Goal: Information Seeking & Learning: Check status

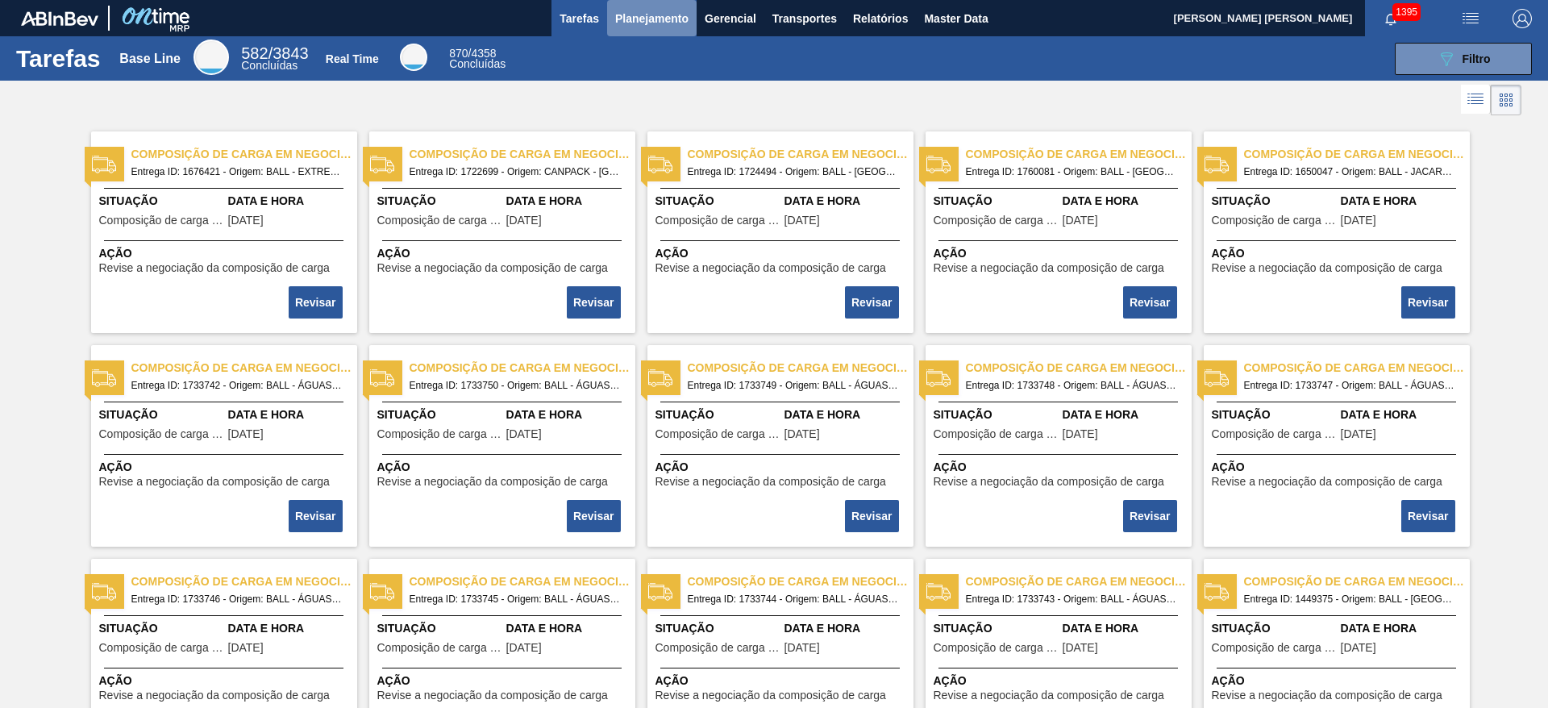
click at [622, 12] on span "Planejamento" at bounding box center [651, 18] width 73 height 19
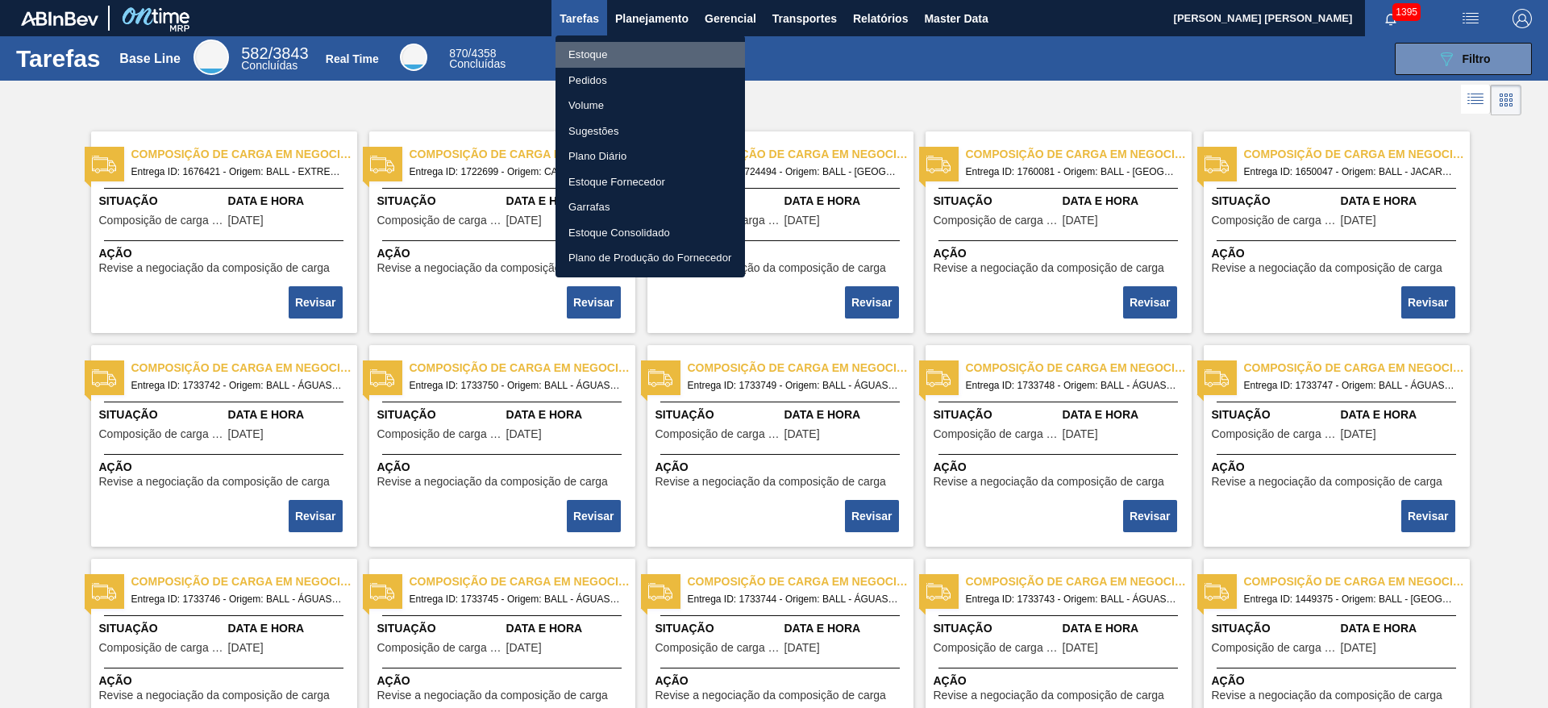
click at [610, 49] on li "Estoque" at bounding box center [650, 55] width 189 height 26
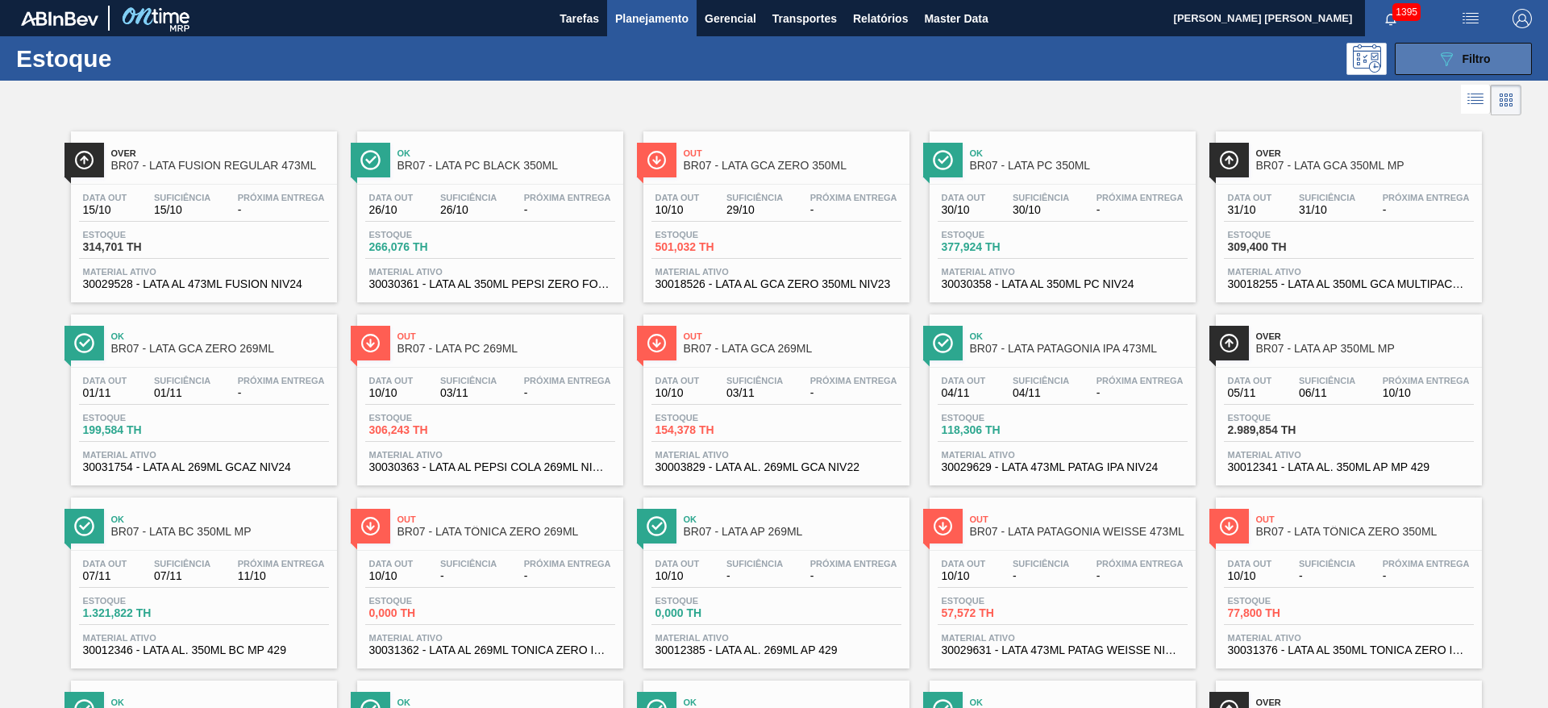
click at [1443, 55] on icon at bounding box center [1447, 59] width 12 height 14
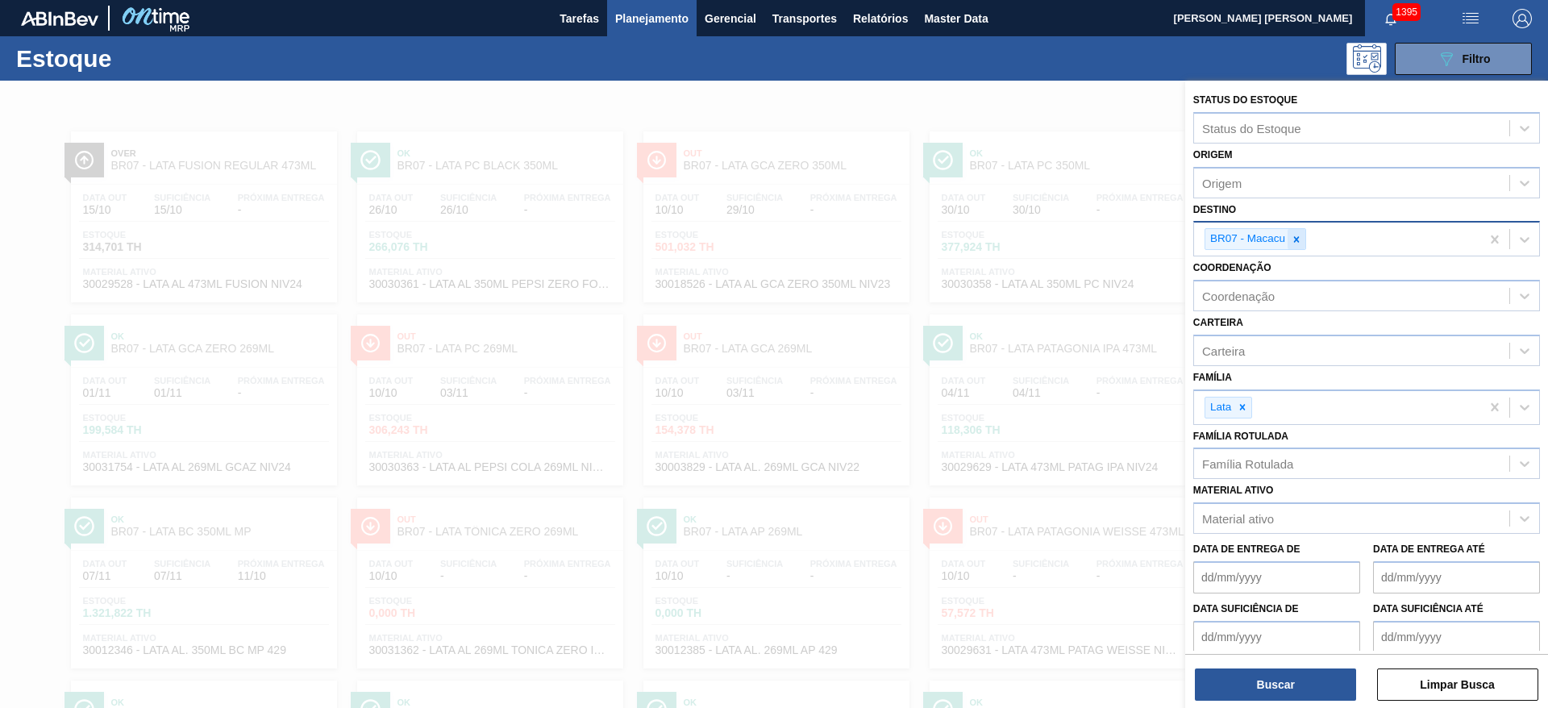
click at [1301, 240] on icon at bounding box center [1296, 239] width 11 height 11
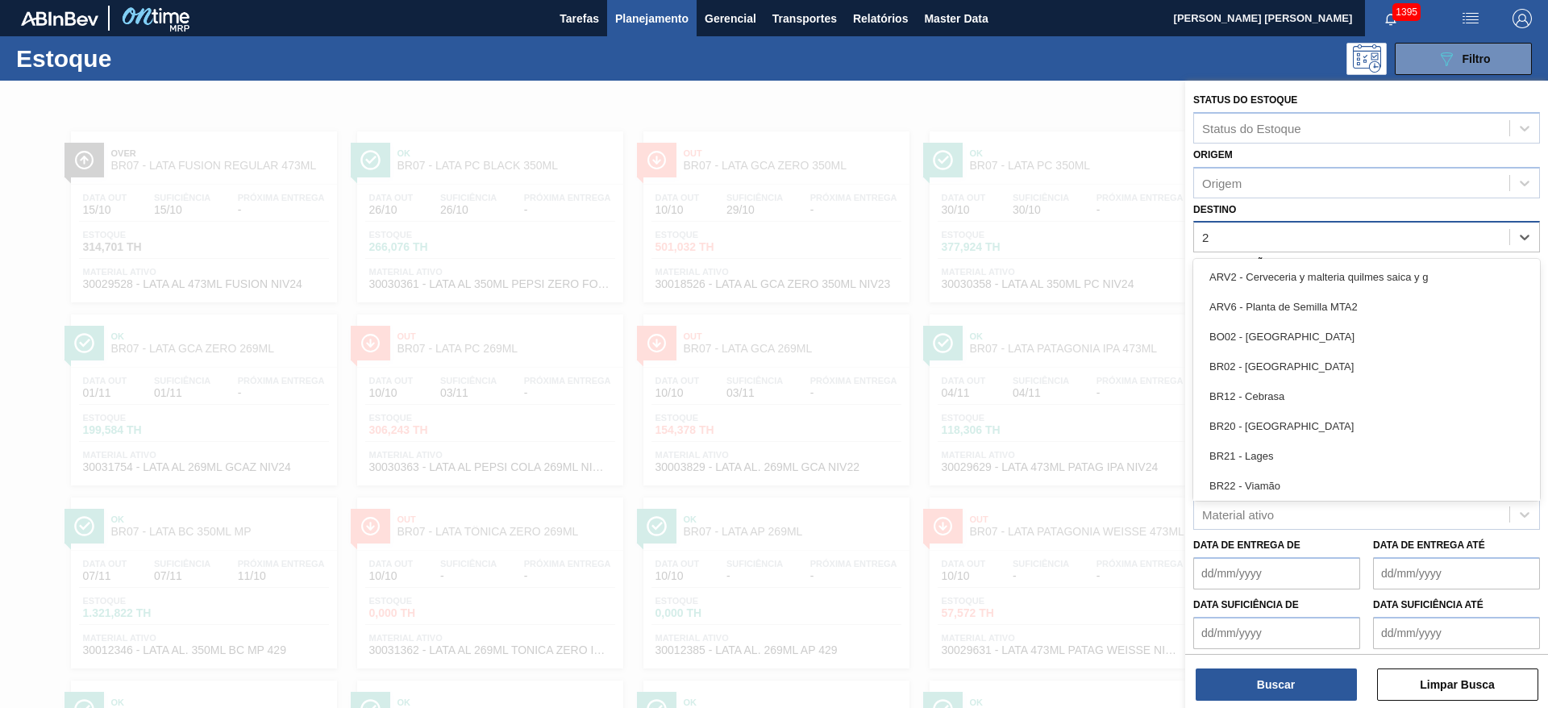
type input "23"
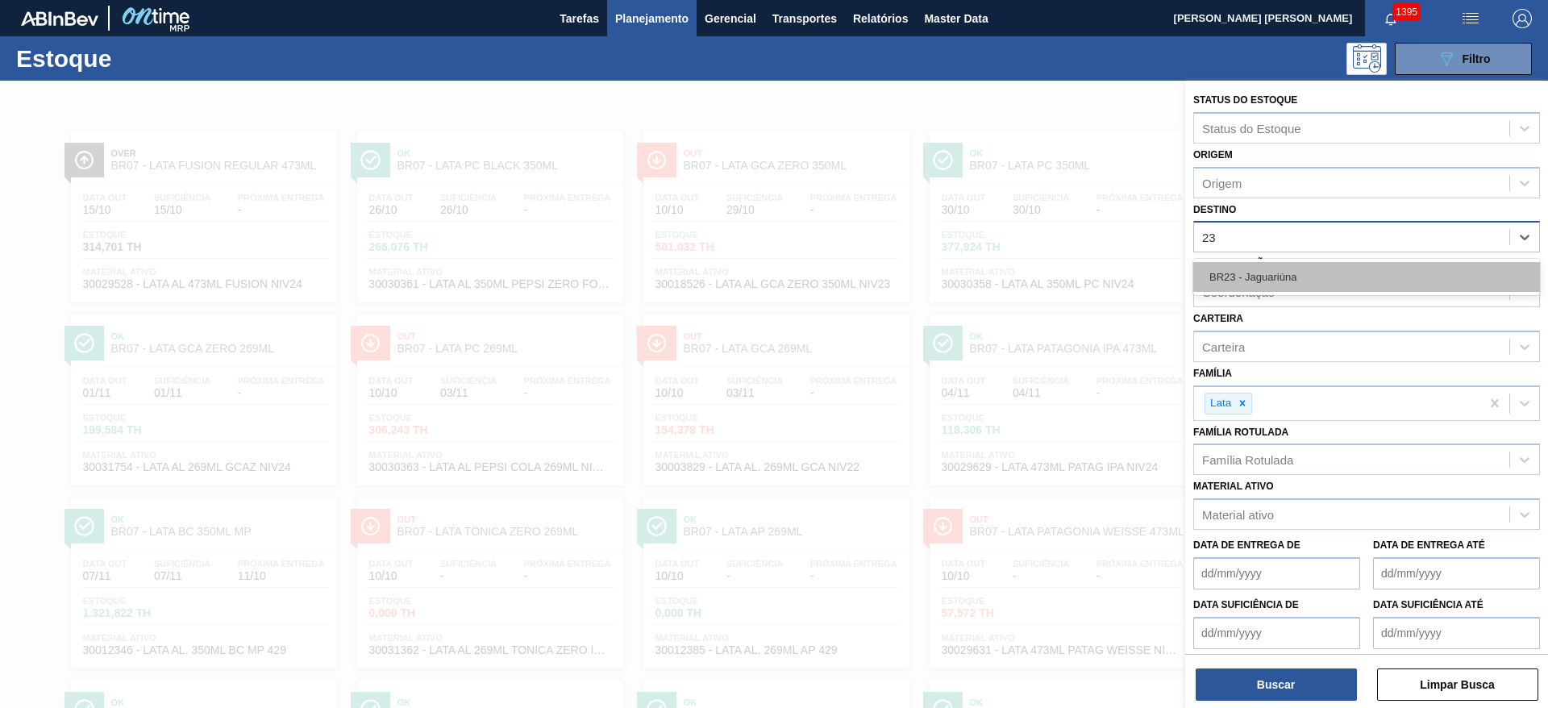
click at [1286, 269] on div "BR23 - Jaguariúna" at bounding box center [1366, 277] width 347 height 30
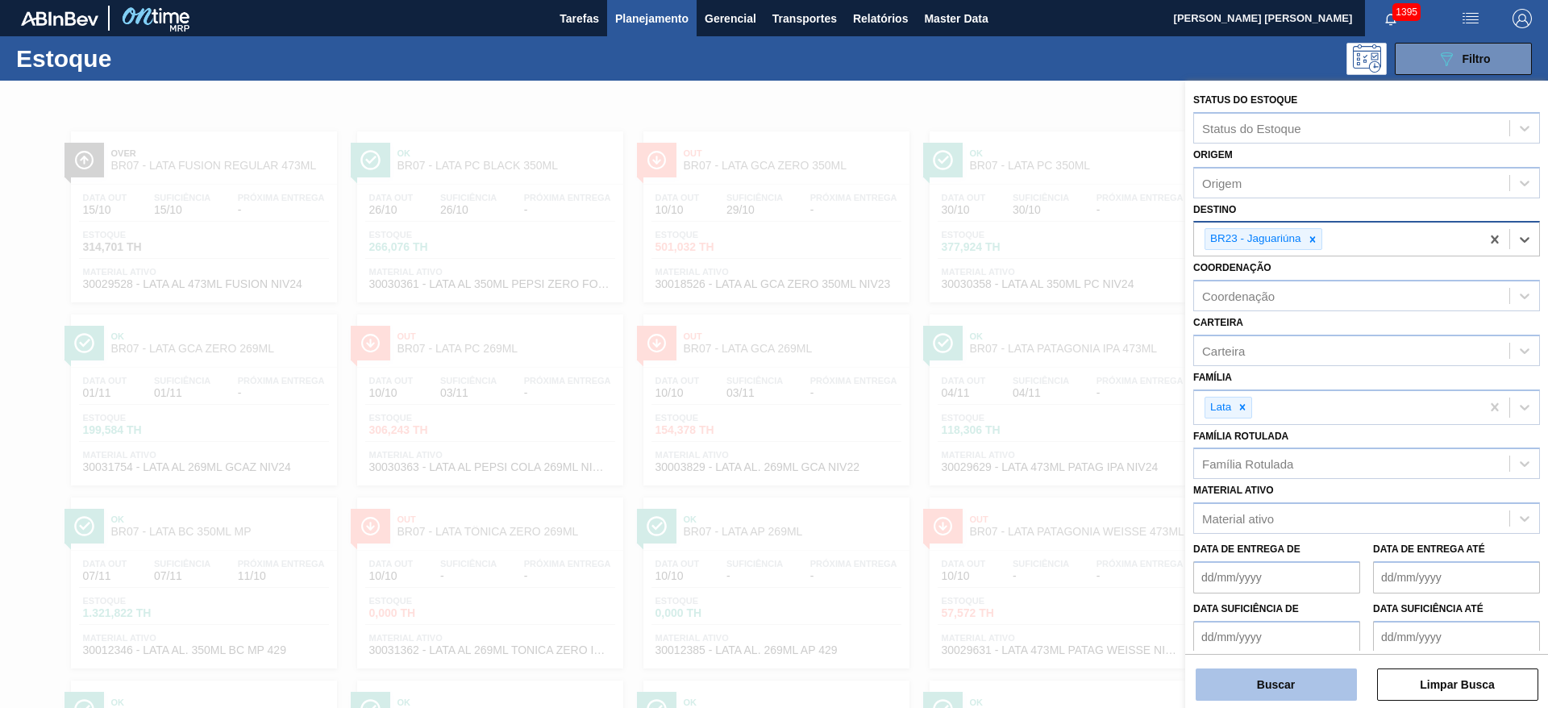
click at [1284, 681] on button "Buscar" at bounding box center [1276, 684] width 161 height 32
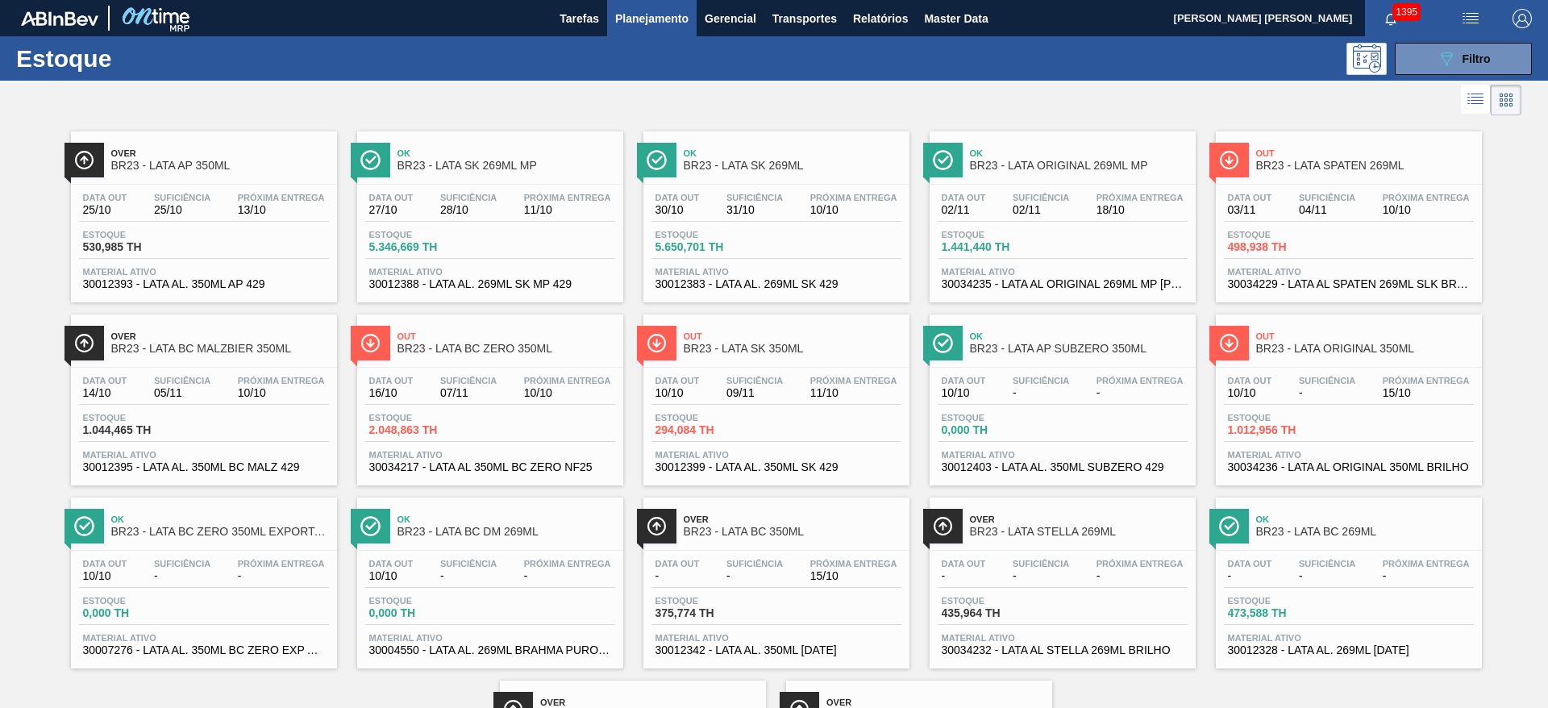
click at [123, 362] on div "Over BR23 - LATA BC MALZBIER 350ML Data out 14/10 Suficiência 05/11 Próxima Ent…" at bounding box center [204, 399] width 266 height 171
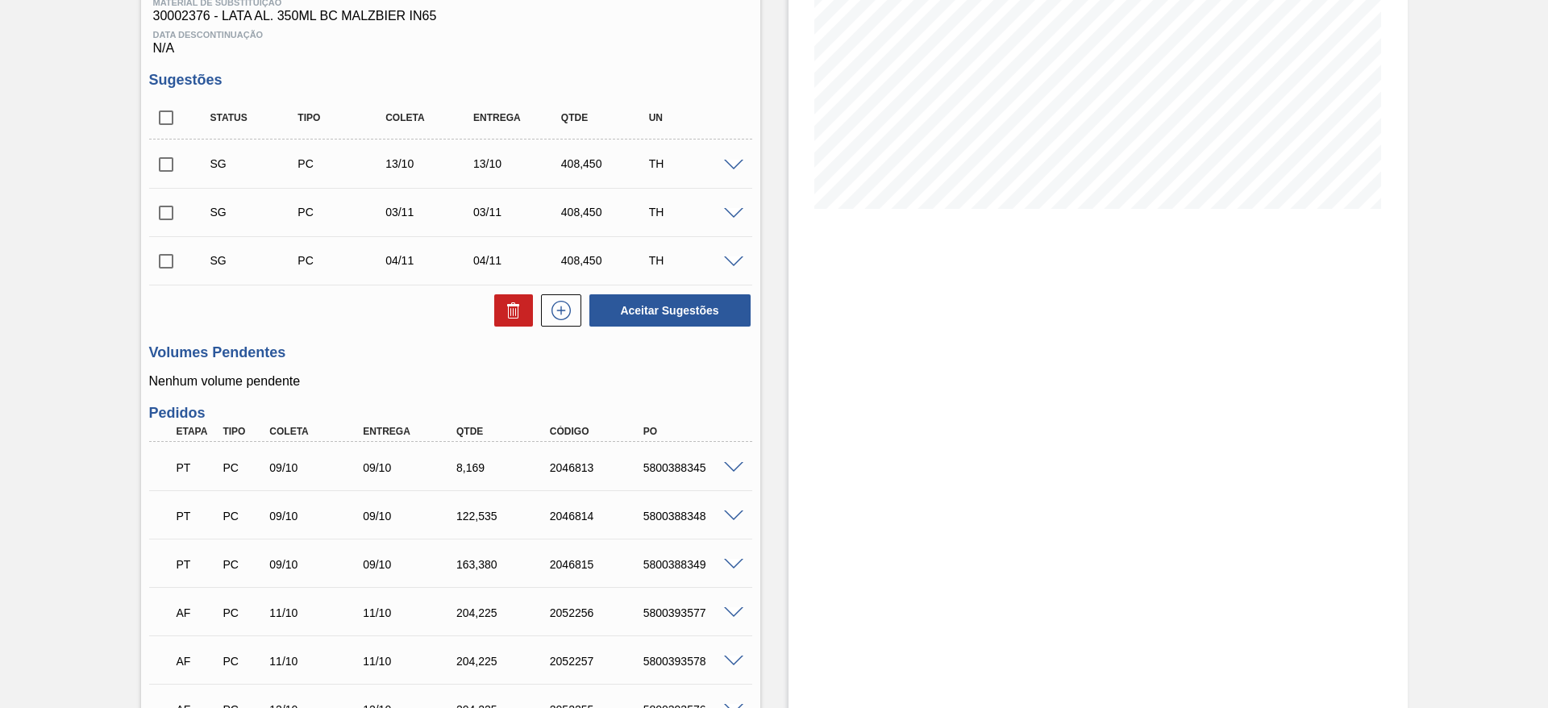
scroll to position [306, 0]
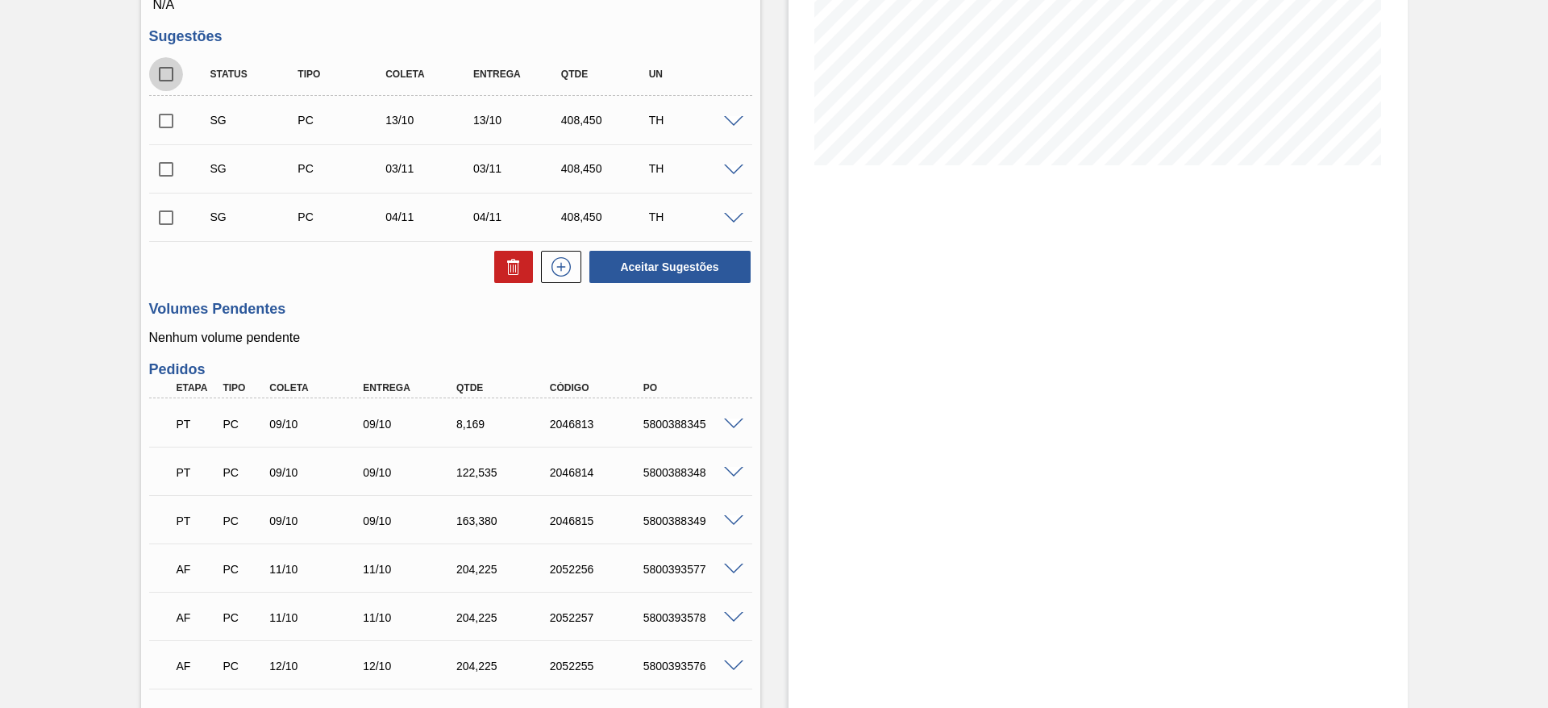
click at [168, 69] on input "checkbox" at bounding box center [166, 74] width 34 height 34
checkbox input "true"
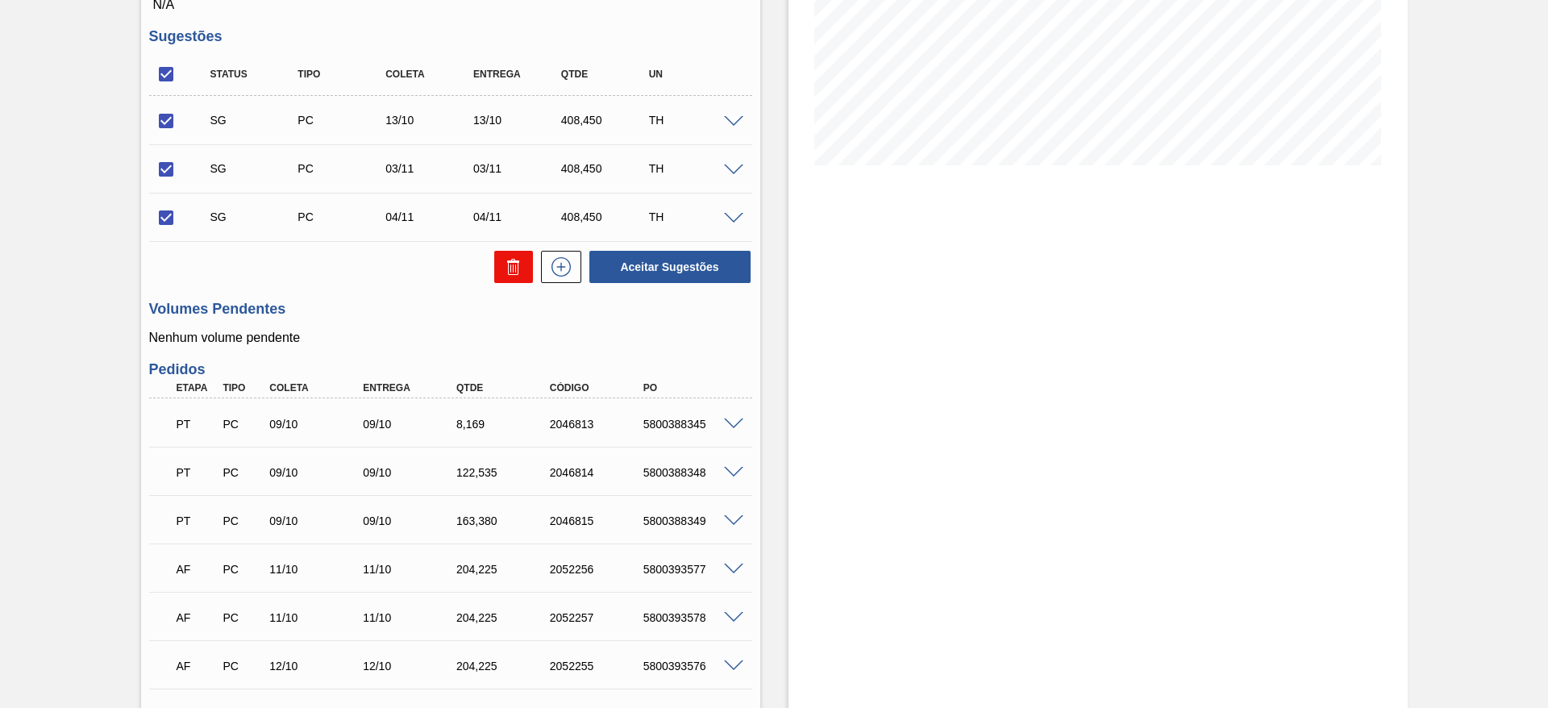
click at [499, 265] on button at bounding box center [513, 267] width 39 height 32
checkbox input "false"
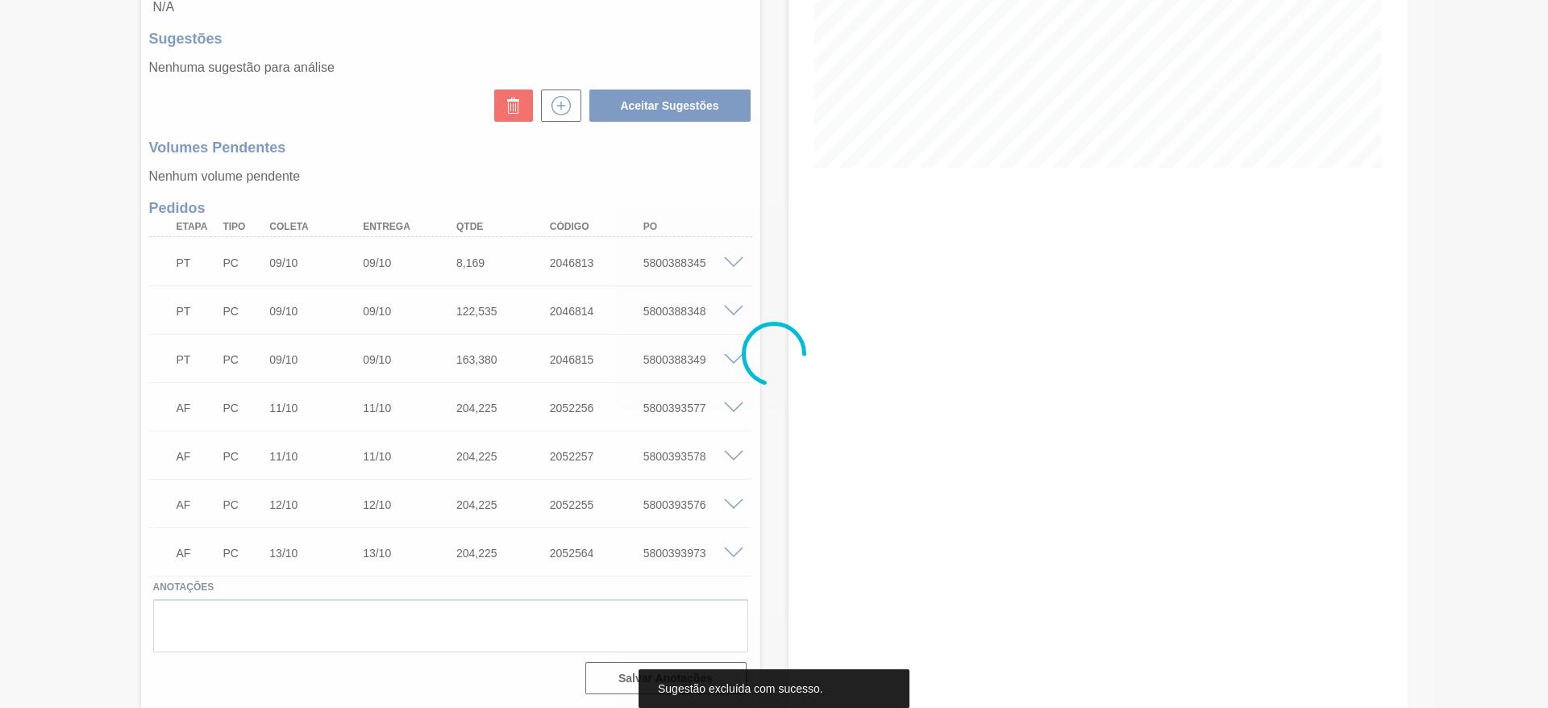
scroll to position [304, 0]
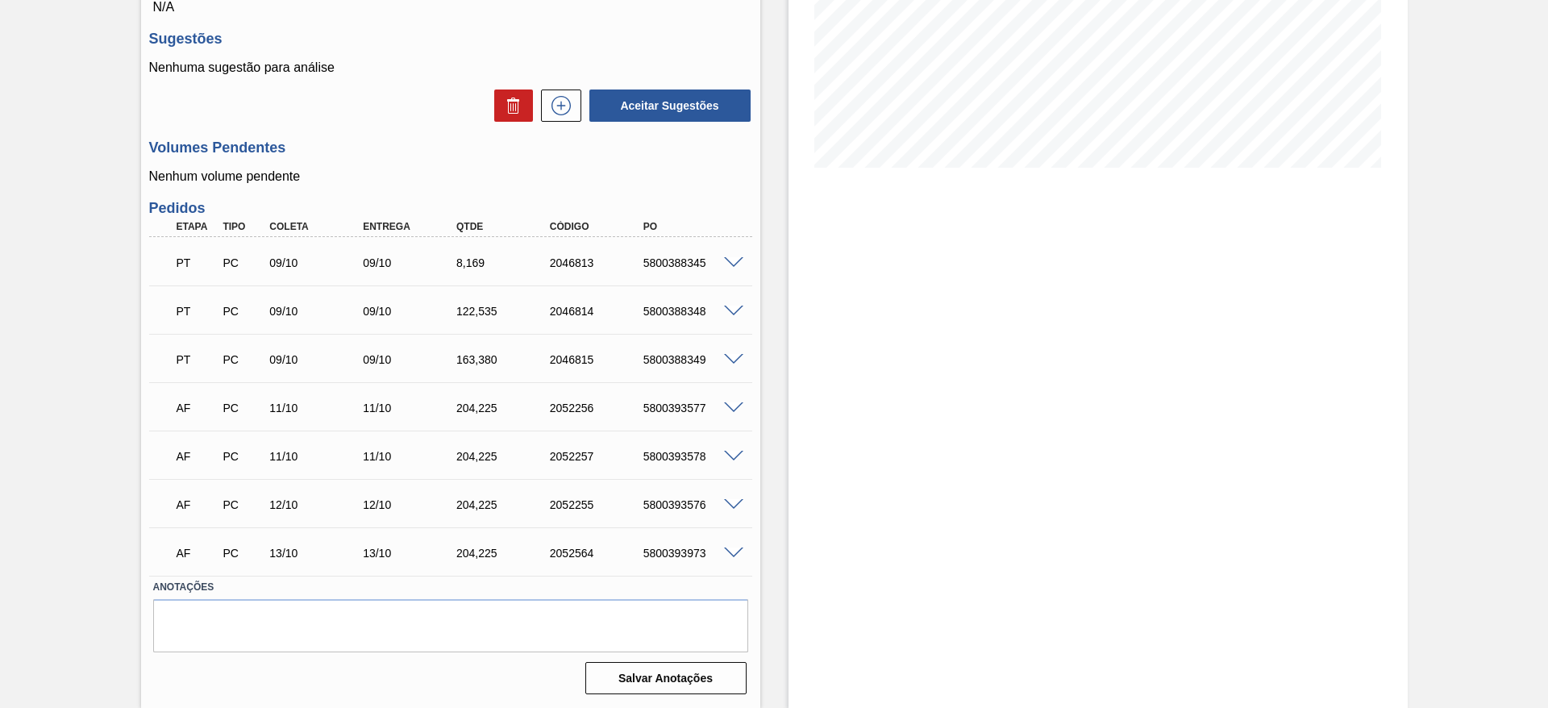
click at [726, 406] on span at bounding box center [733, 408] width 19 height 12
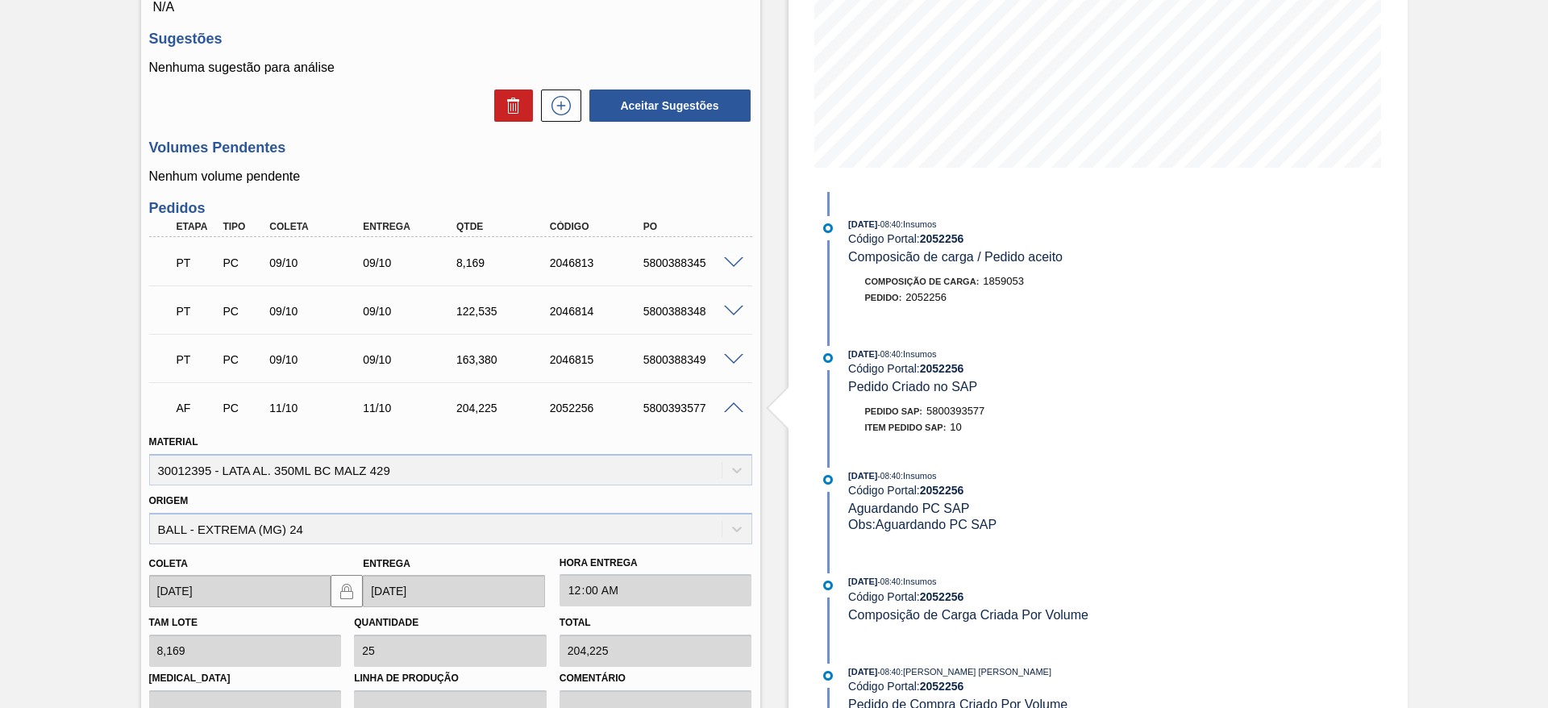
click at [726, 406] on span at bounding box center [733, 408] width 19 height 12
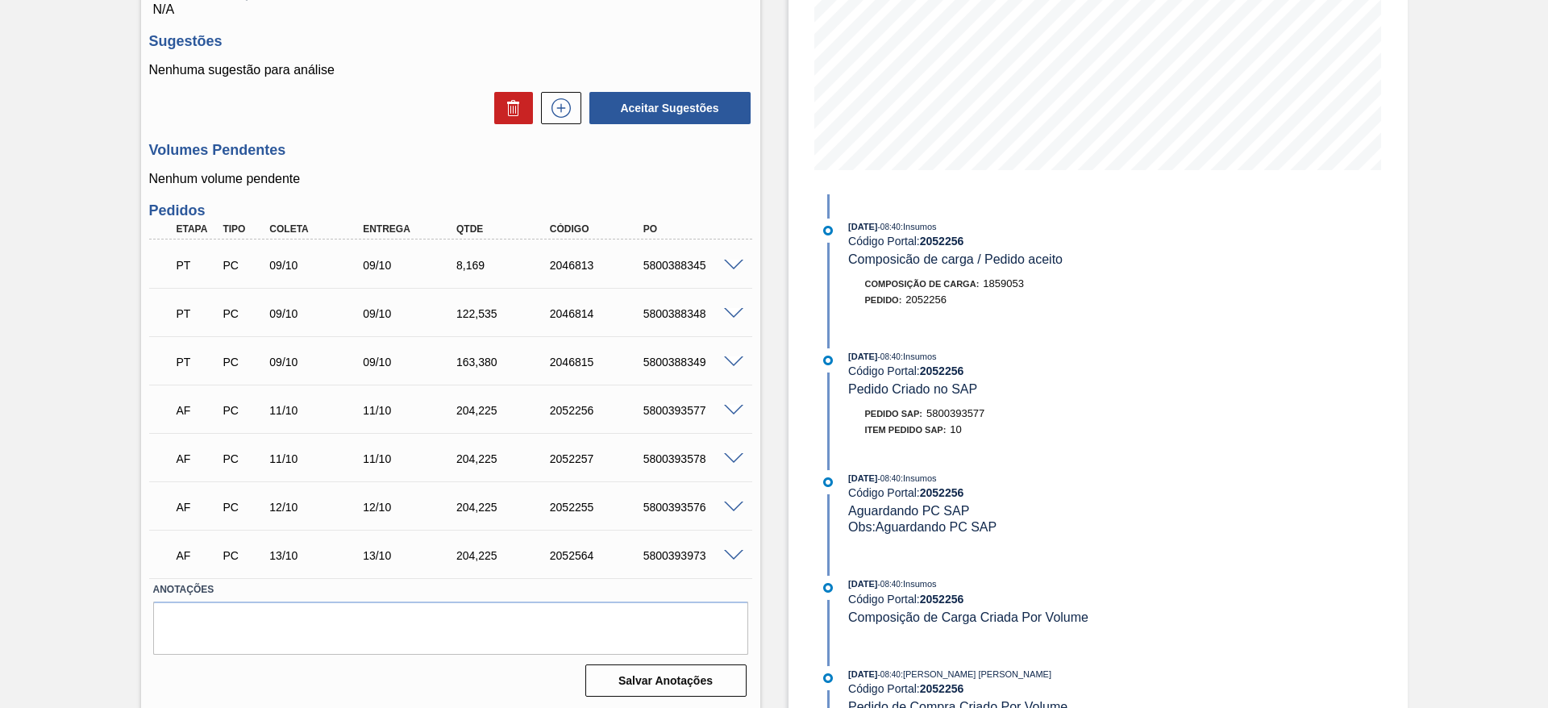
scroll to position [301, 0]
click at [733, 554] on span at bounding box center [733, 557] width 19 height 12
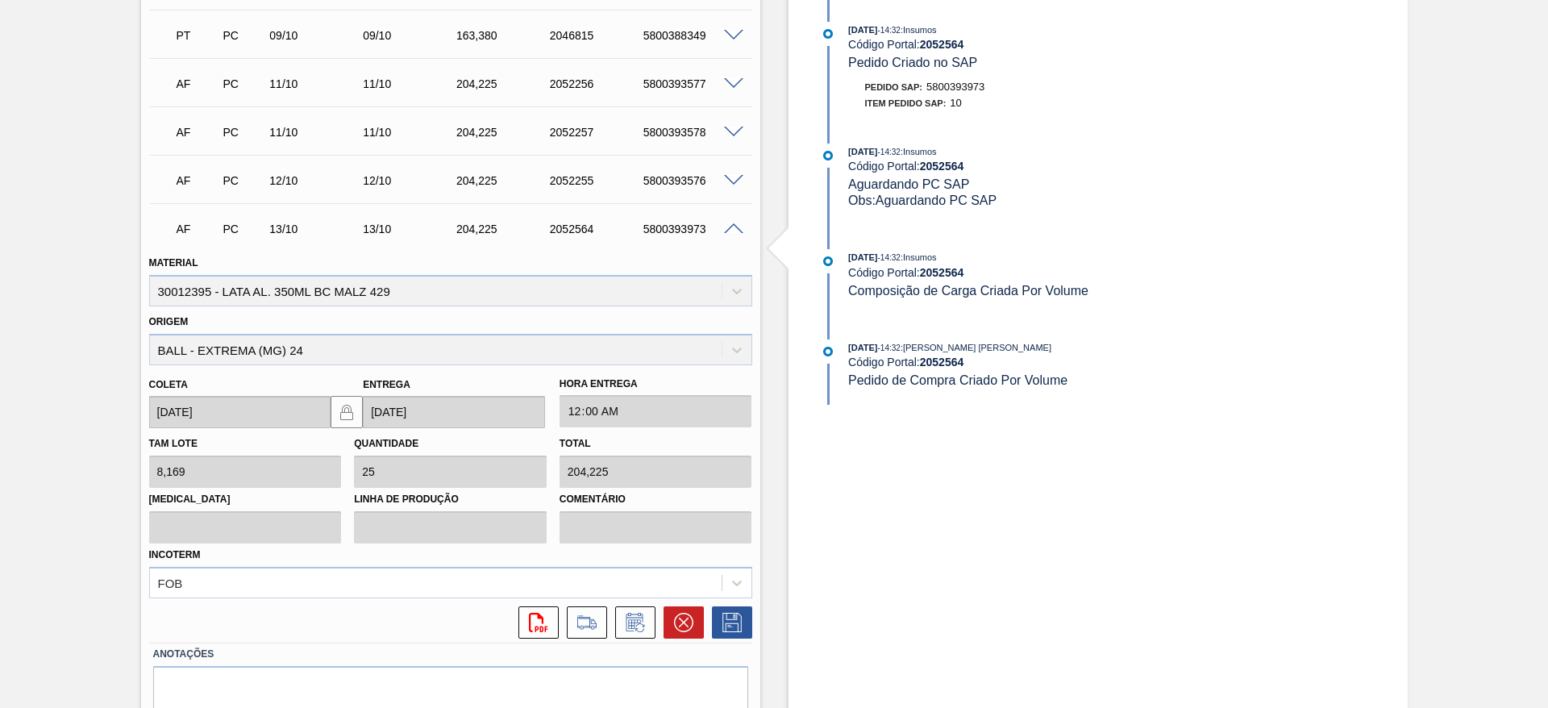
scroll to position [0, 0]
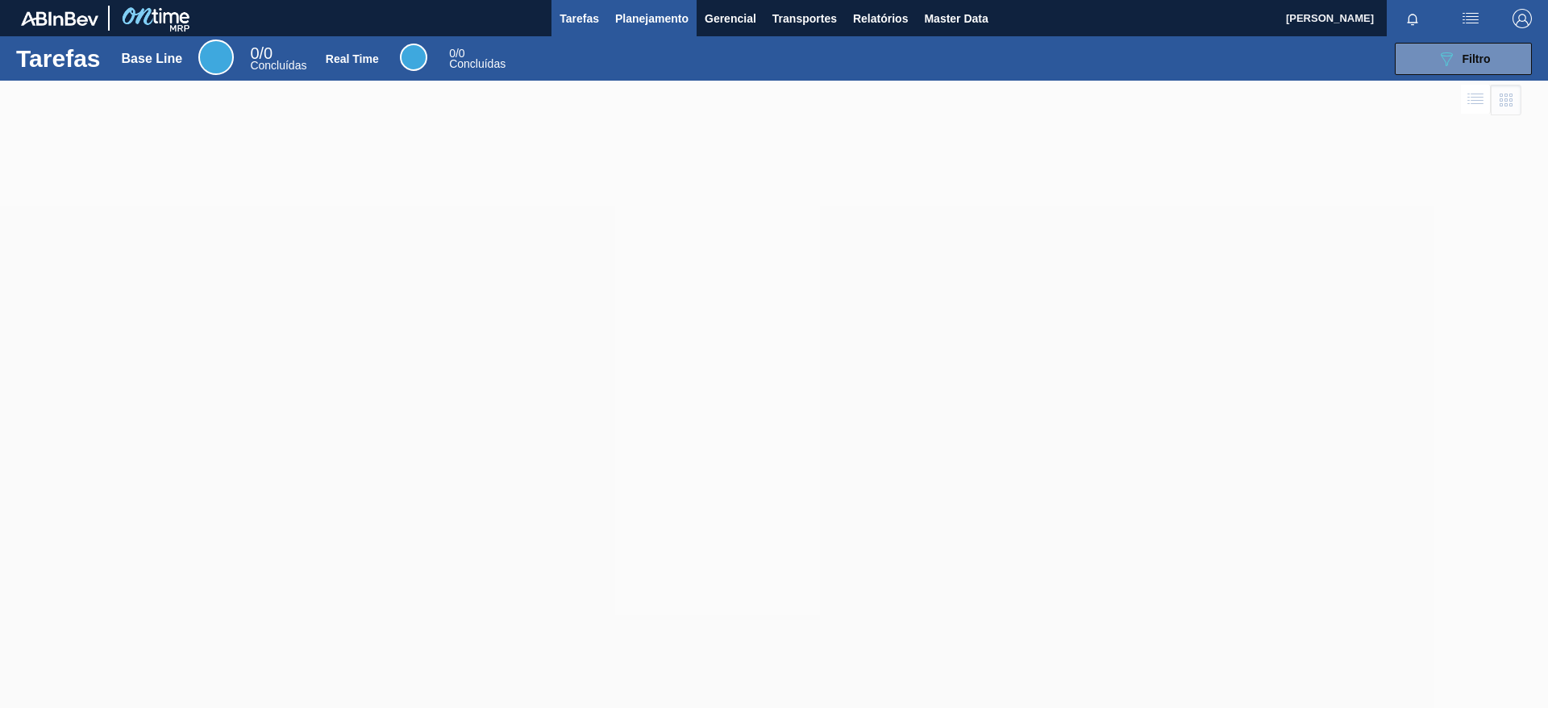
click at [647, 26] on span "Planejamento" at bounding box center [651, 18] width 73 height 19
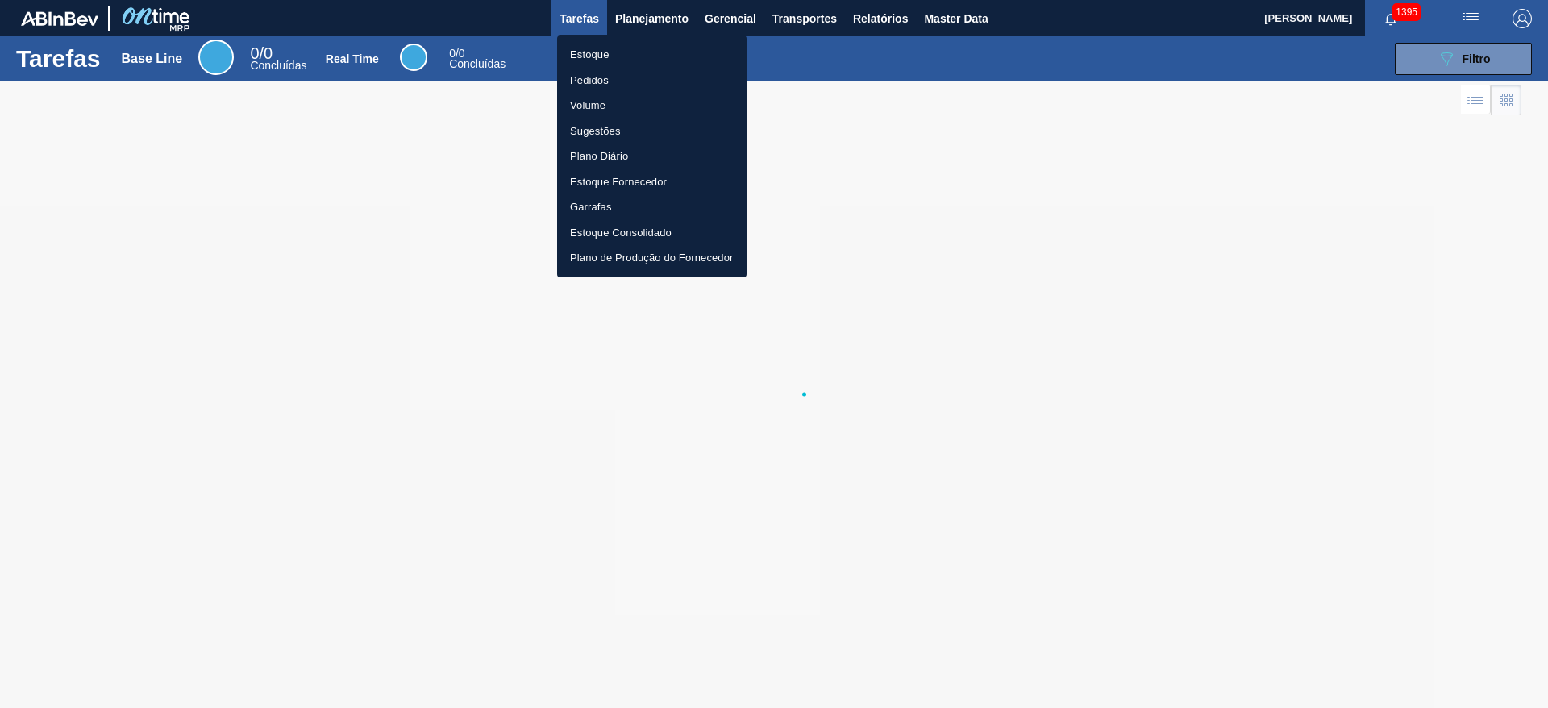
click at [603, 83] on li "Pedidos" at bounding box center [651, 81] width 189 height 26
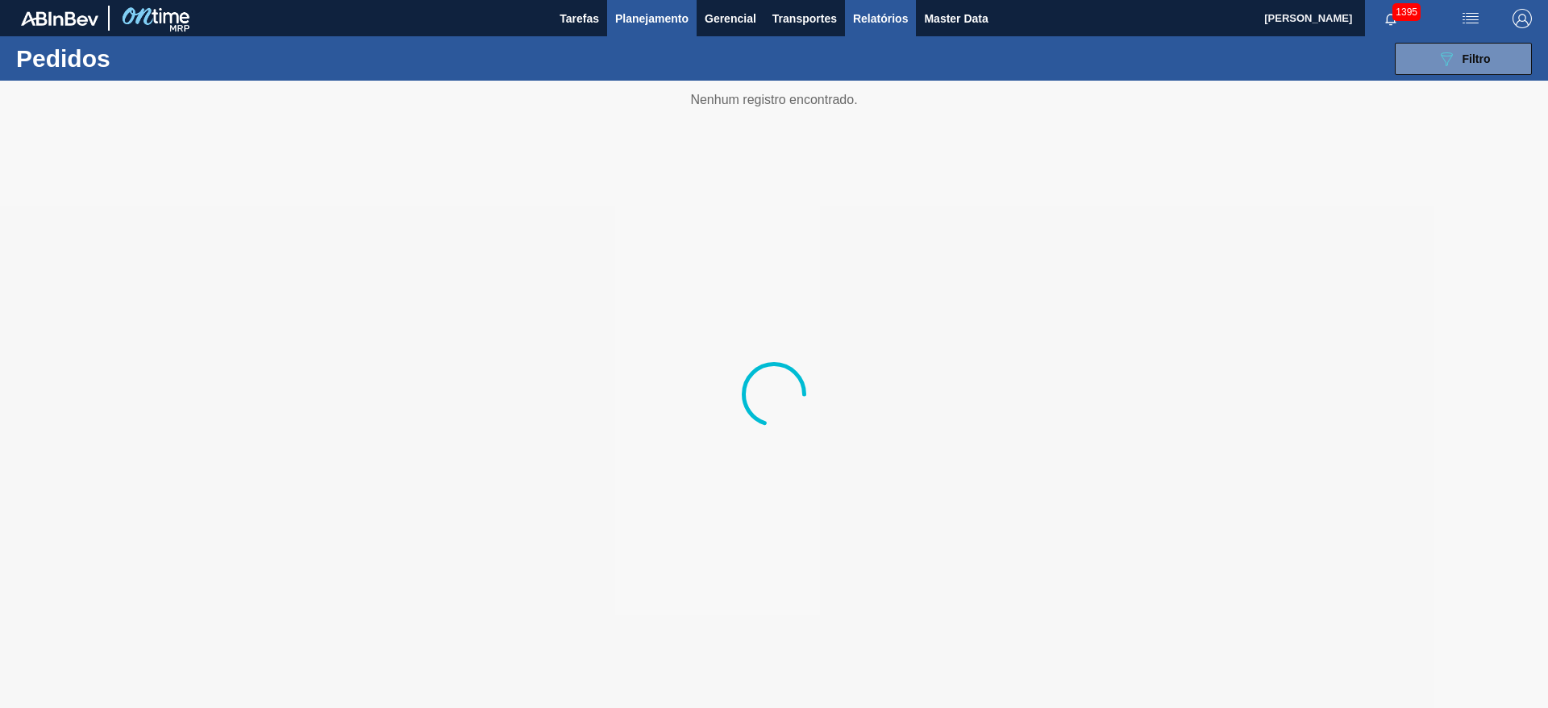
click at [898, 6] on button "Relatórios" at bounding box center [880, 18] width 71 height 36
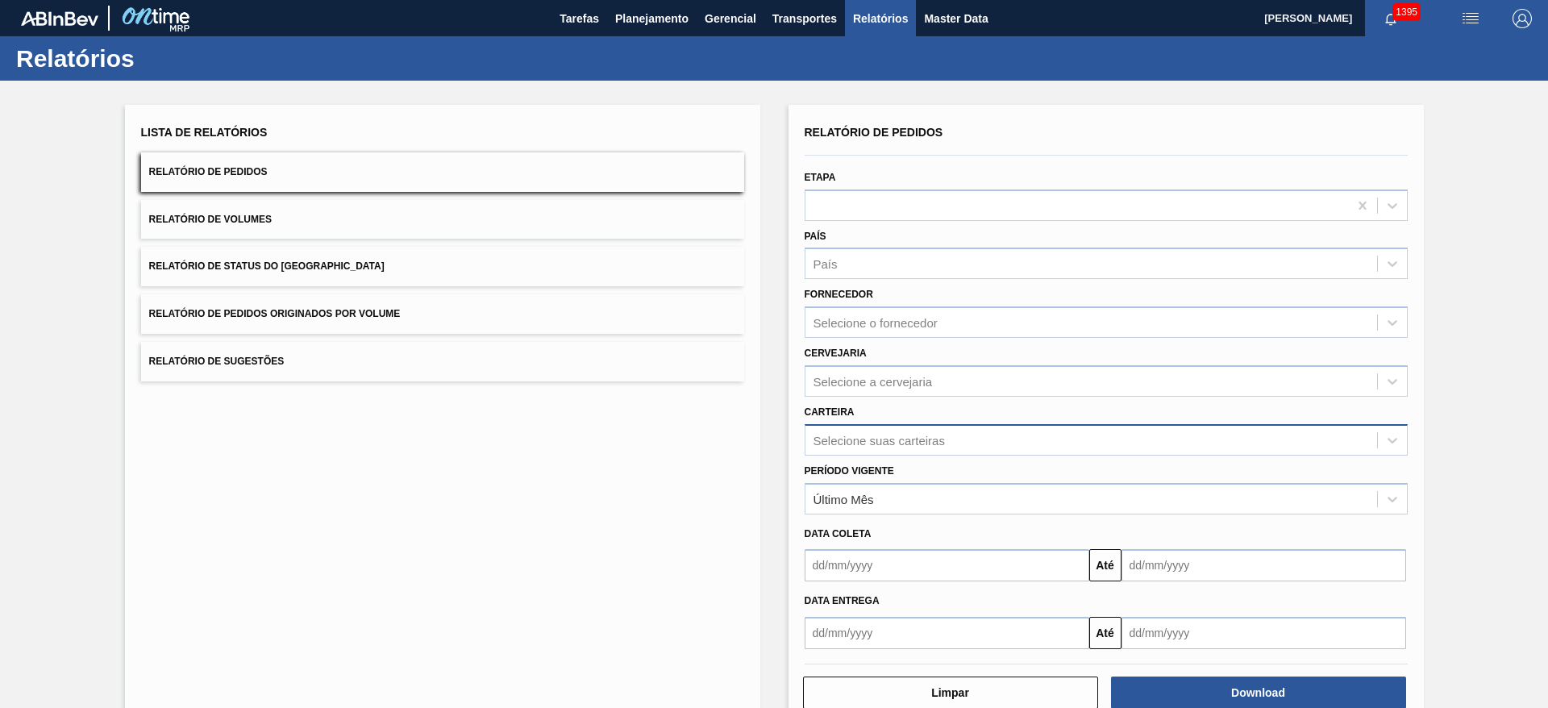
click at [850, 439] on div "Selecione suas carteiras" at bounding box center [879, 440] width 131 height 14
type input "lat"
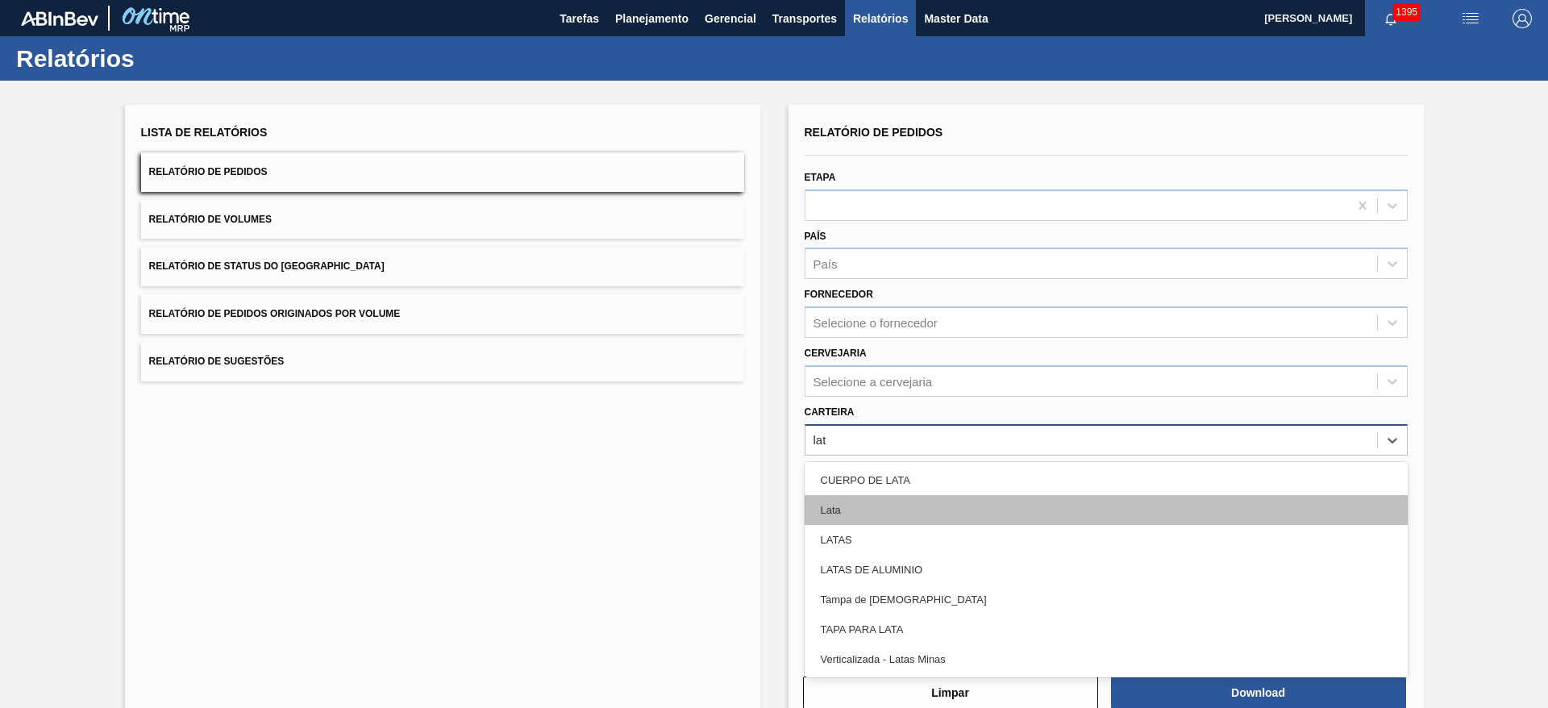
click at [844, 502] on div "Lata" at bounding box center [1106, 510] width 603 height 30
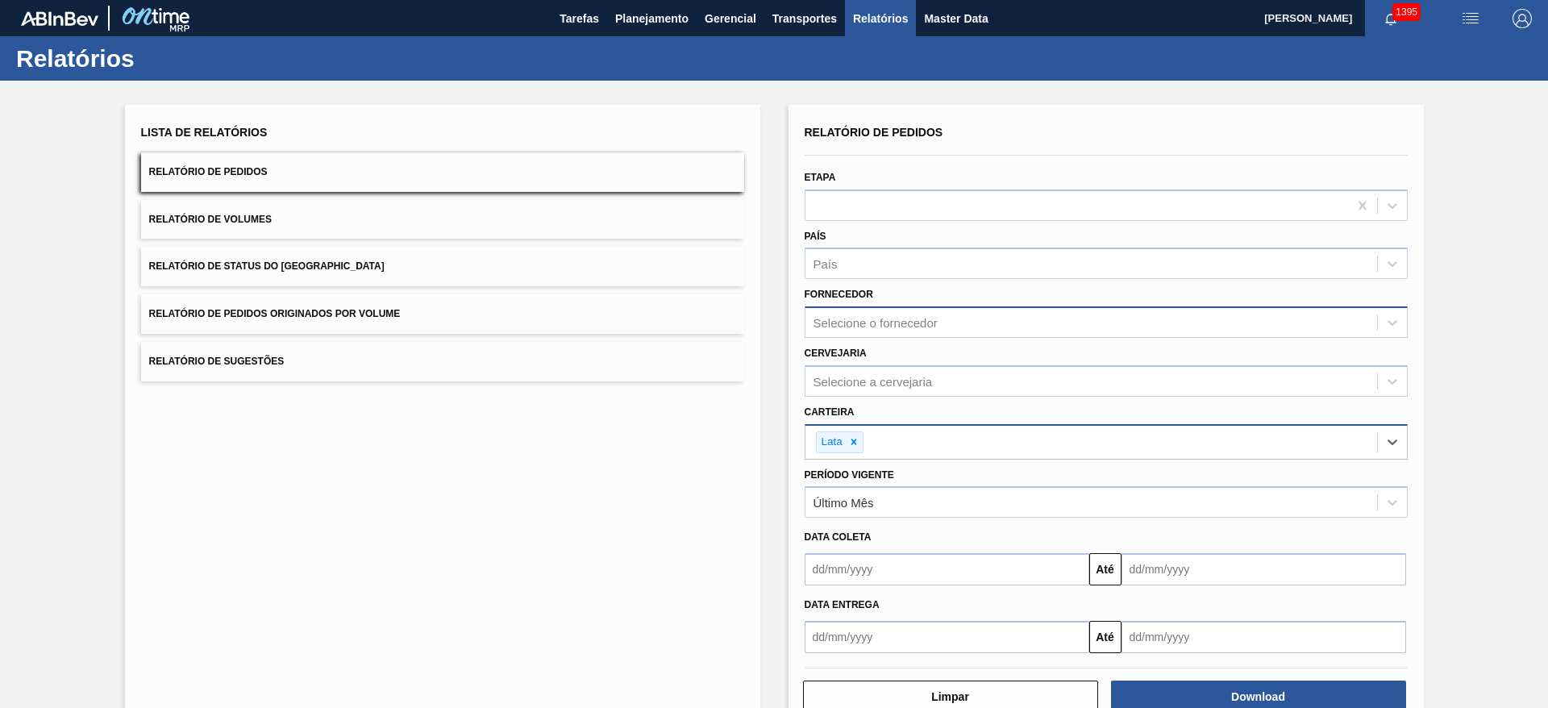
click at [847, 325] on div "Selecione o fornecedor" at bounding box center [876, 323] width 124 height 14
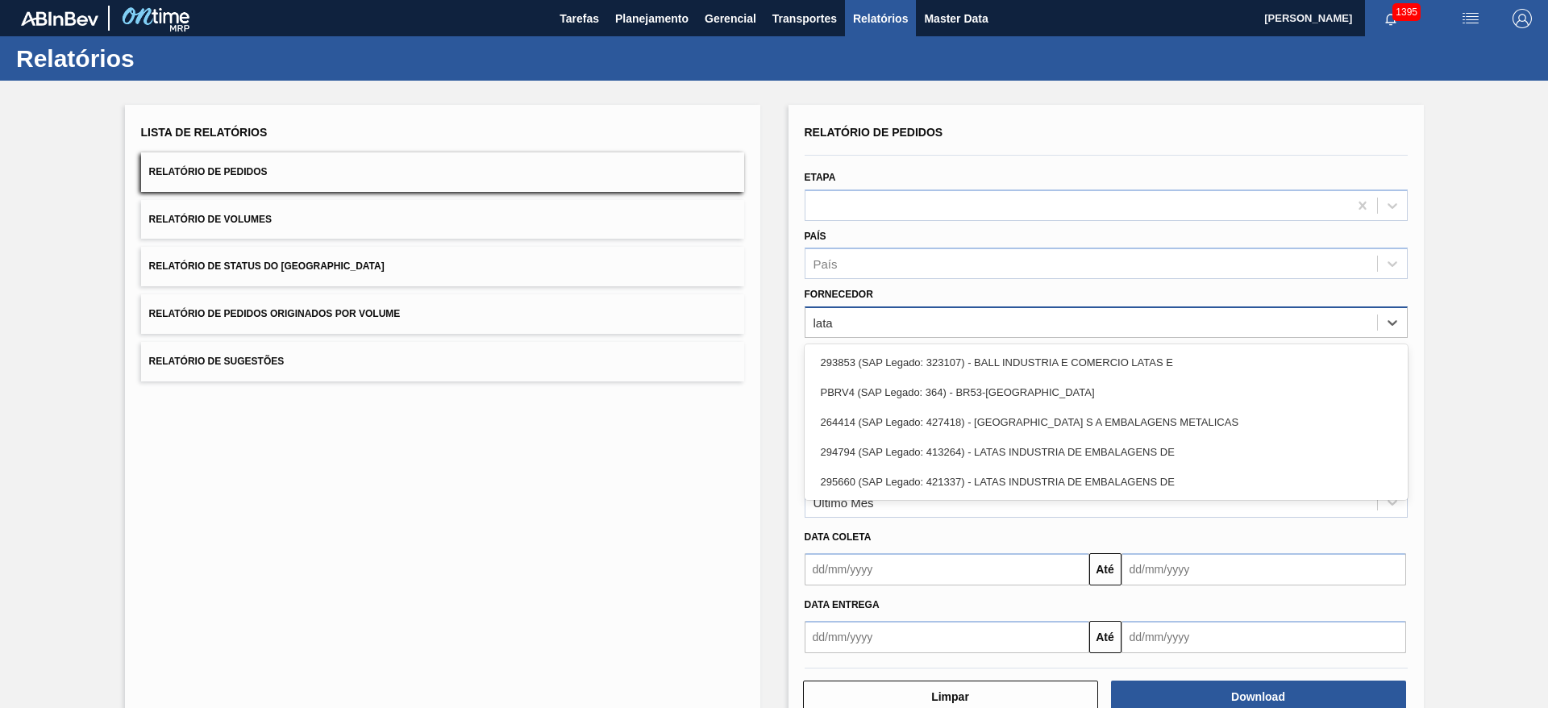
type input "latas"
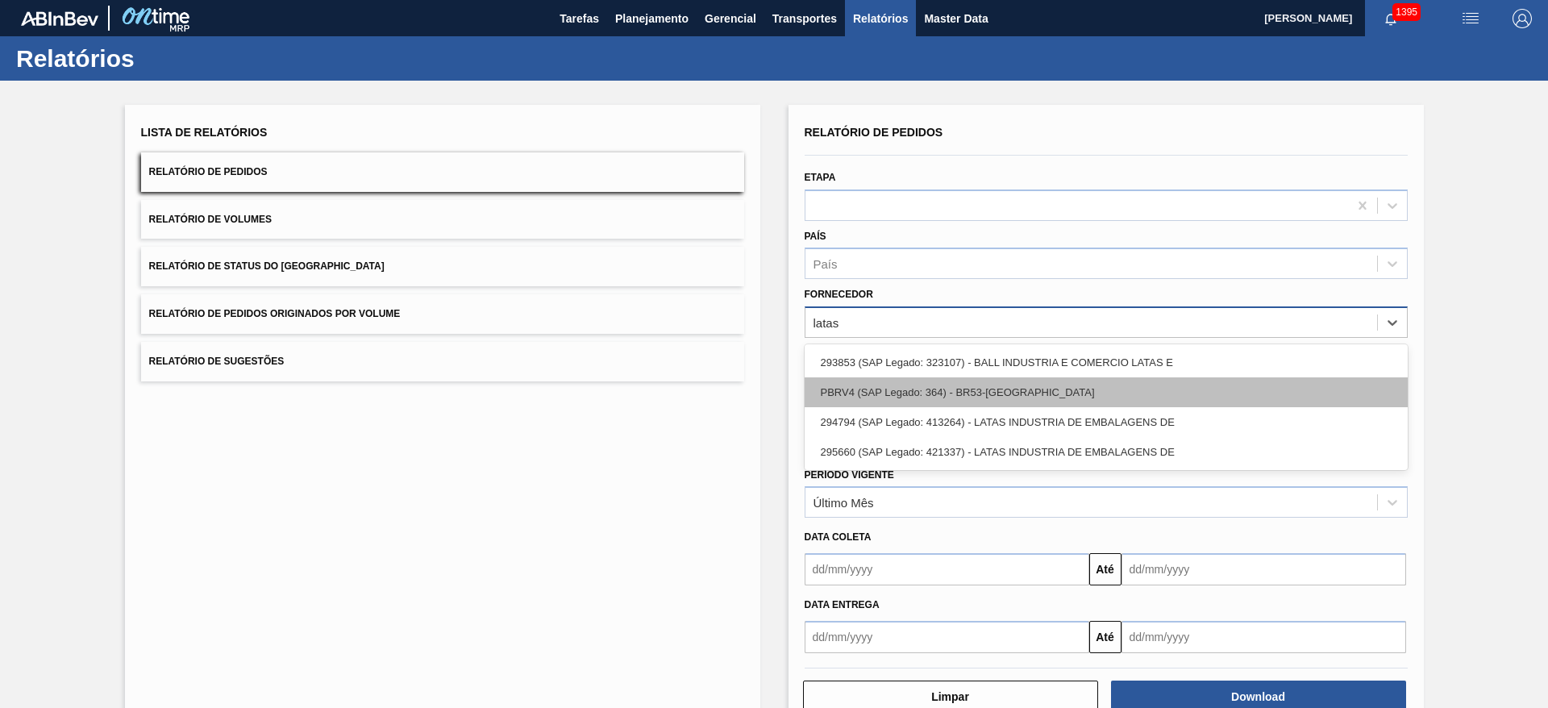
click at [879, 388] on div "PBRV4 (SAP Legado: 364) - BR53-Latas Minas" at bounding box center [1106, 392] width 603 height 30
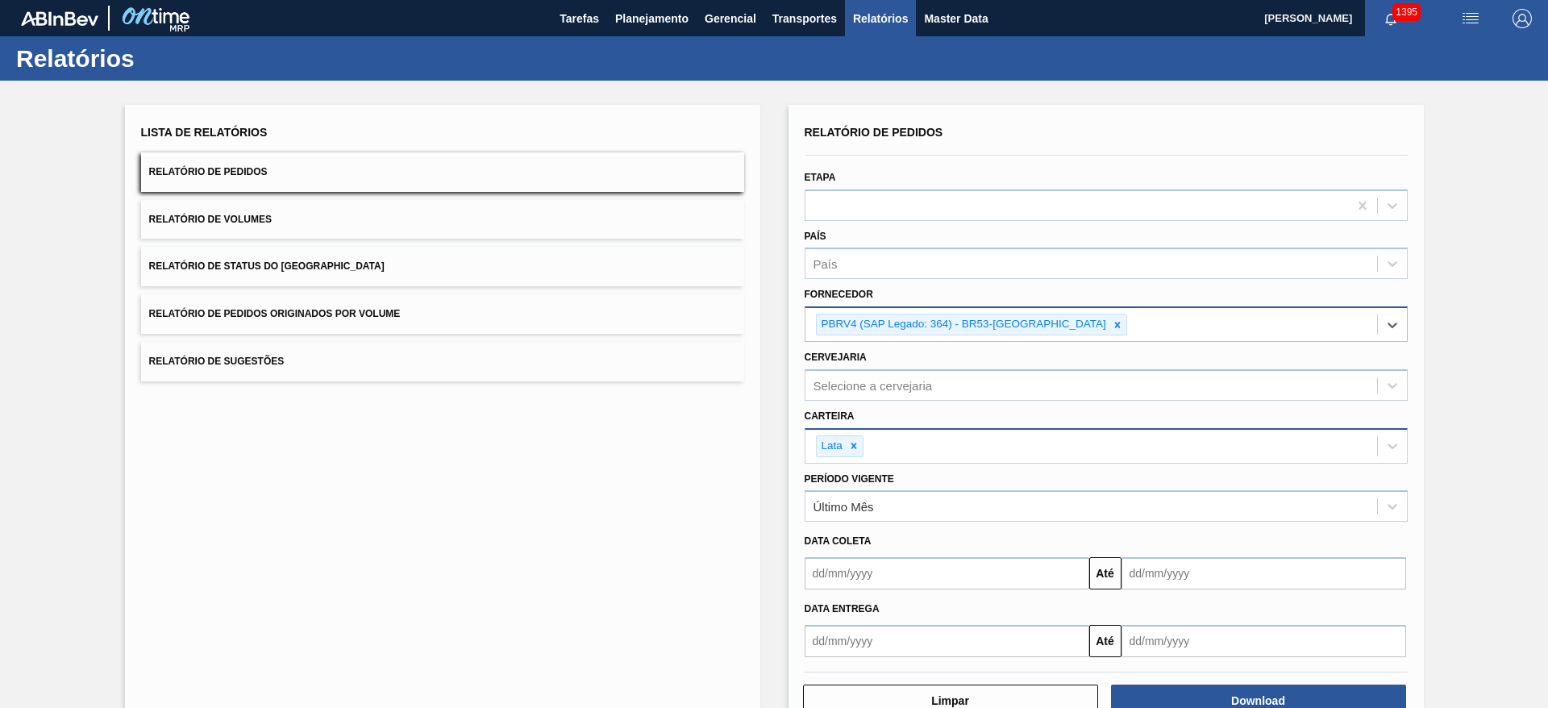
scroll to position [47, 0]
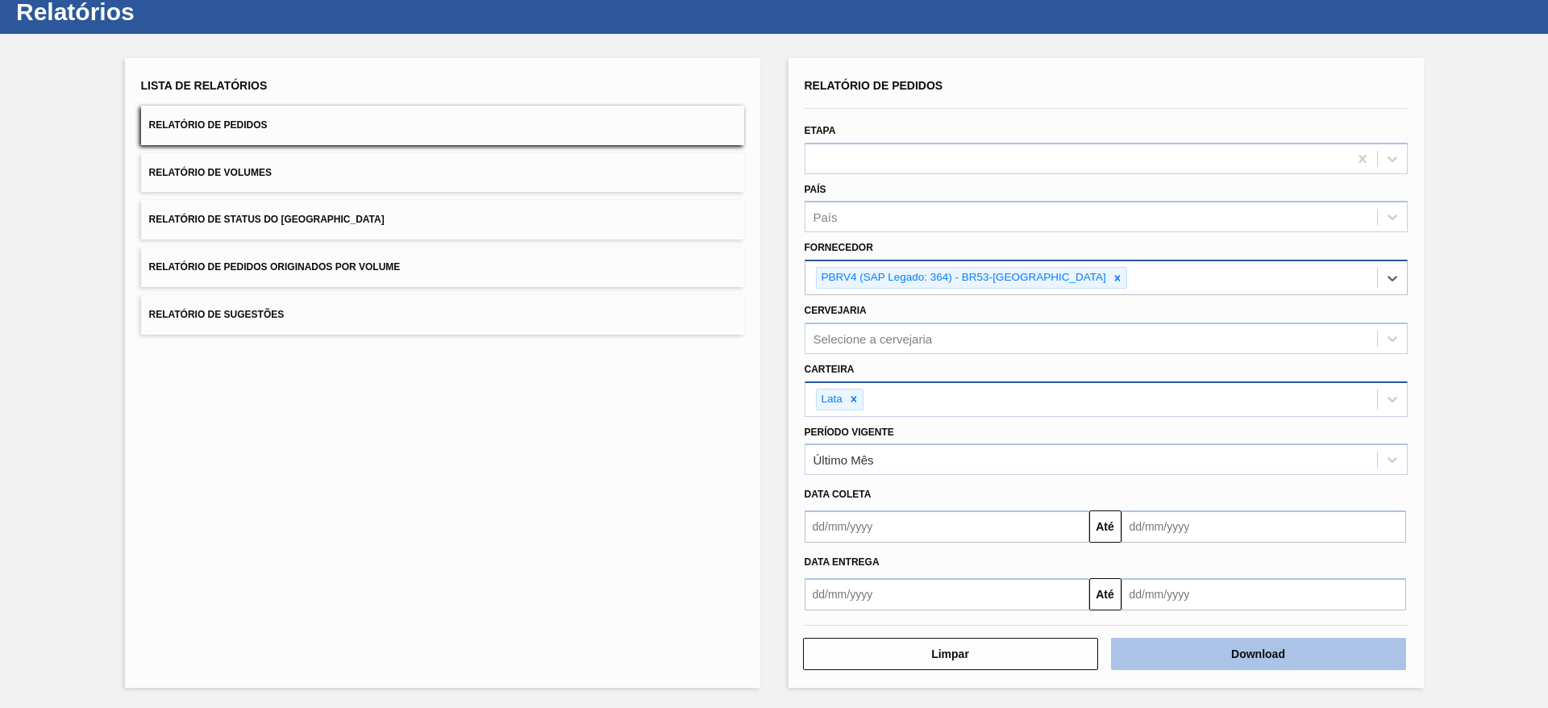
click at [1222, 657] on button "Download" at bounding box center [1258, 654] width 295 height 32
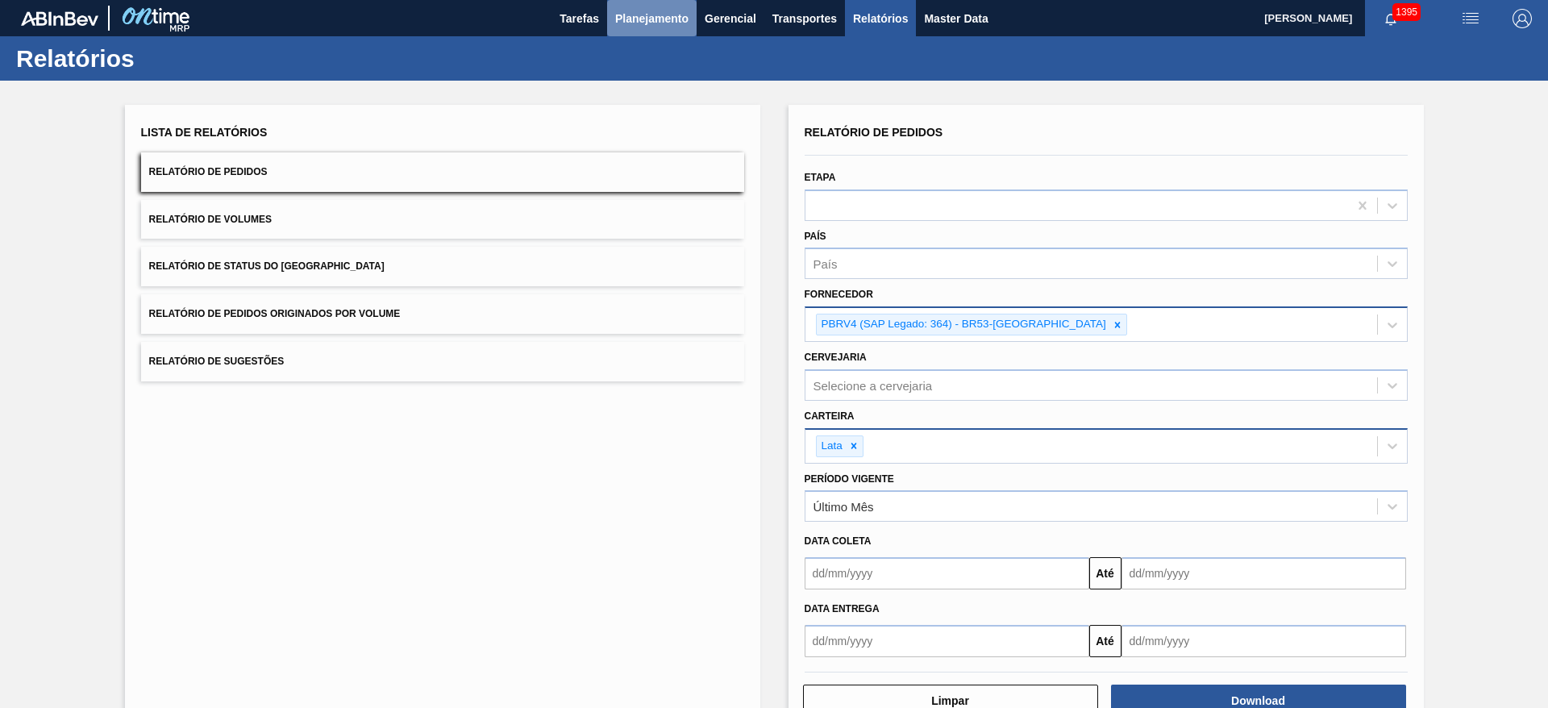
click at [647, 9] on span "Planejamento" at bounding box center [651, 18] width 73 height 19
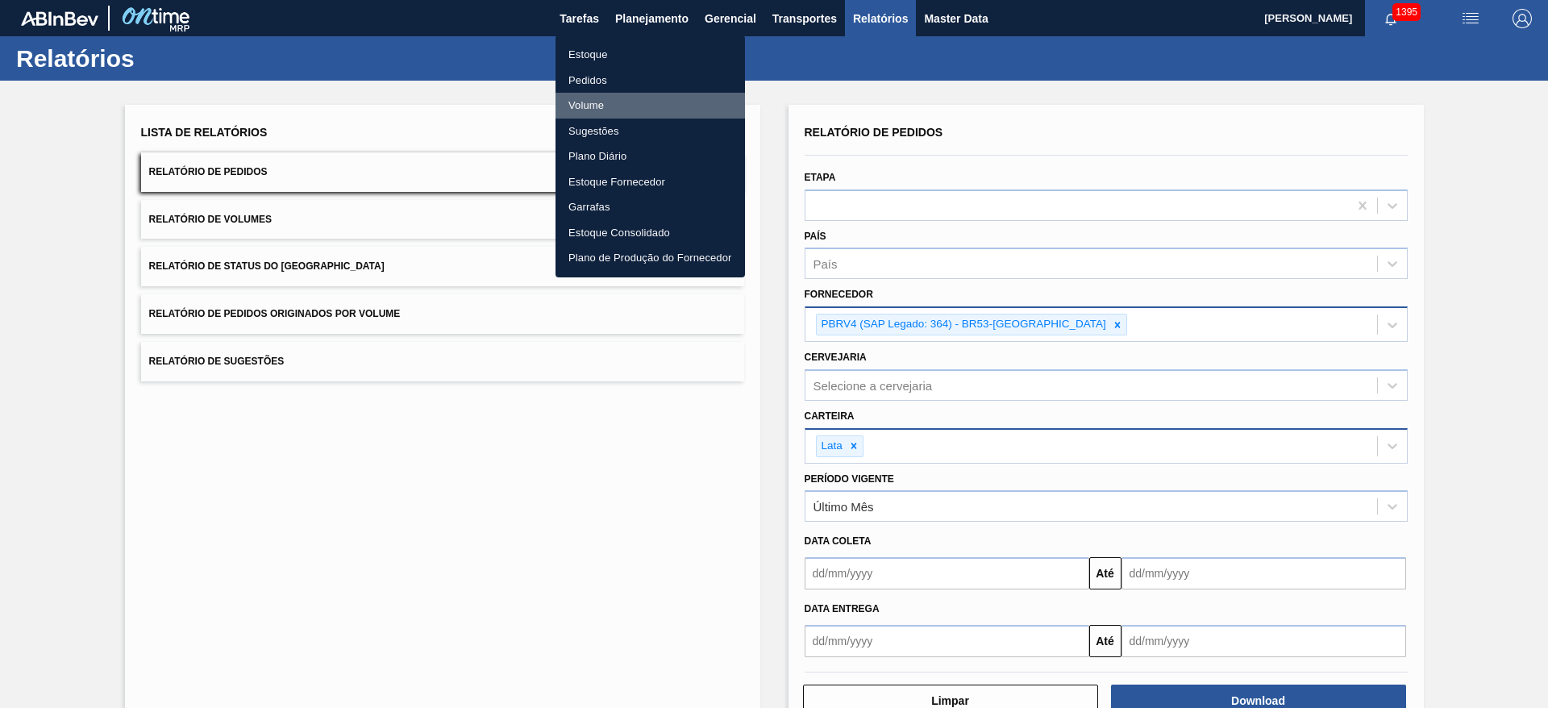
click at [602, 97] on li "Volume" at bounding box center [650, 106] width 189 height 26
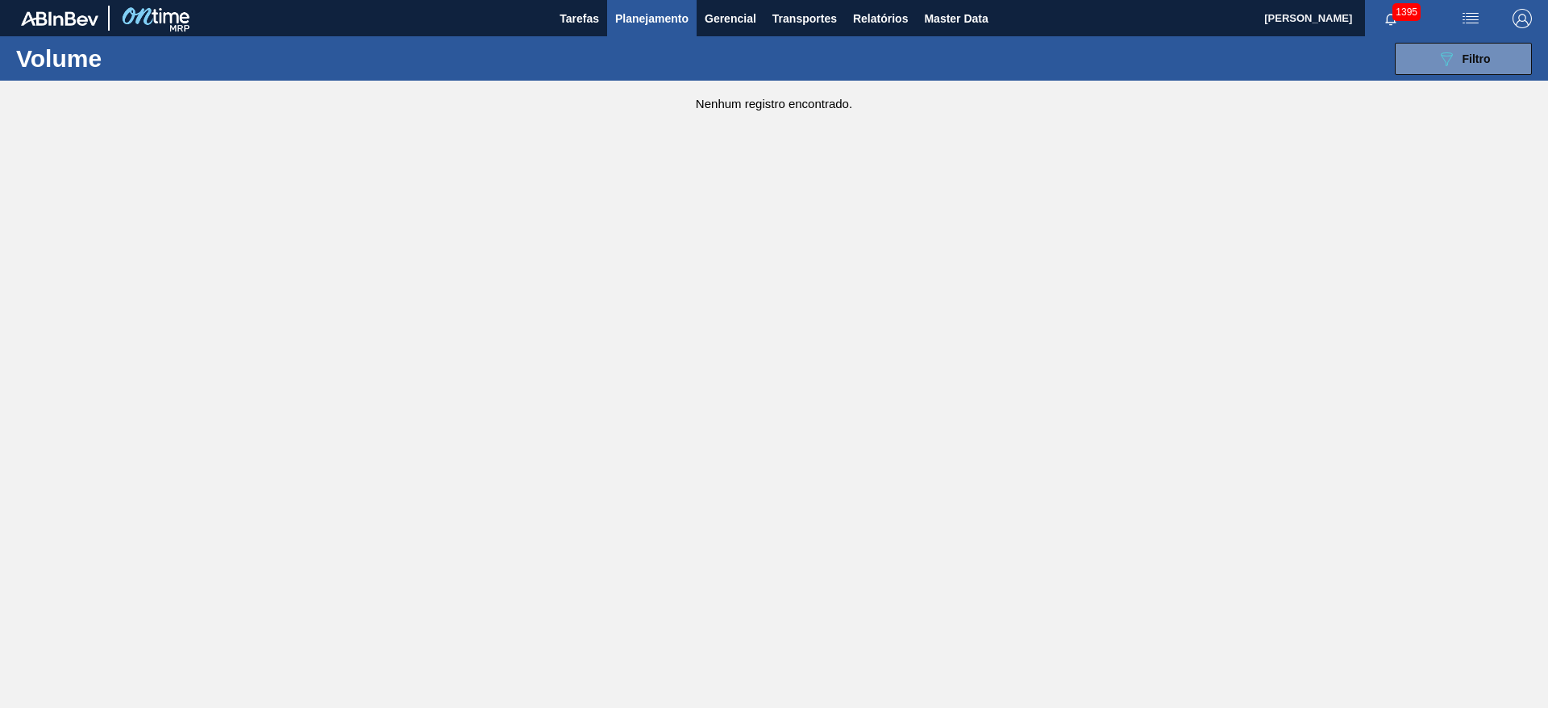
click at [631, 14] on span "Planejamento" at bounding box center [651, 18] width 73 height 19
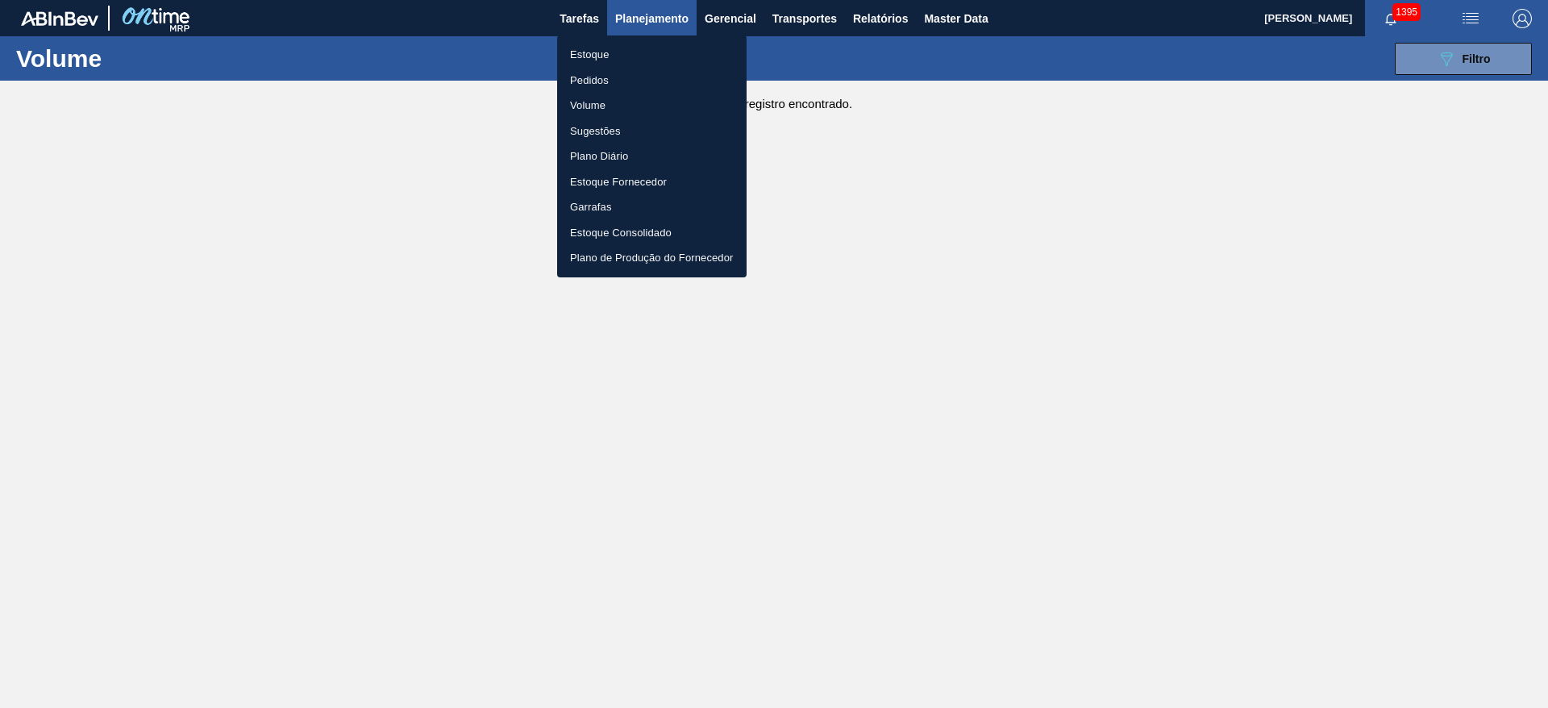
click at [618, 108] on li "Volume" at bounding box center [651, 106] width 189 height 26
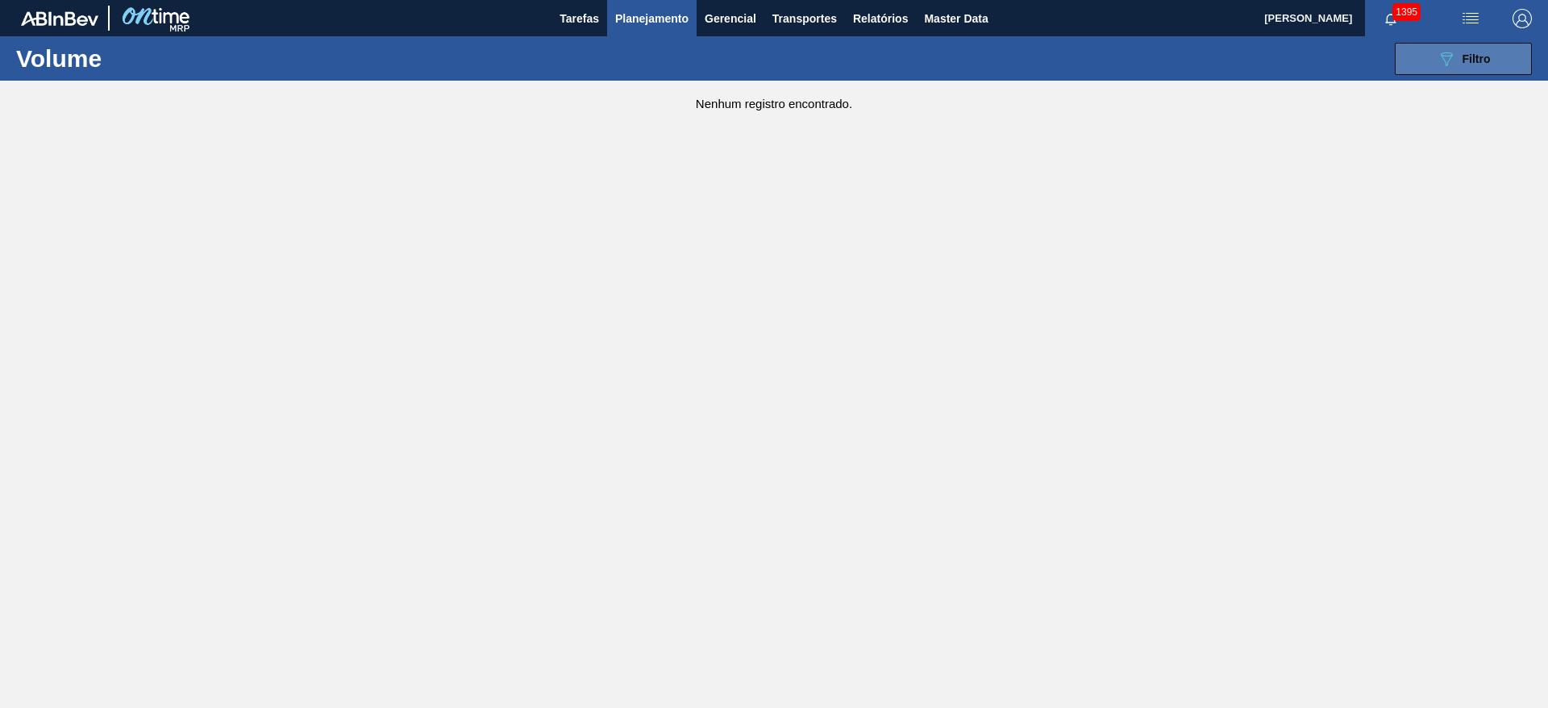
click at [1478, 52] on span "Filtro" at bounding box center [1477, 58] width 28 height 13
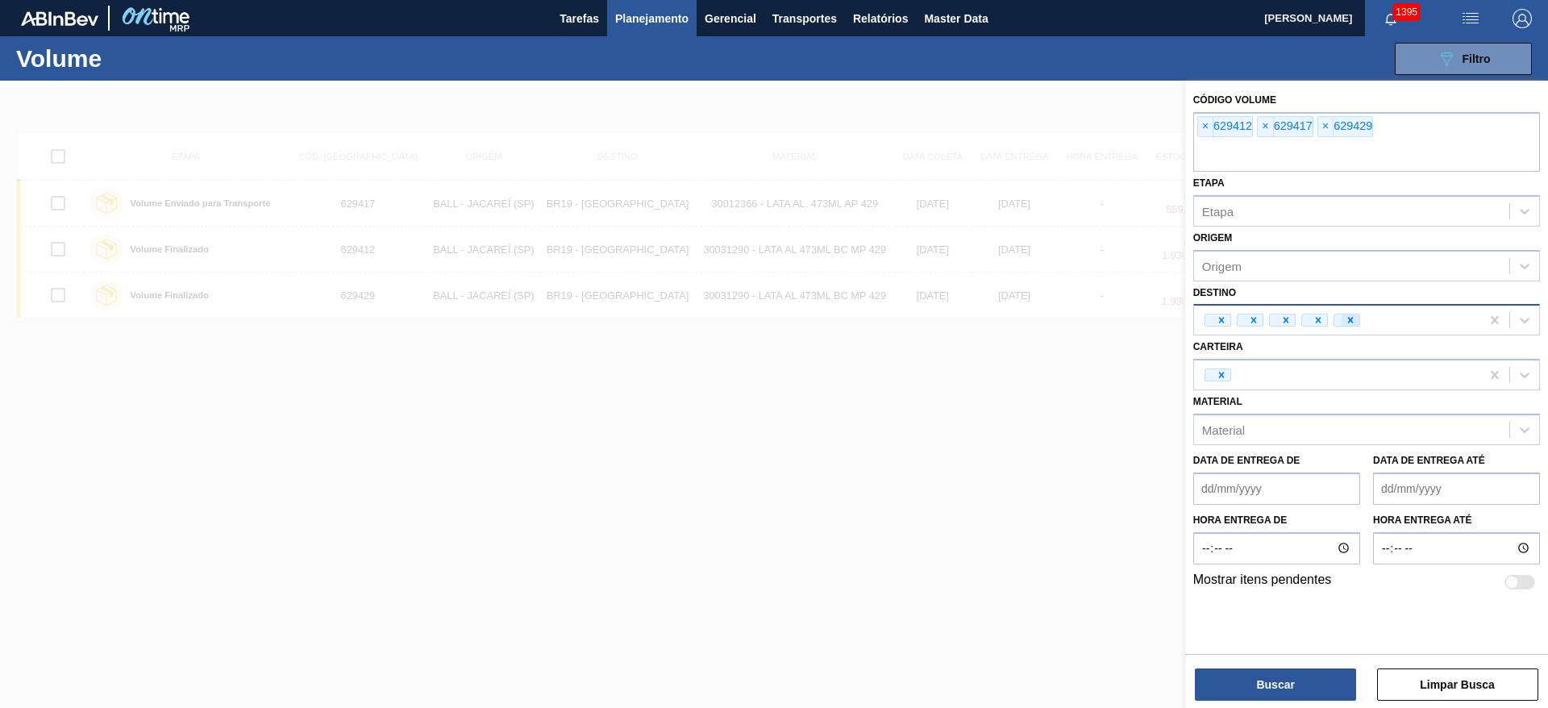
click at [1347, 322] on icon at bounding box center [1350, 319] width 11 height 11
click at [1321, 135] on span "×" at bounding box center [1325, 126] width 15 height 19
click at [1259, 133] on span "×" at bounding box center [1265, 126] width 15 height 19
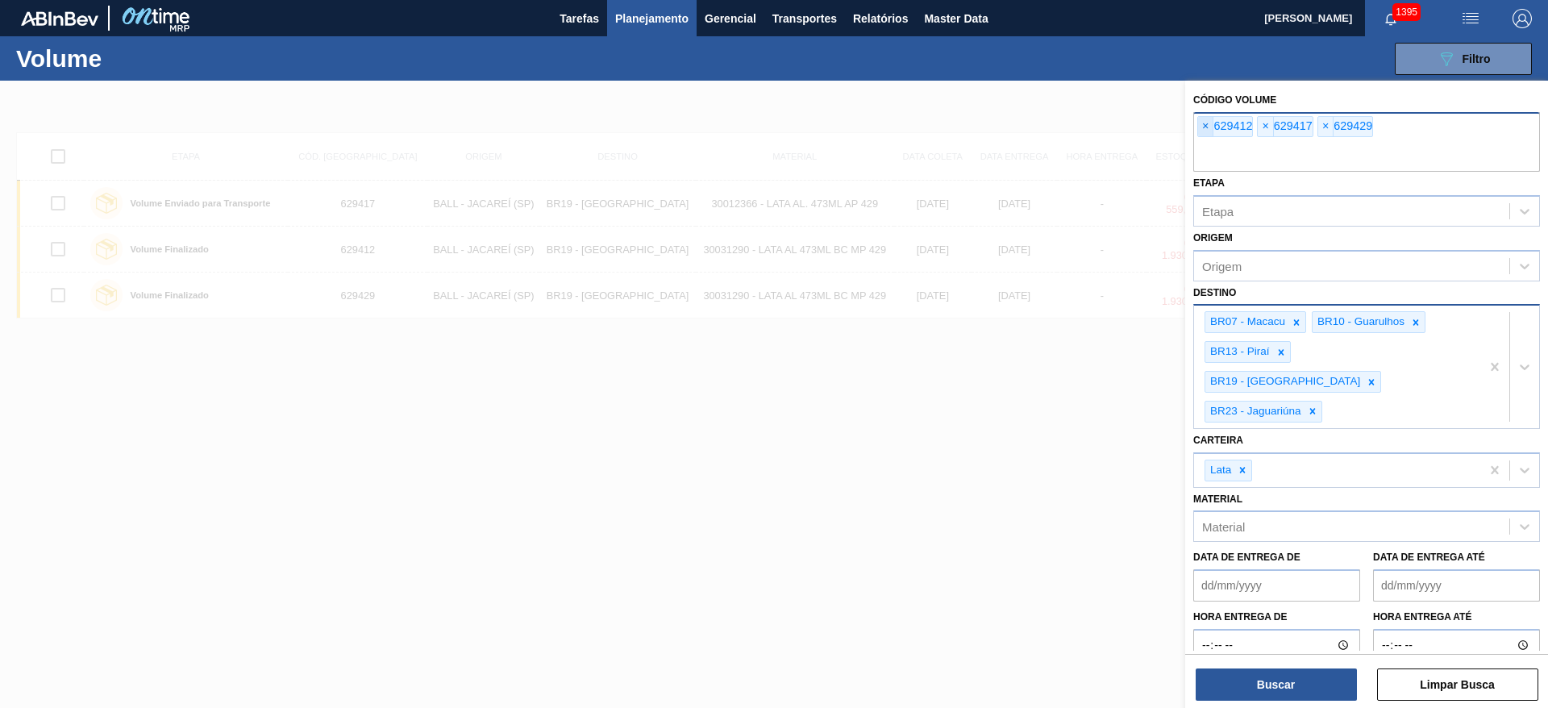
click at [1204, 124] on span "×" at bounding box center [1205, 126] width 15 height 19
click at [1291, 325] on icon at bounding box center [1296, 322] width 11 height 11
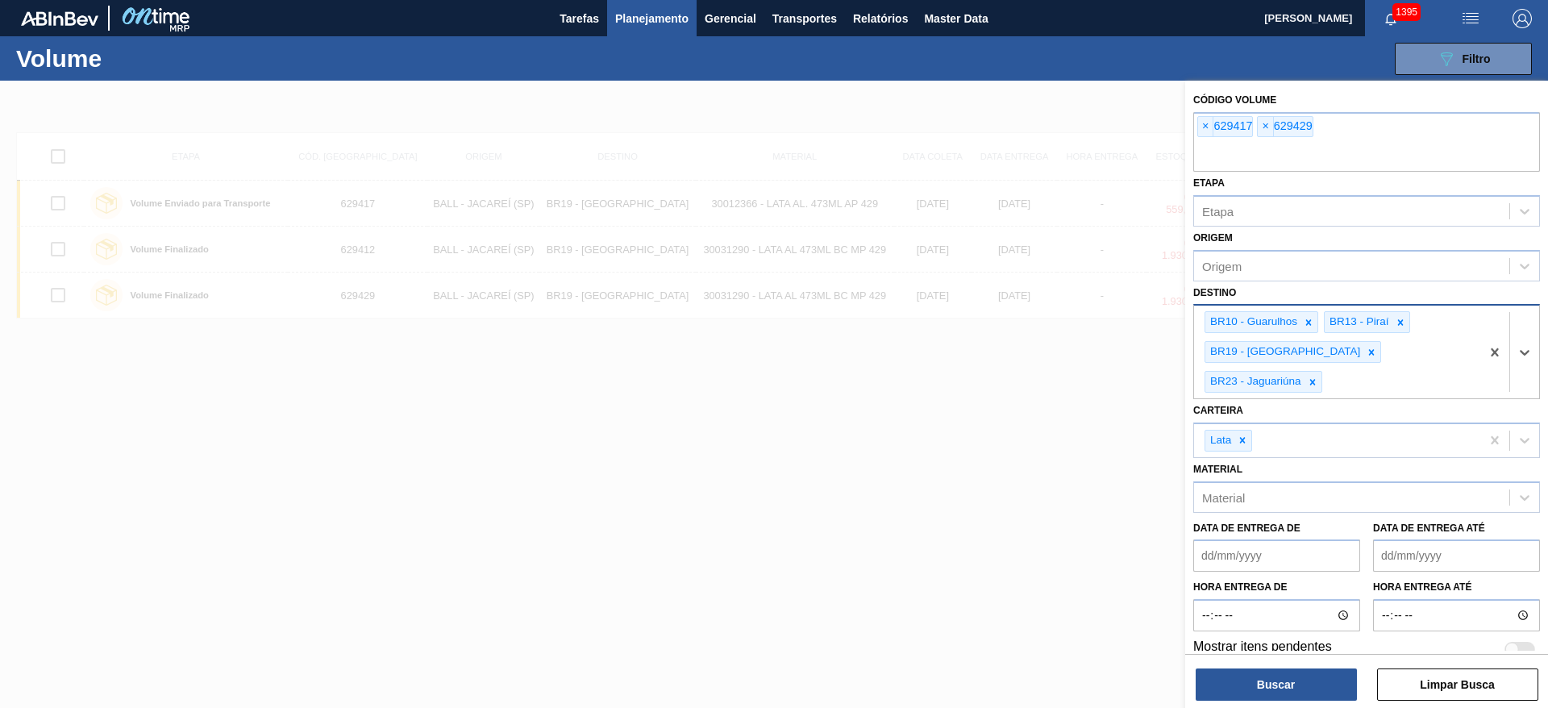
click at [1291, 325] on div "BR10 - Guarulhos" at bounding box center [1252, 322] width 94 height 20
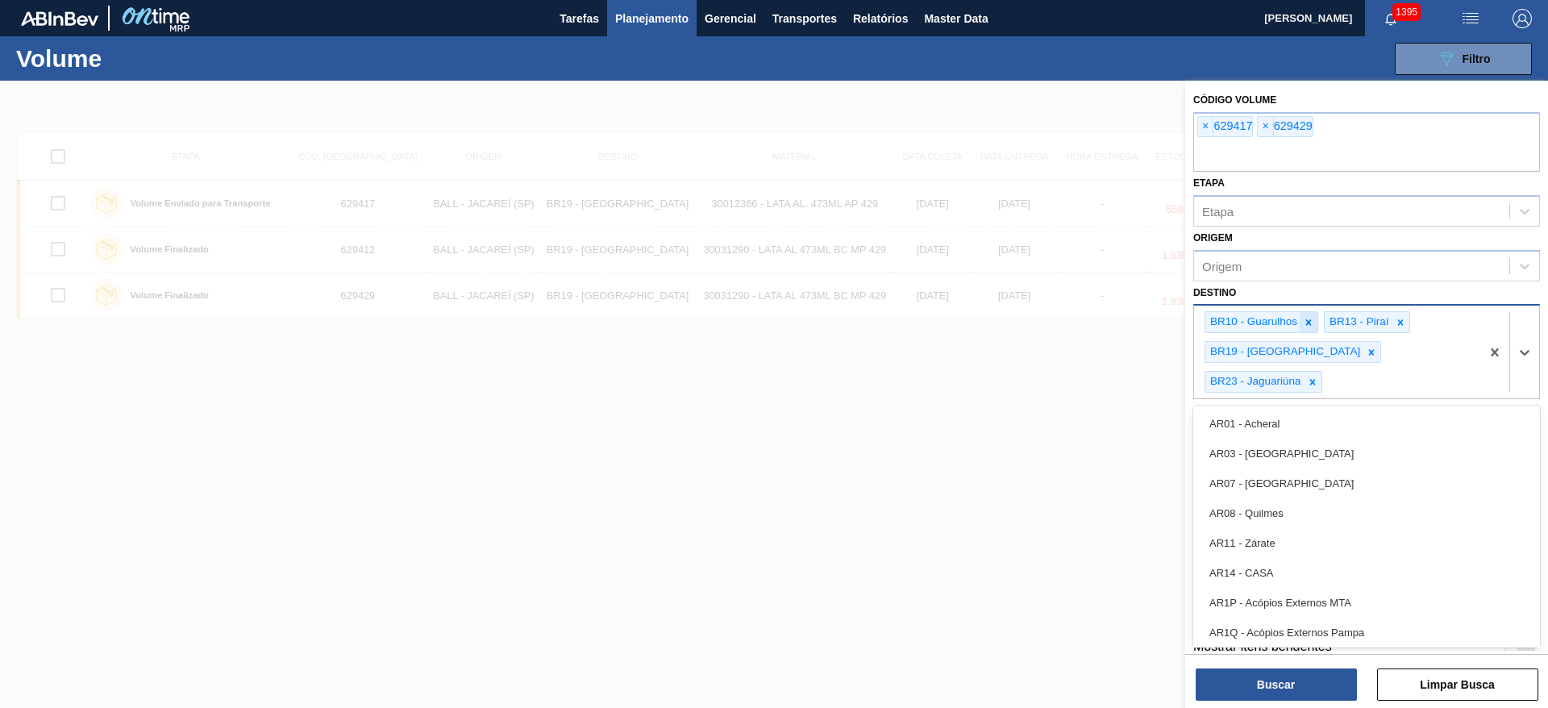
click at [1308, 325] on icon at bounding box center [1308, 322] width 11 height 11
click at [1308, 342] on div "BR19 - Nova Rio" at bounding box center [1283, 352] width 157 height 20
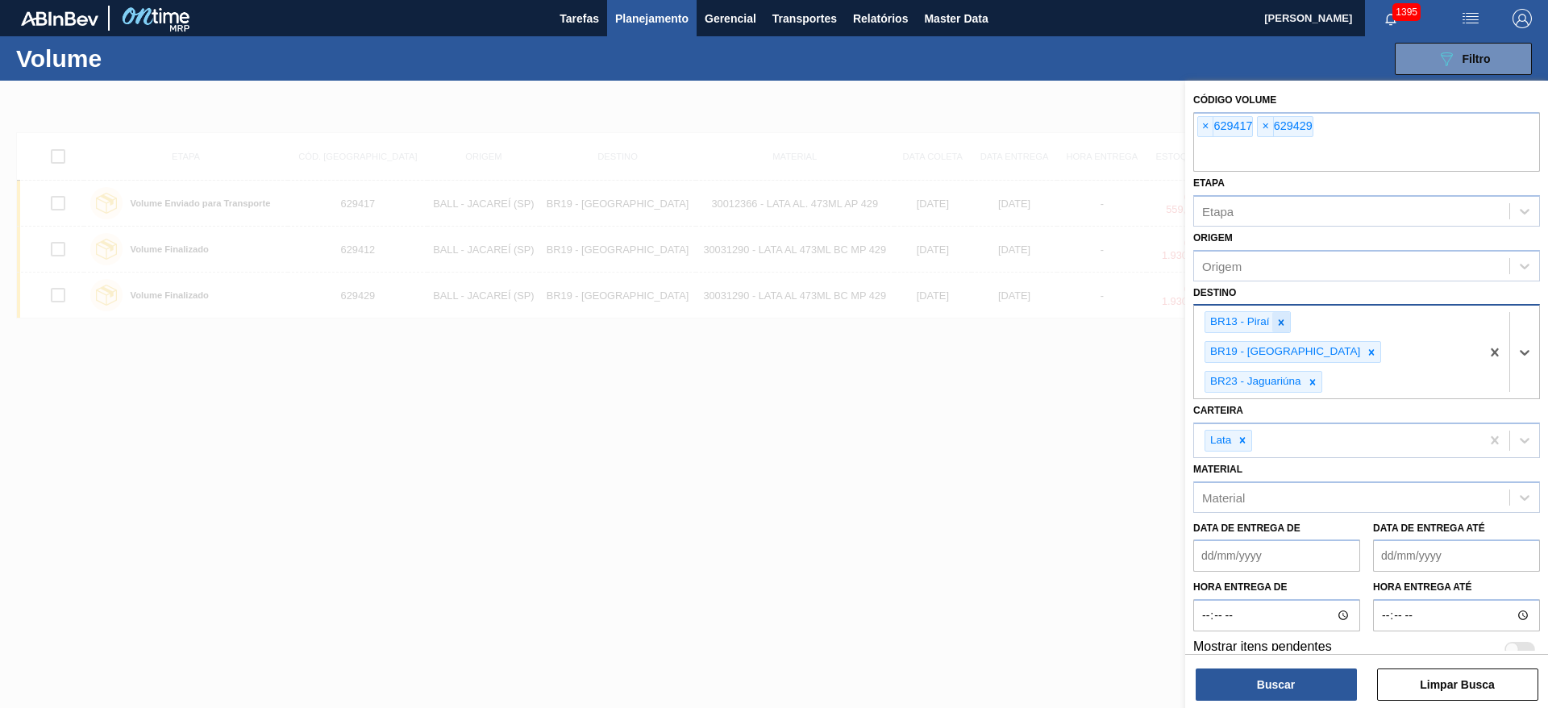
click at [1276, 326] on icon at bounding box center [1281, 322] width 11 height 11
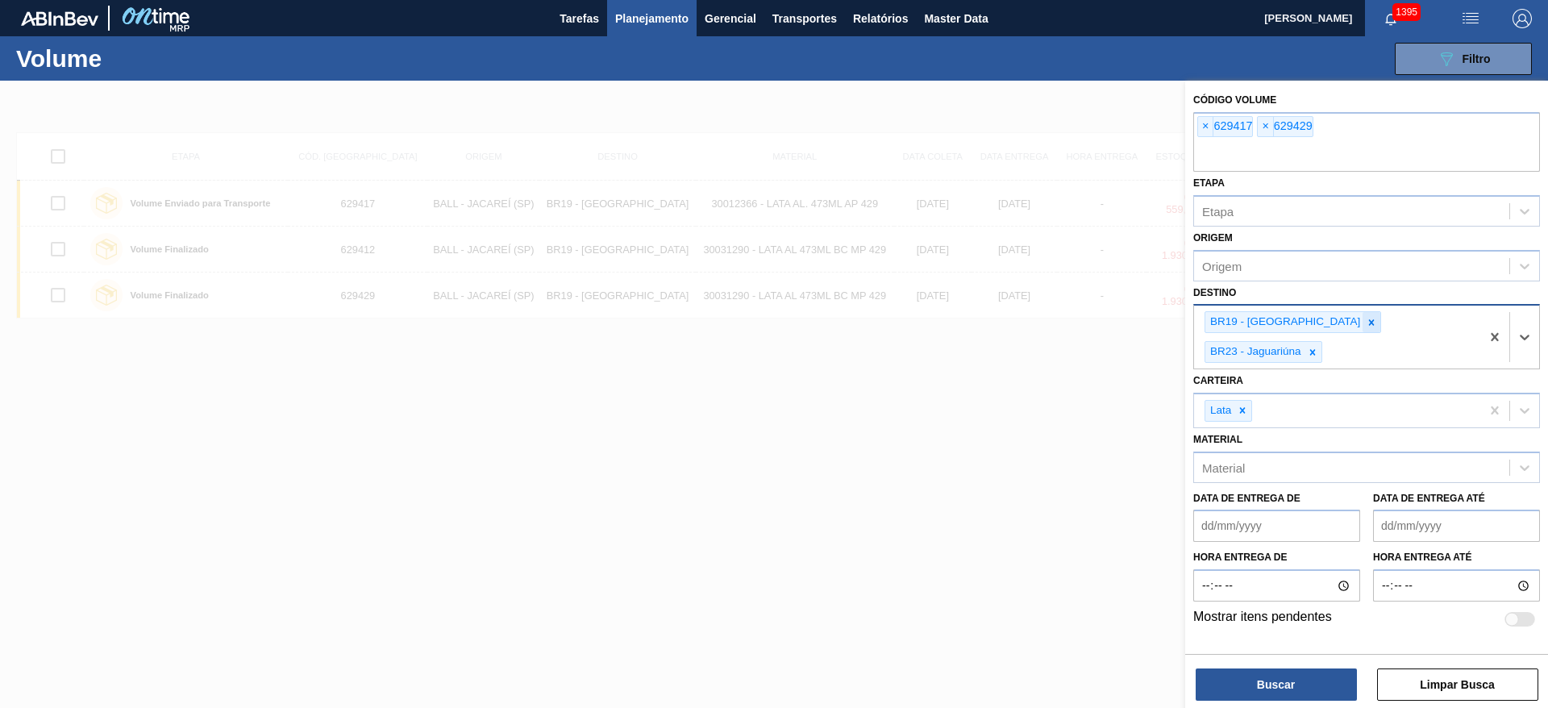
click at [1366, 326] on icon at bounding box center [1371, 322] width 11 height 11
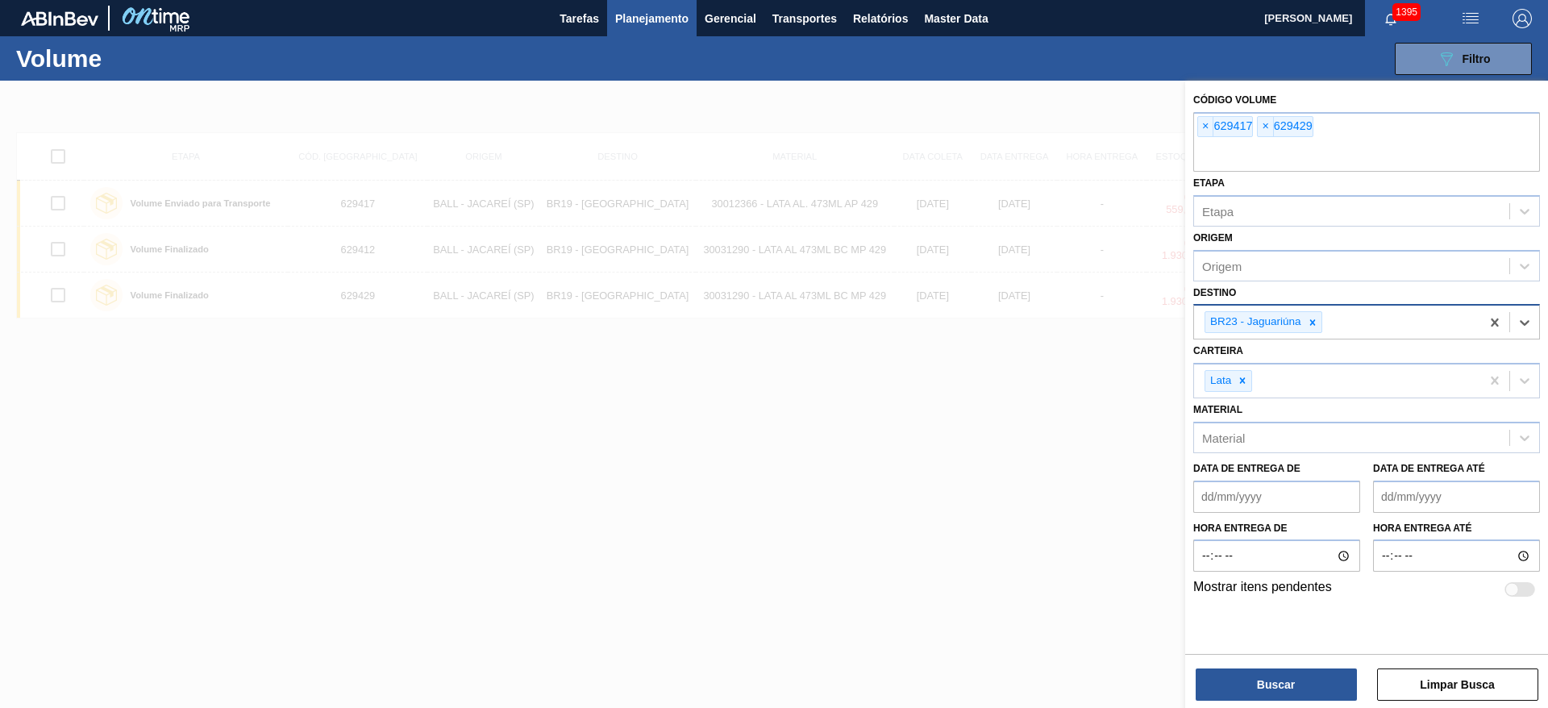
click at [1305, 326] on div at bounding box center [1313, 322] width 18 height 20
click at [1255, 127] on div "× 629417 × 629429" at bounding box center [1366, 142] width 347 height 60
click at [1261, 129] on span "×" at bounding box center [1265, 126] width 15 height 19
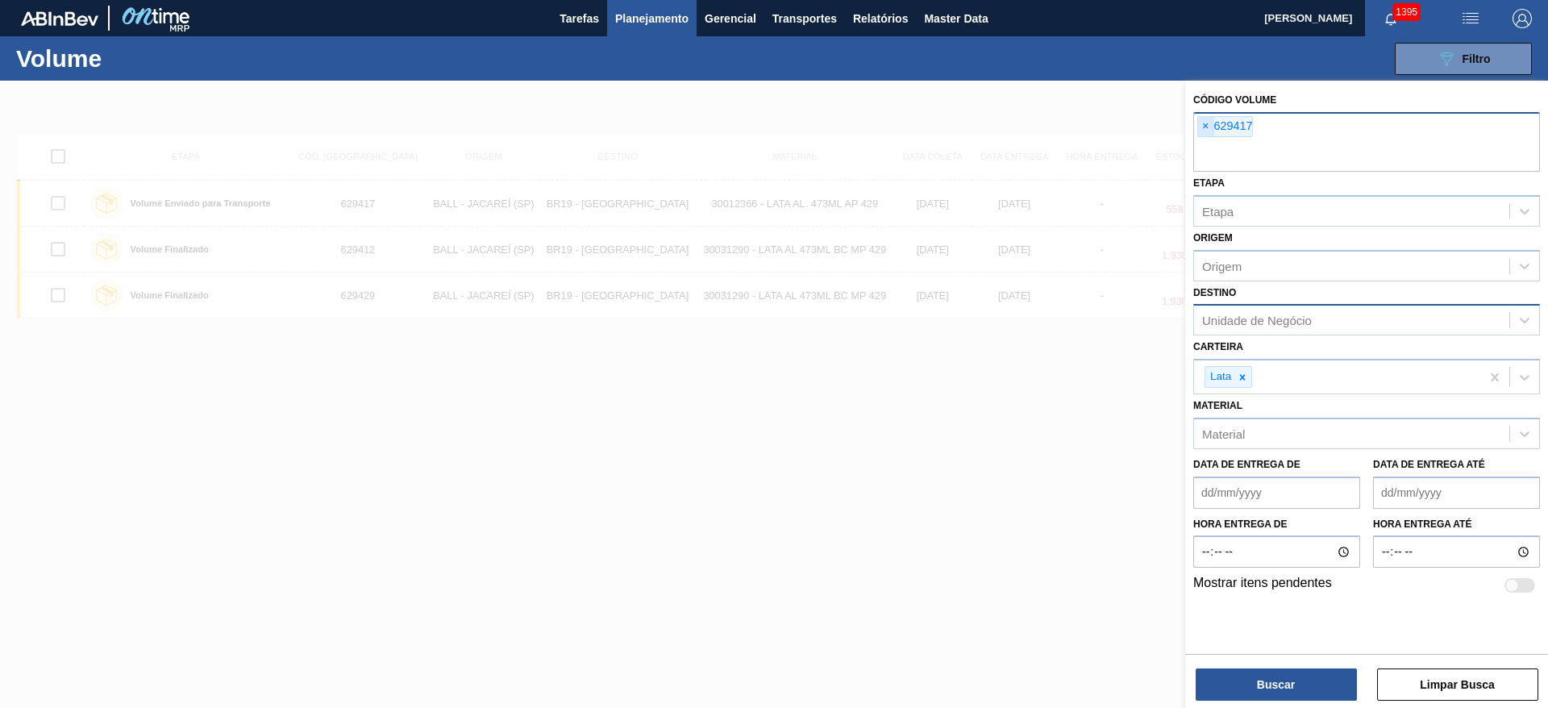
click at [1201, 131] on span "×" at bounding box center [1205, 126] width 15 height 19
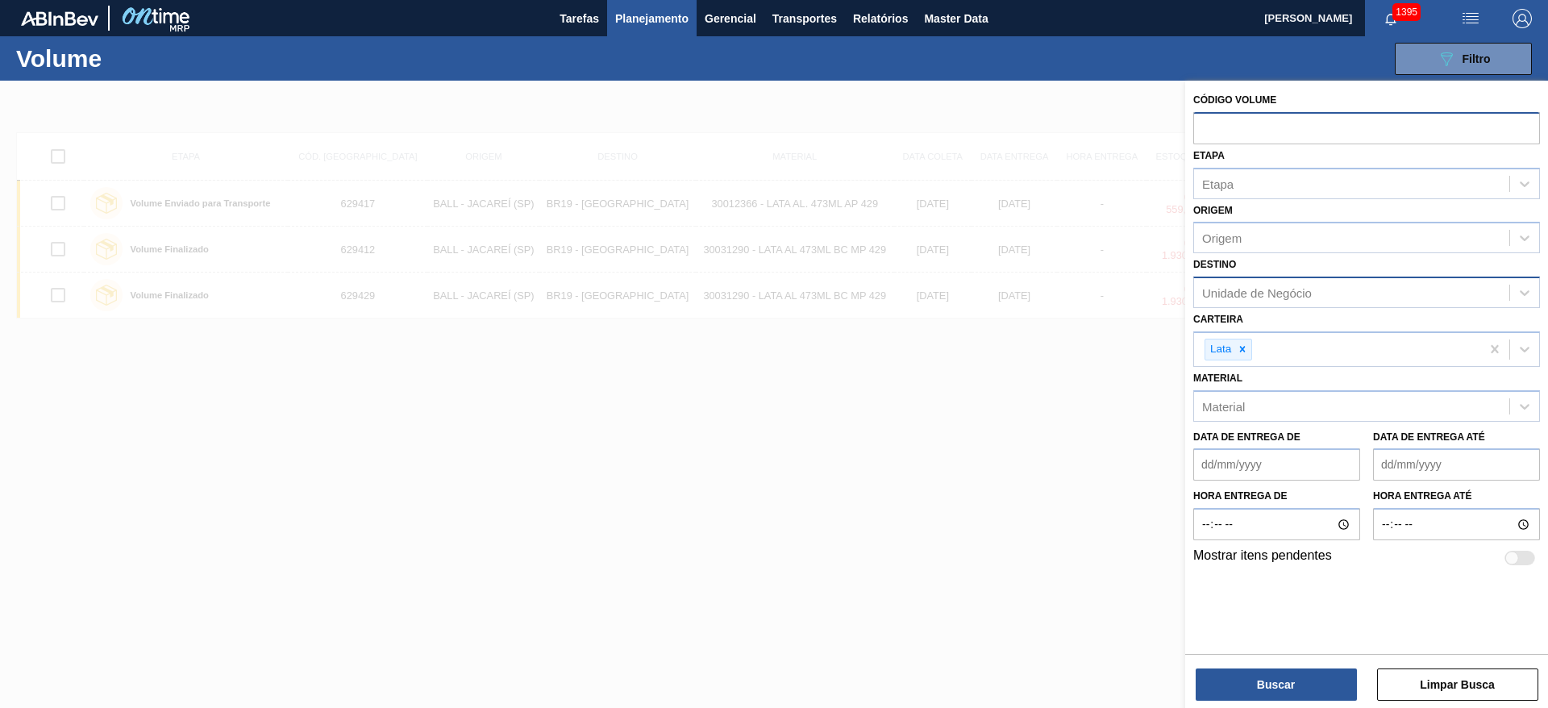
click at [1246, 302] on div "Unidade de Negócio" at bounding box center [1351, 292] width 315 height 23
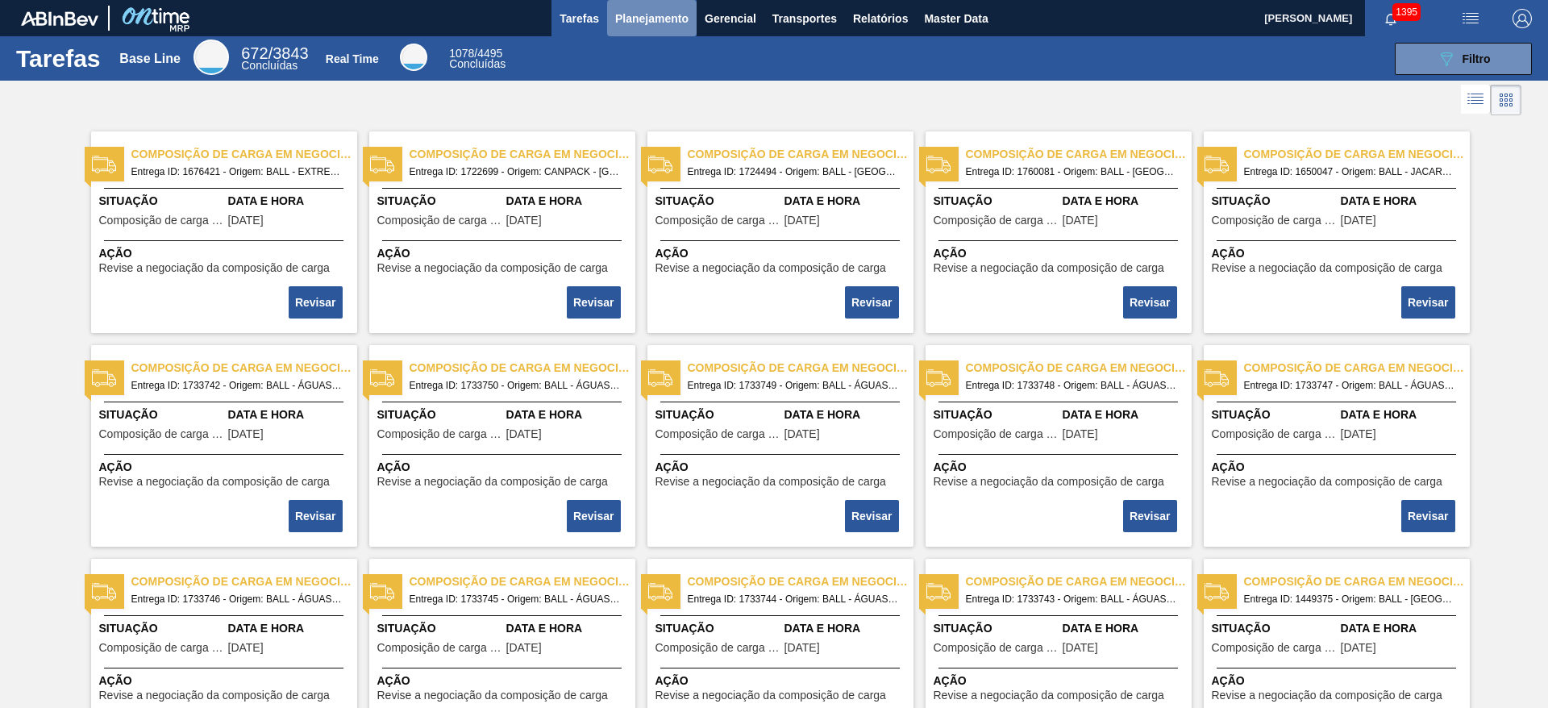
click at [663, 7] on button "Planejamento" at bounding box center [652, 18] width 90 height 36
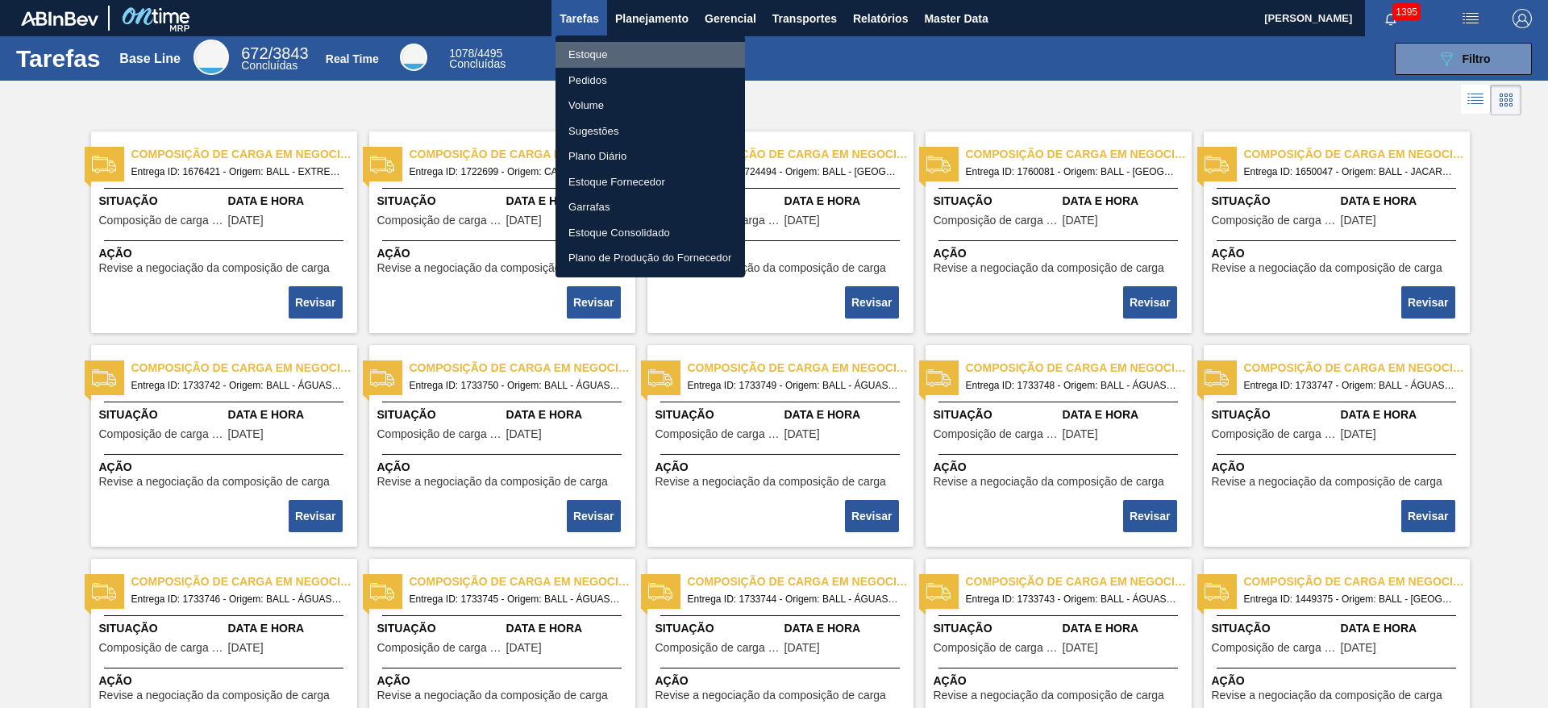
click at [627, 52] on li "Estoque" at bounding box center [650, 55] width 189 height 26
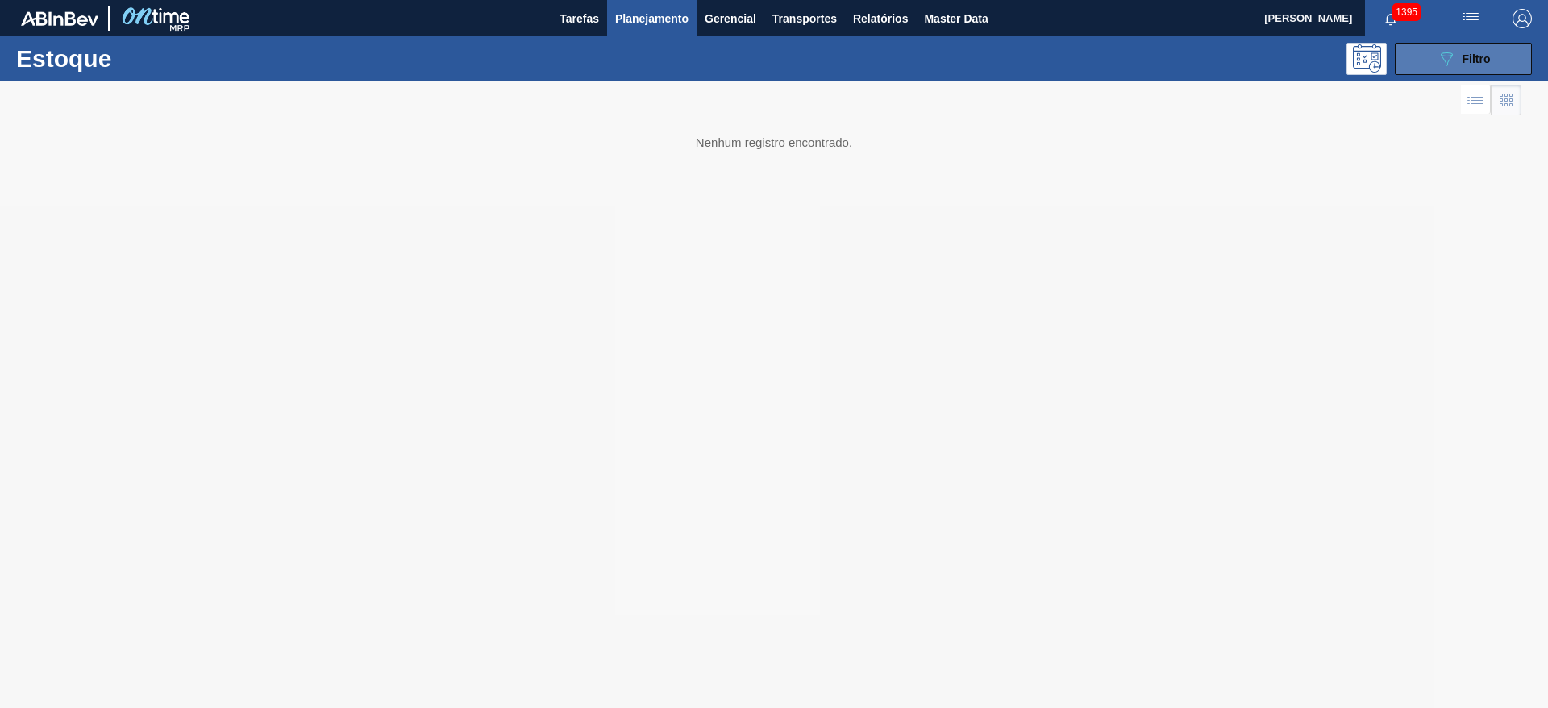
click at [1454, 55] on icon "089F7B8B-B2A5-4AFE-B5C0-19BA573D28AC" at bounding box center [1446, 58] width 19 height 19
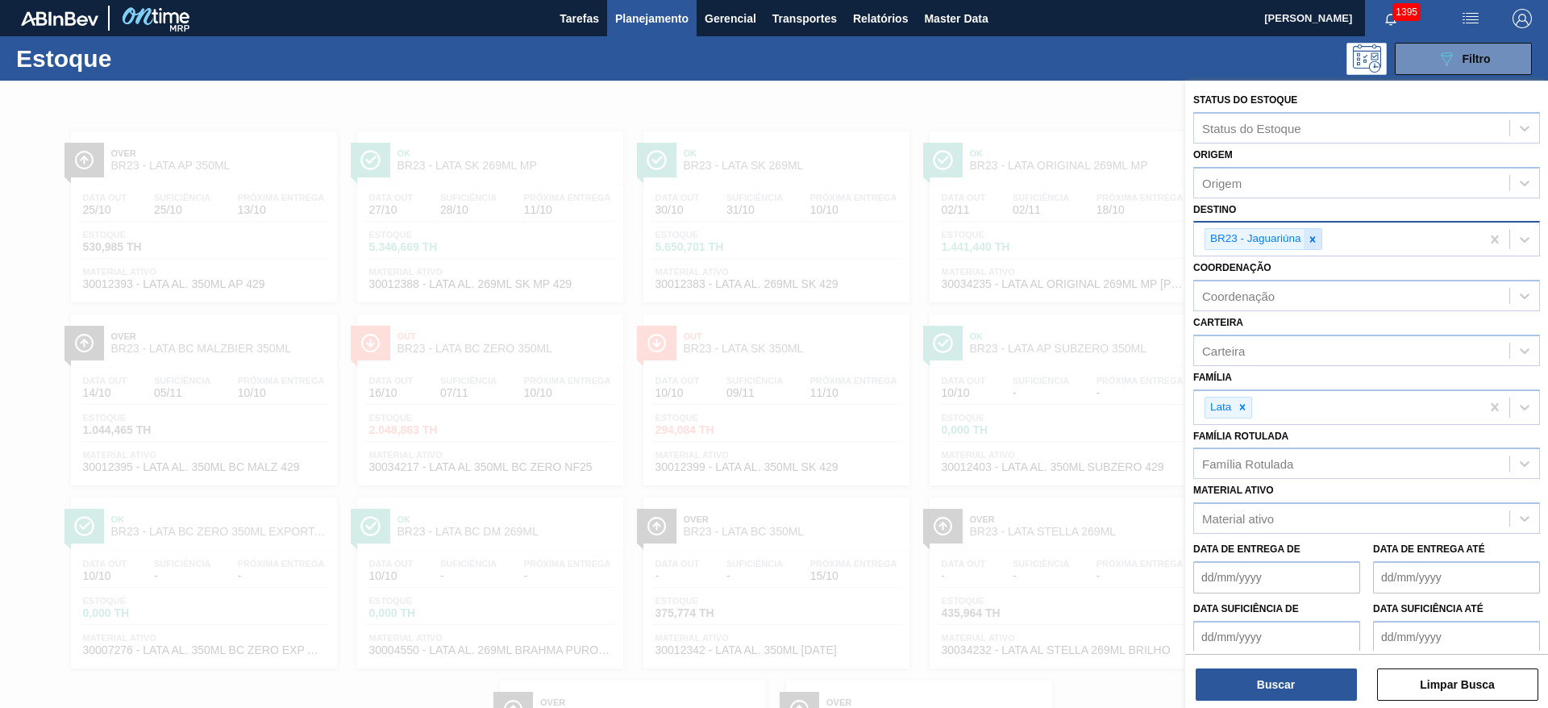
click at [1310, 244] on icon at bounding box center [1312, 239] width 11 height 11
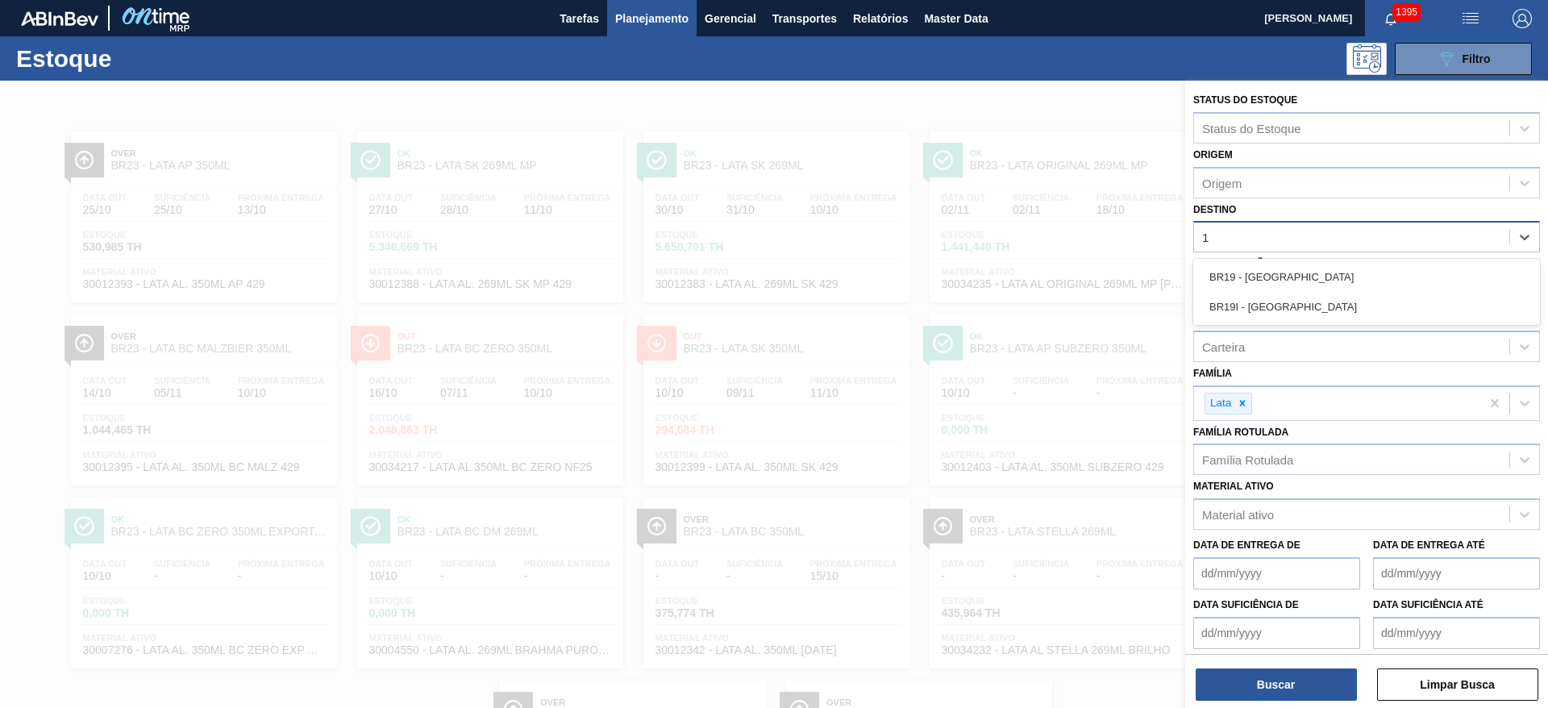
type input "19"
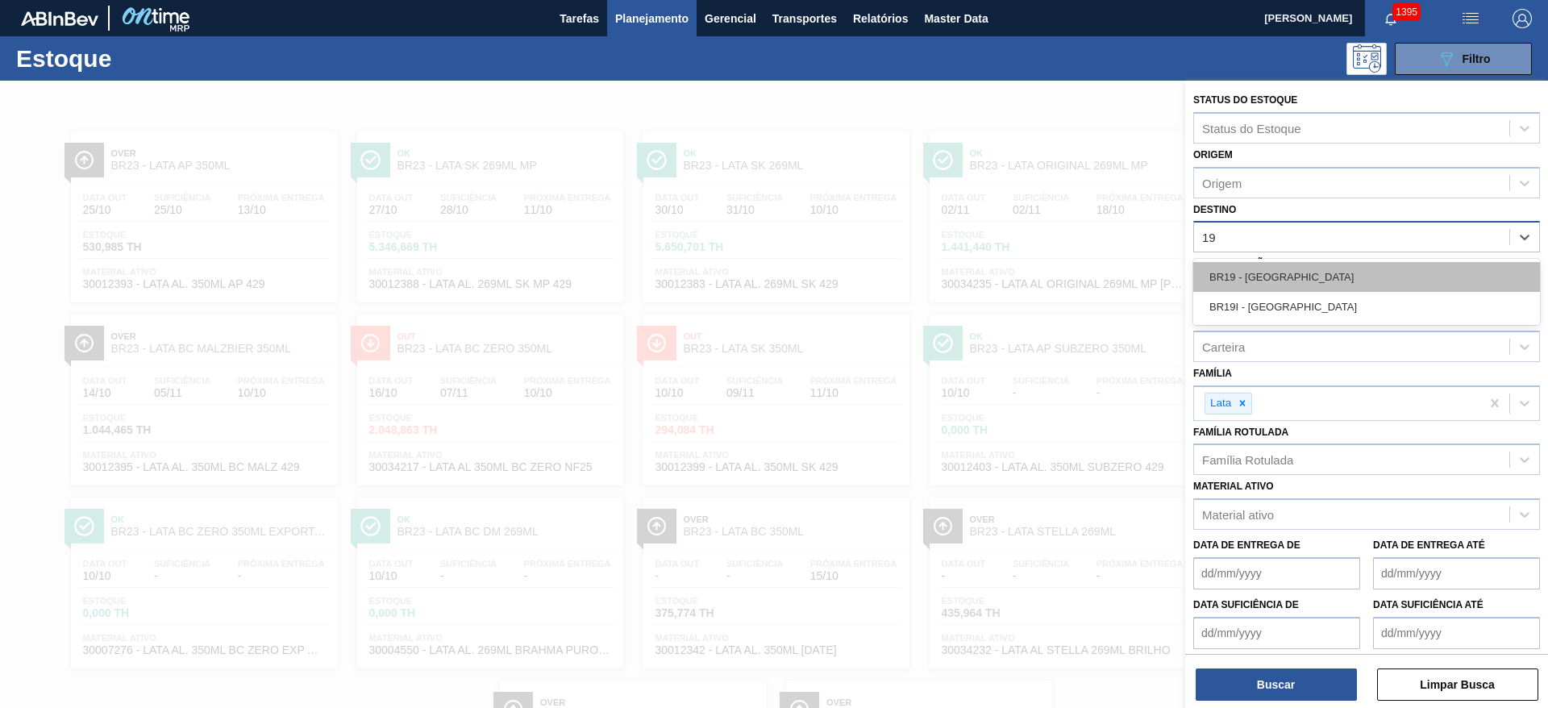
click at [1270, 270] on div "BR19 - Nova Rio" at bounding box center [1366, 277] width 347 height 30
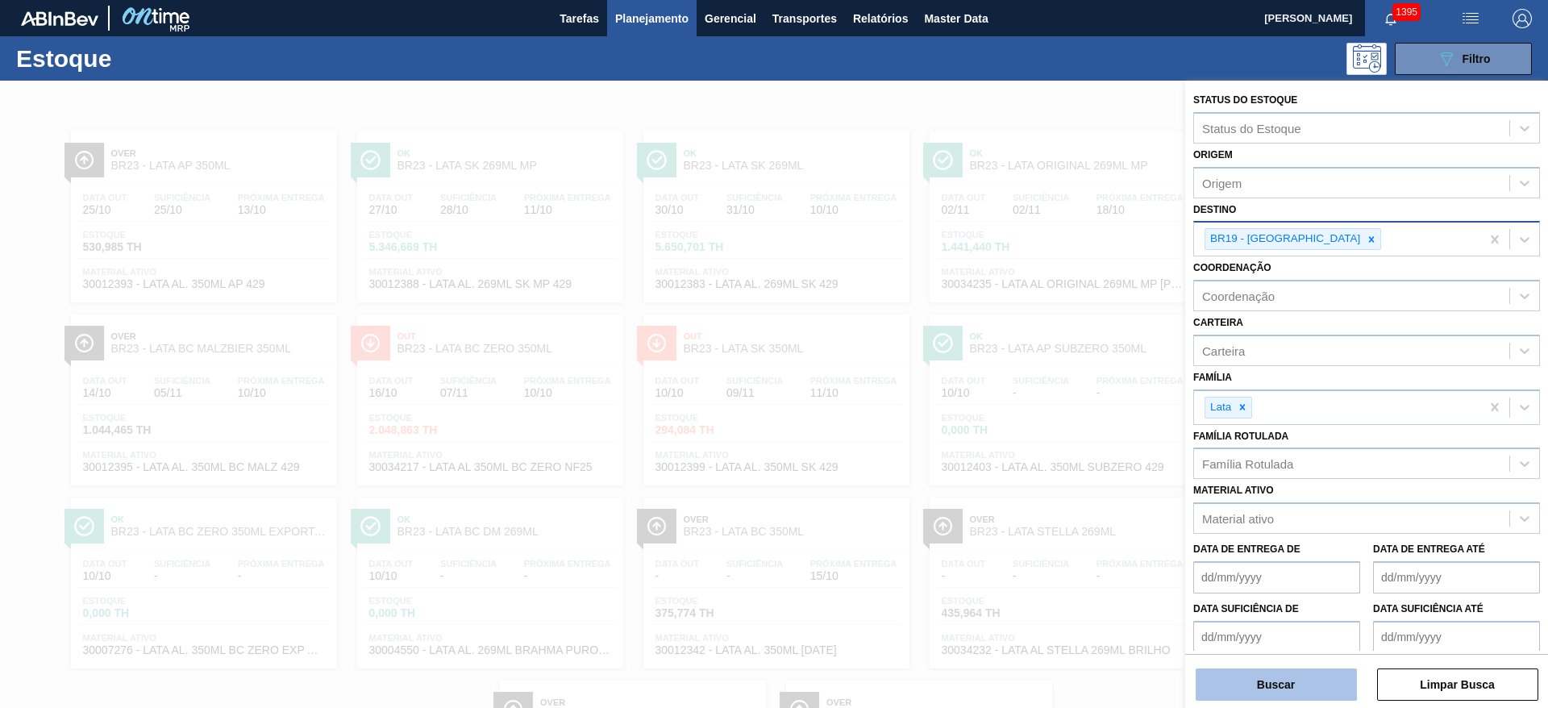
click at [1259, 671] on button "Buscar" at bounding box center [1276, 684] width 161 height 32
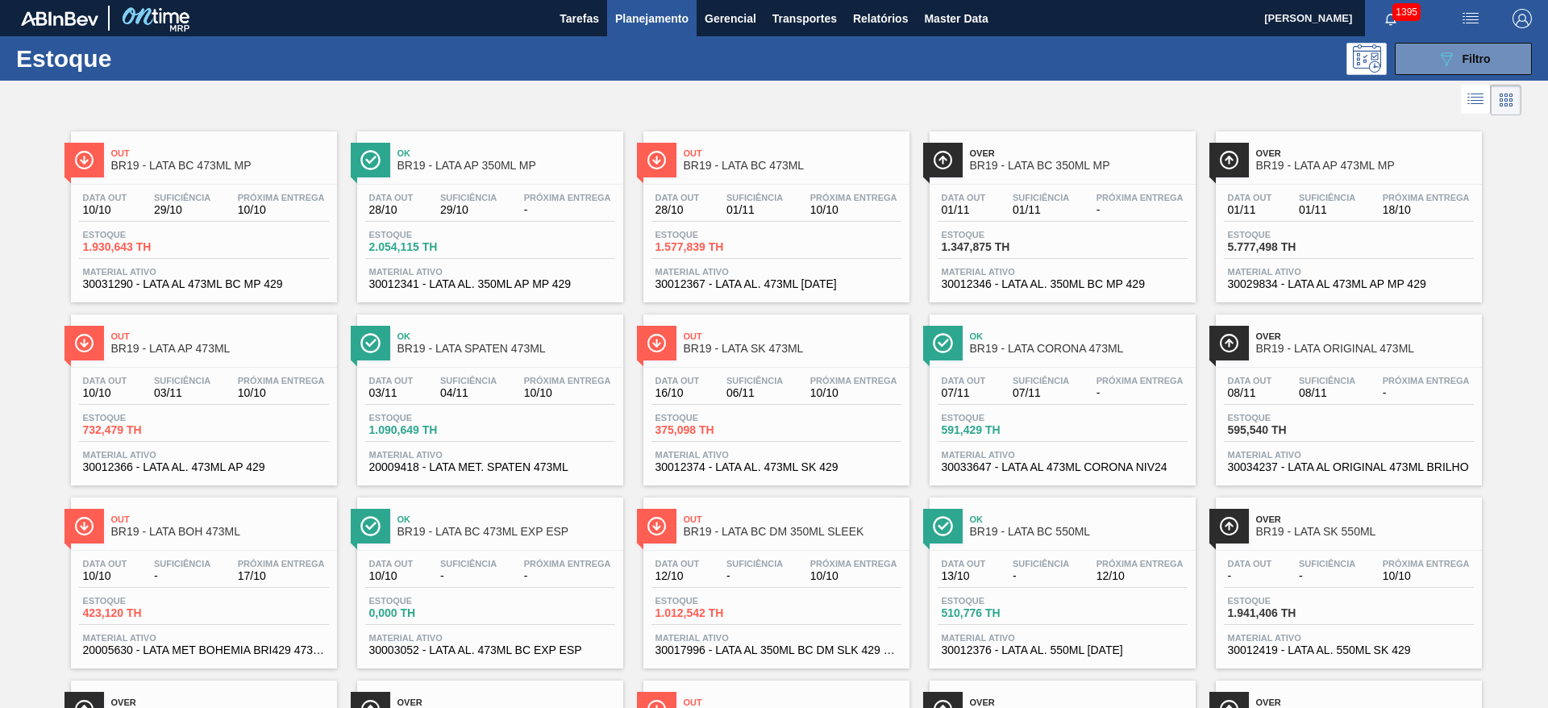
click at [271, 212] on span "10/10" at bounding box center [281, 210] width 87 height 12
click at [792, 244] on div "Estoque 1.577,839 TH" at bounding box center [777, 244] width 250 height 29
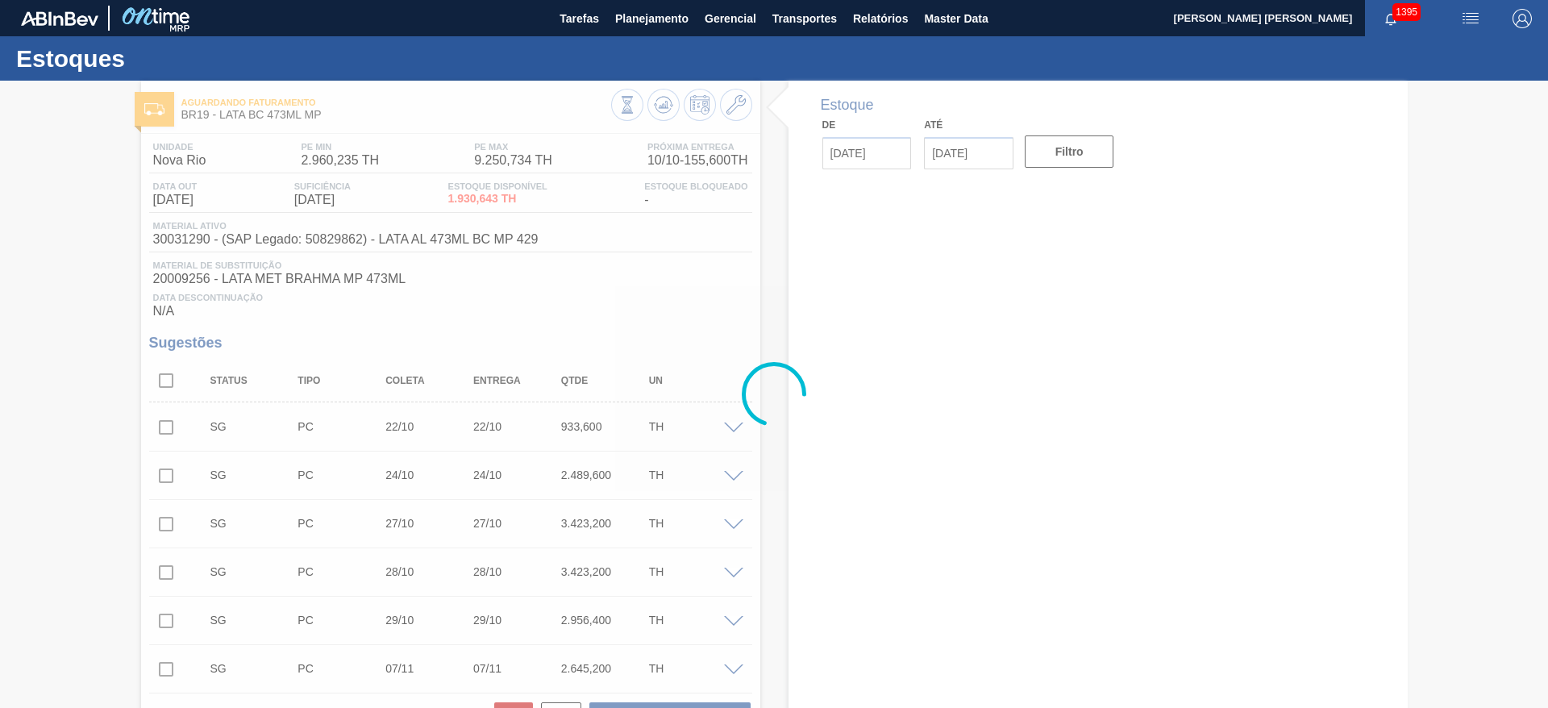
type input "[DATE]"
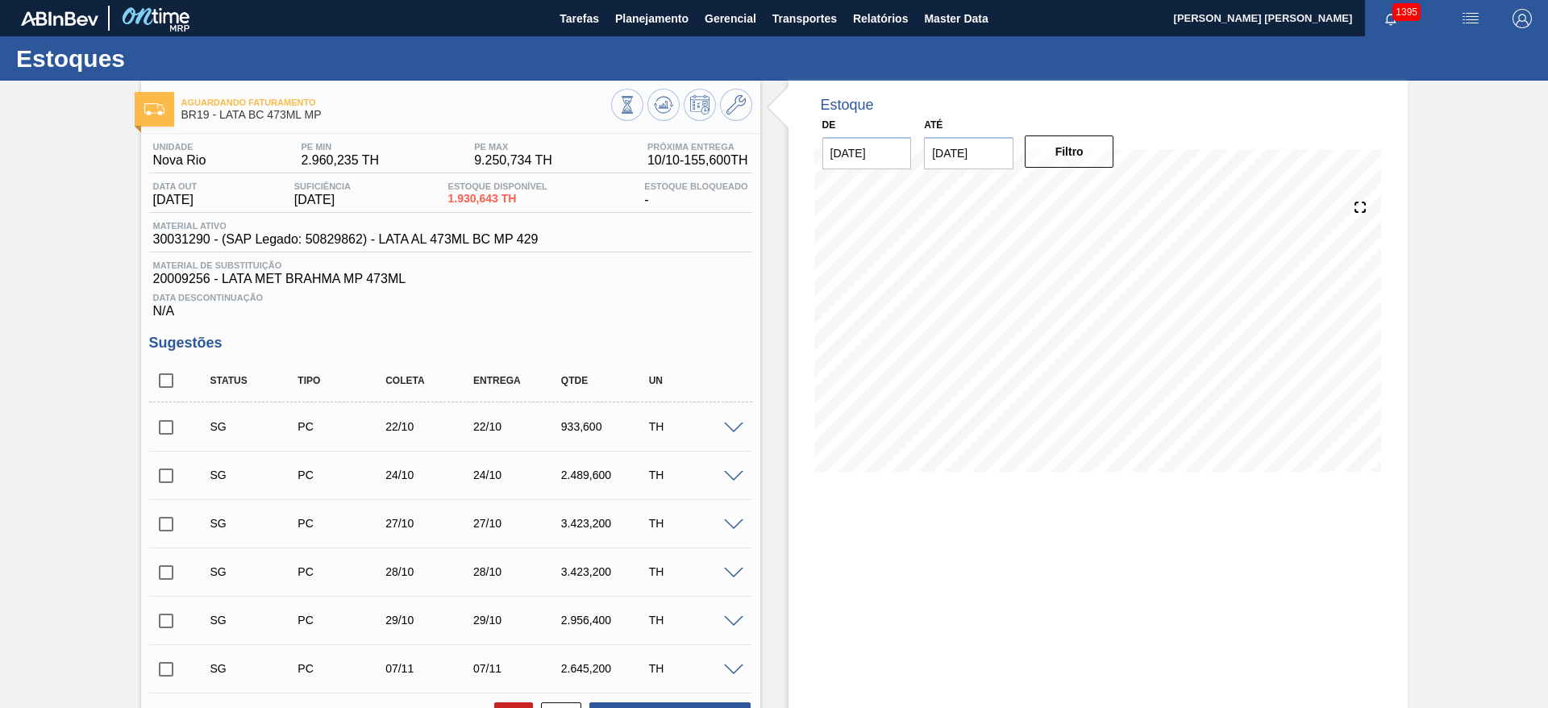
scroll to position [264, 0]
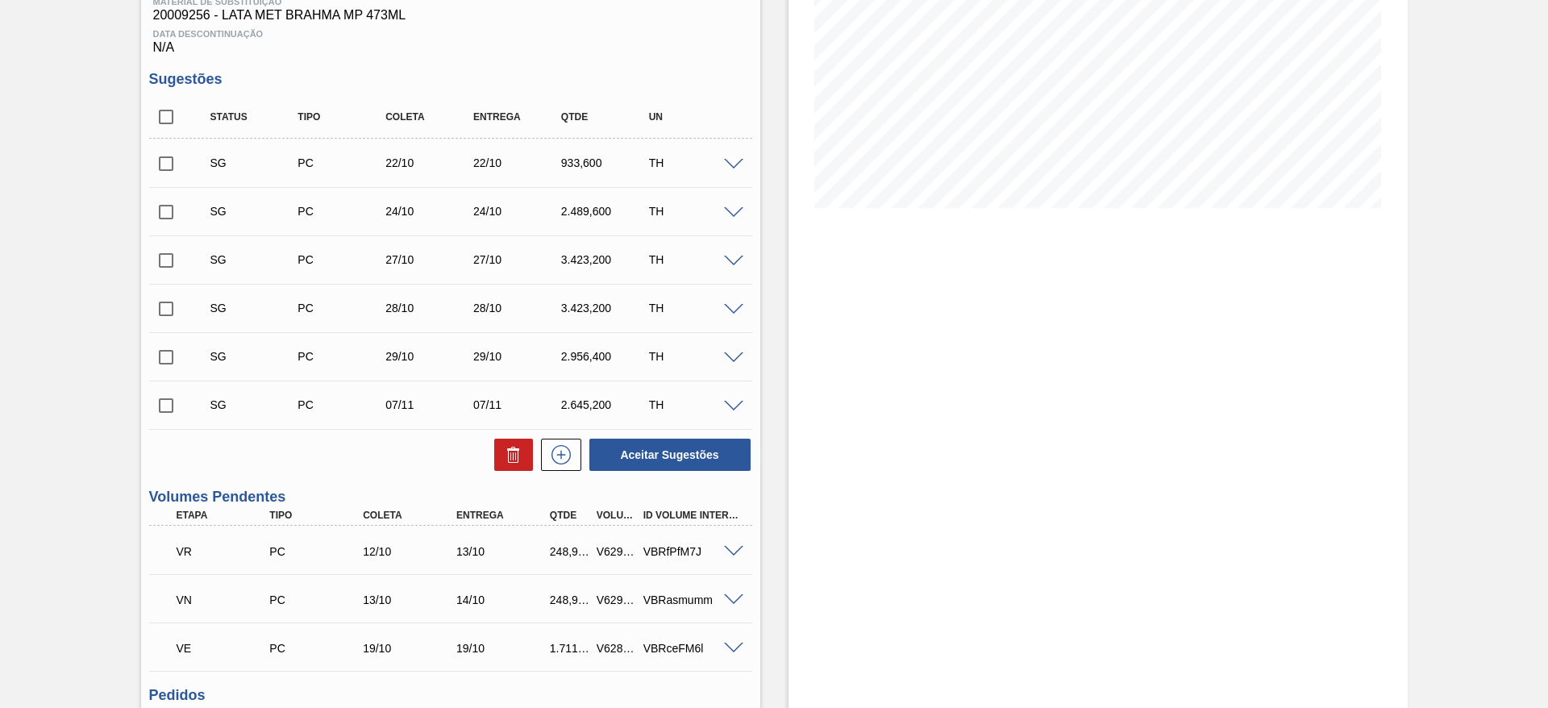
click at [164, 108] on input "checkbox" at bounding box center [166, 117] width 34 height 34
checkbox input "true"
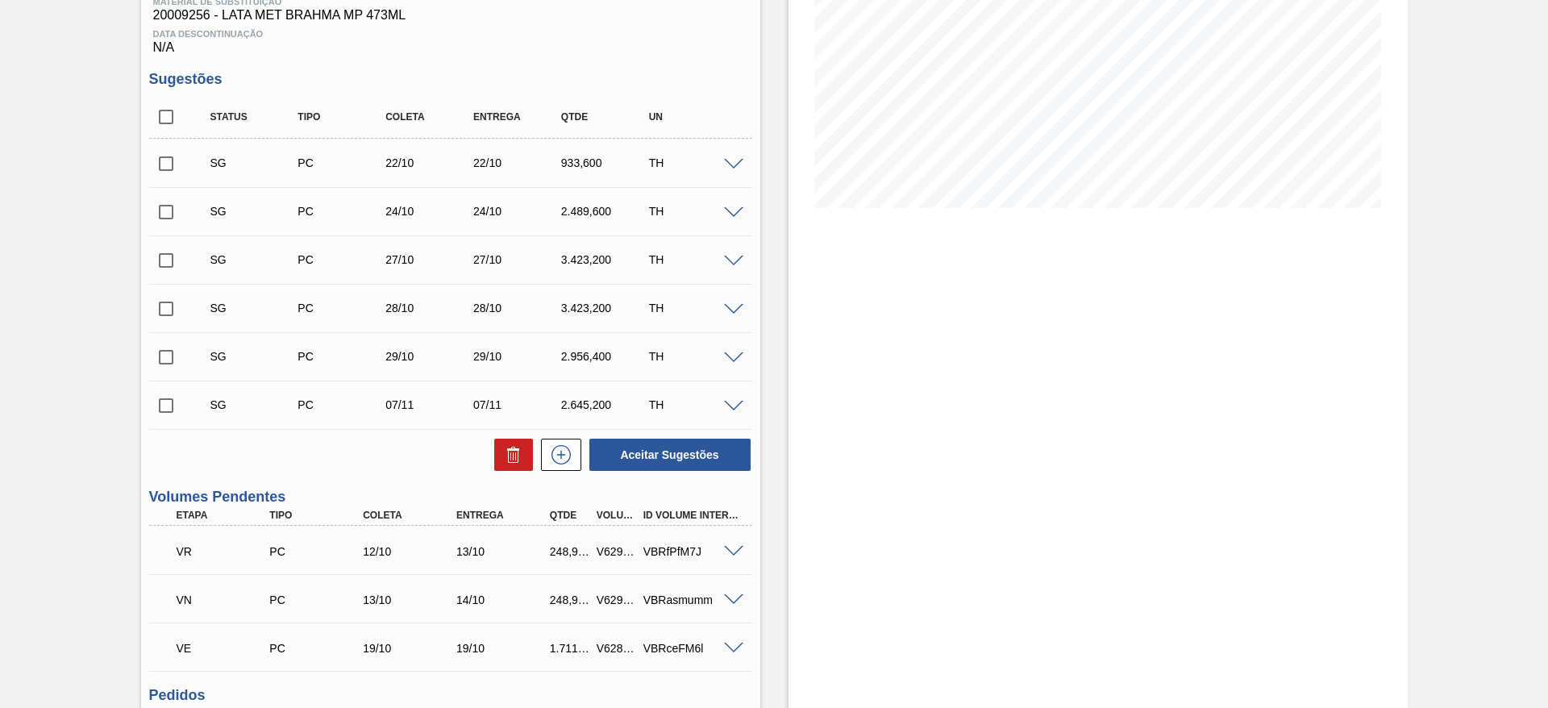
checkbox input "true"
click at [505, 455] on icon at bounding box center [513, 454] width 19 height 19
checkbox input "false"
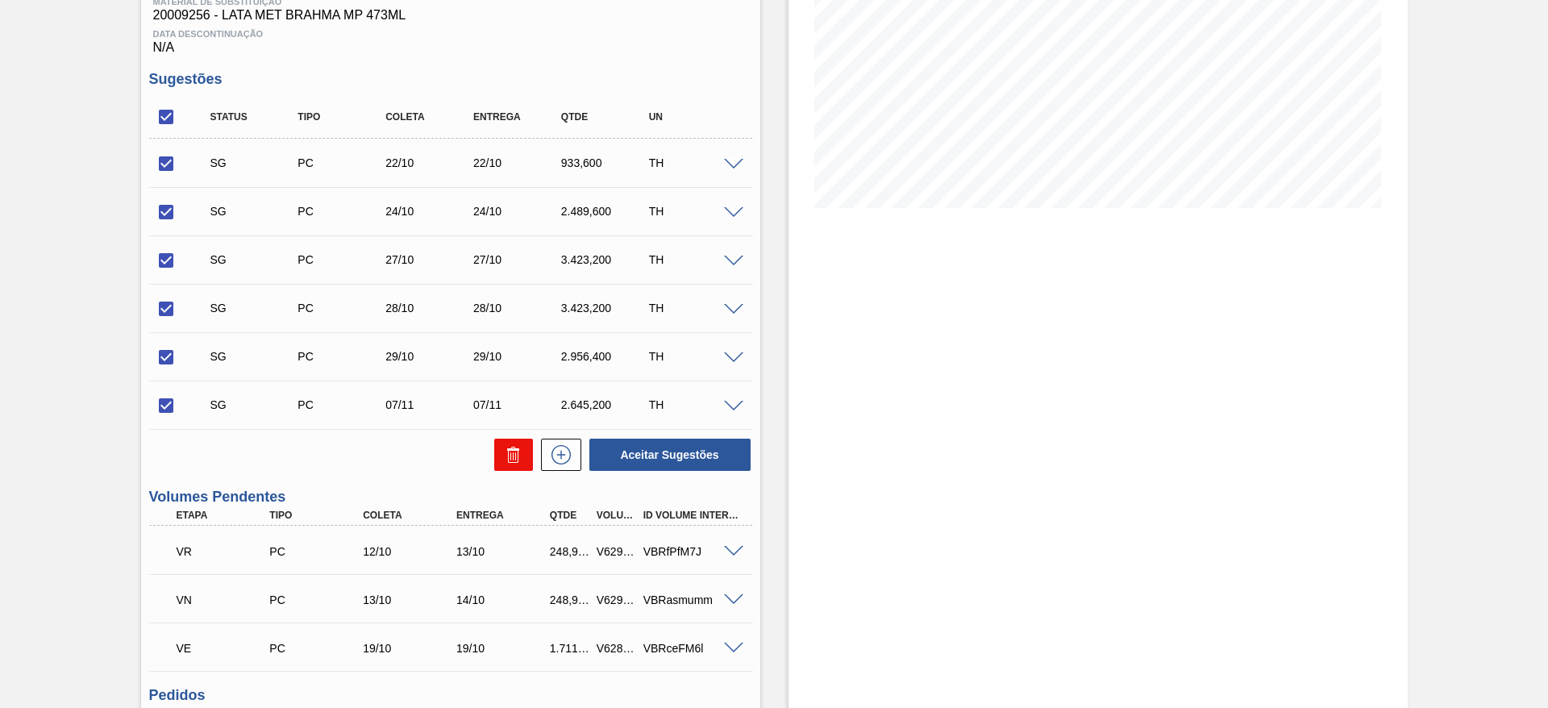
checkbox input "false"
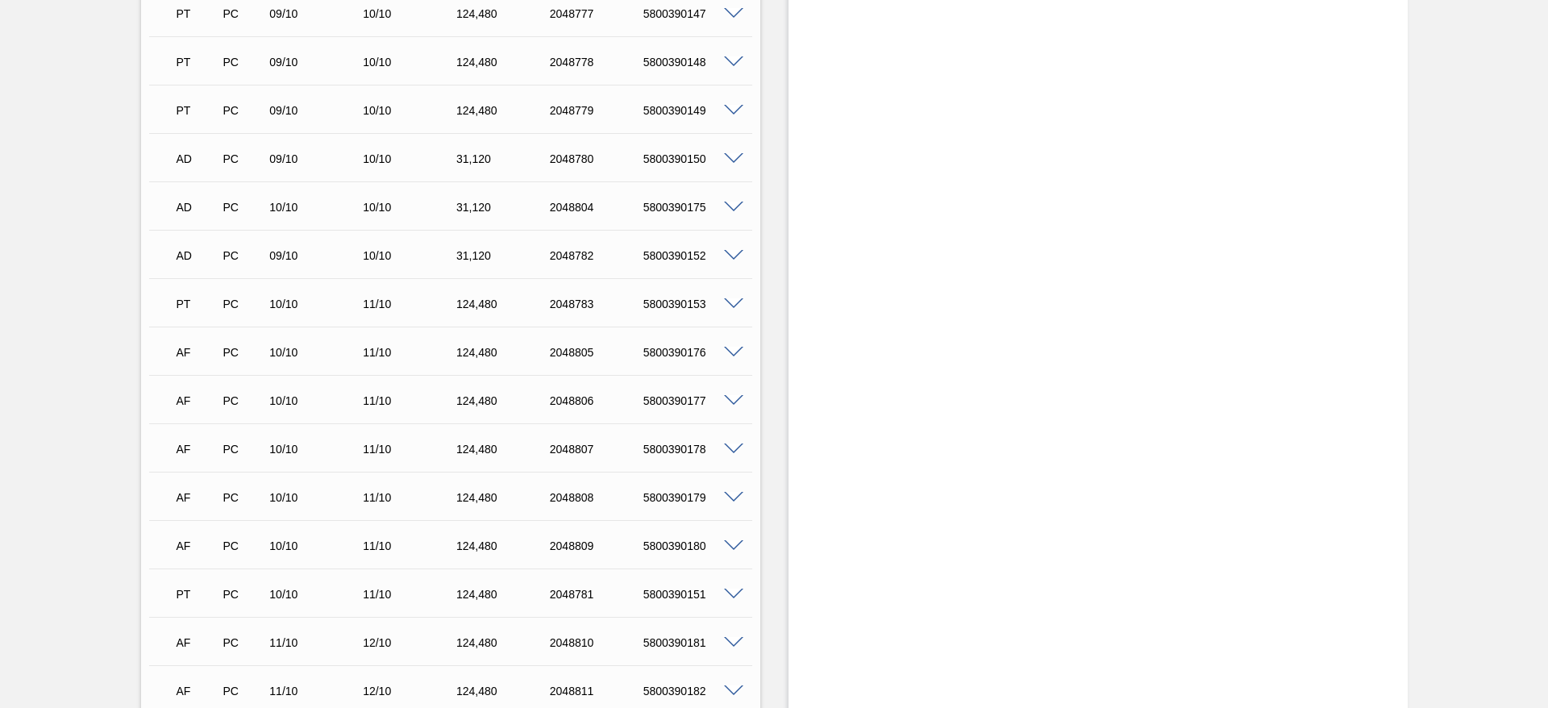
scroll to position [1079, 0]
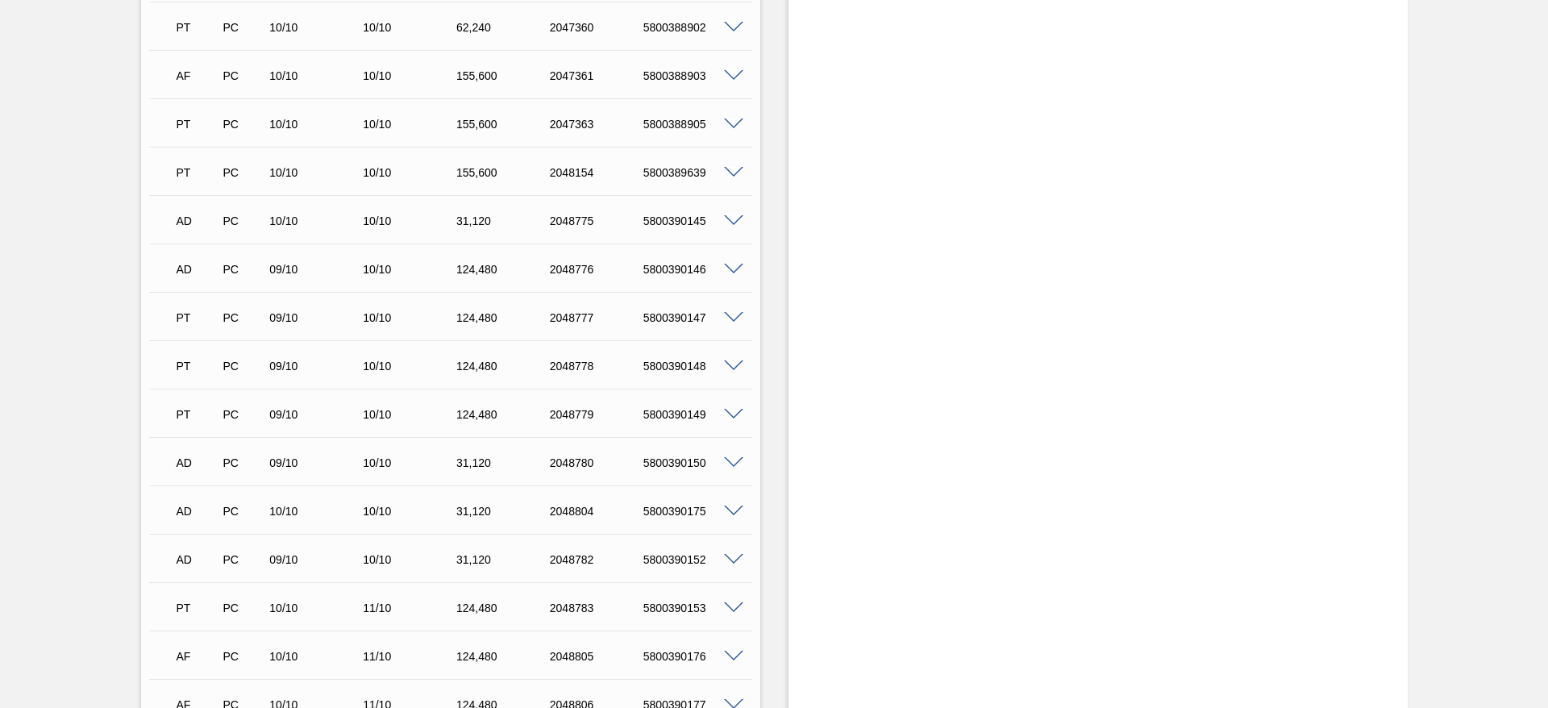
scroll to position [740, 0]
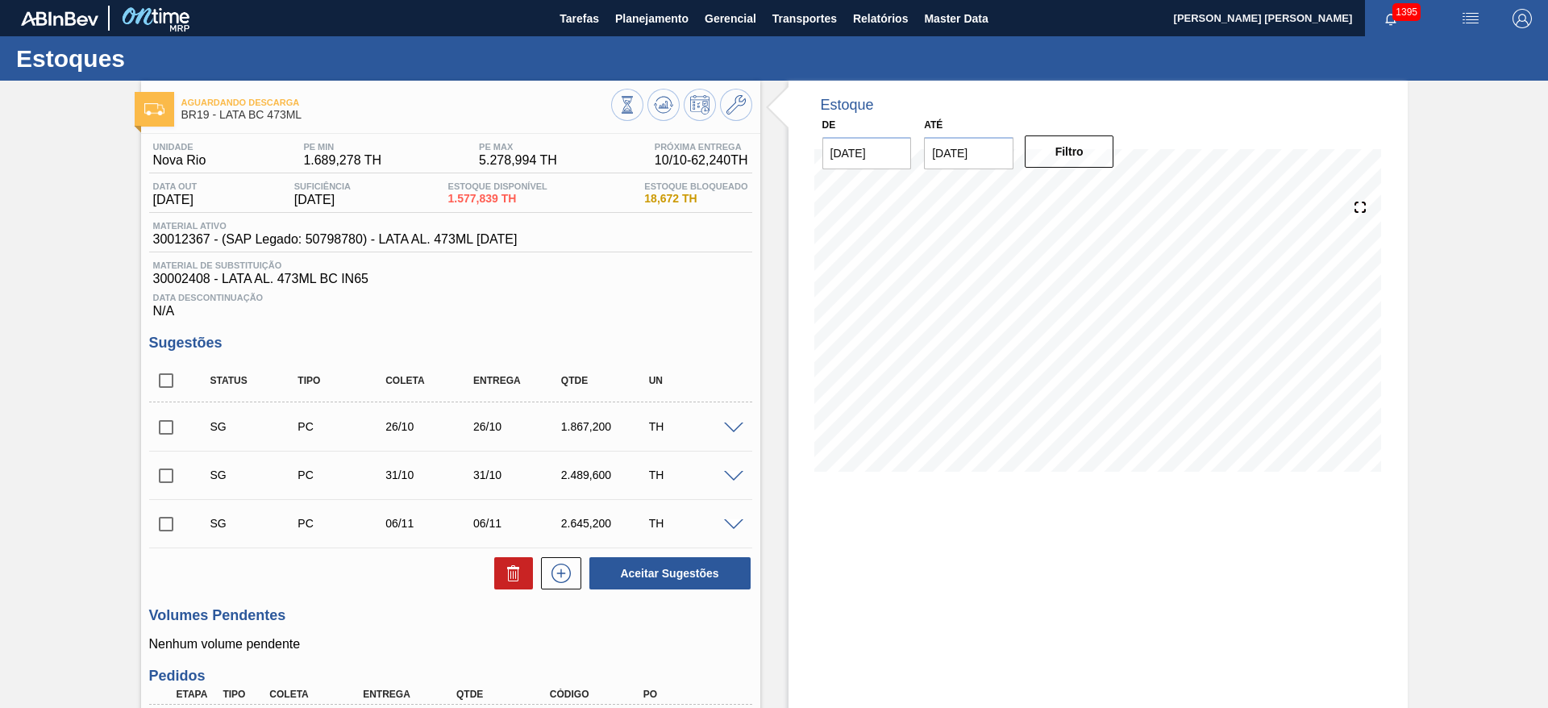
click at [169, 377] on input "checkbox" at bounding box center [166, 381] width 34 height 34
checkbox input "true"
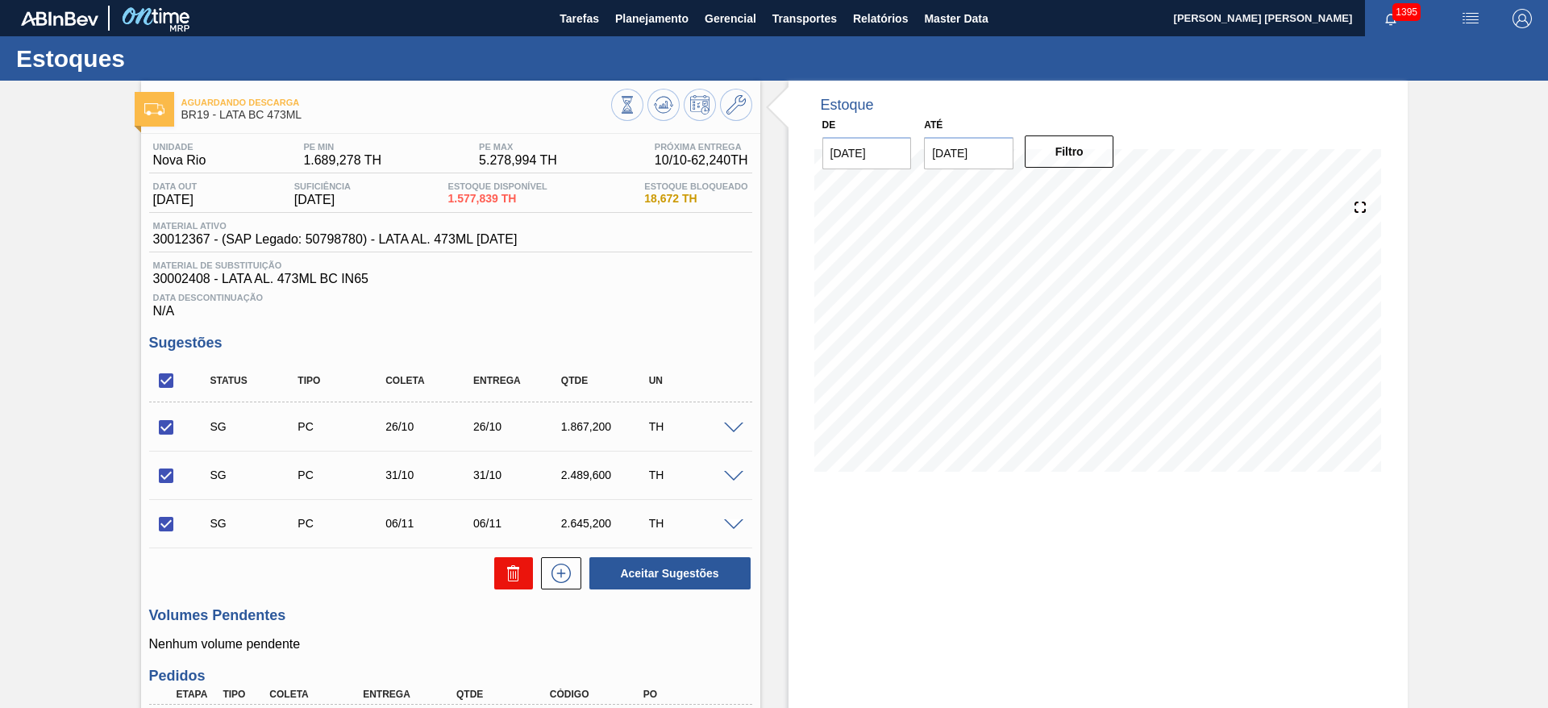
click at [520, 584] on button at bounding box center [513, 573] width 39 height 32
checkbox input "false"
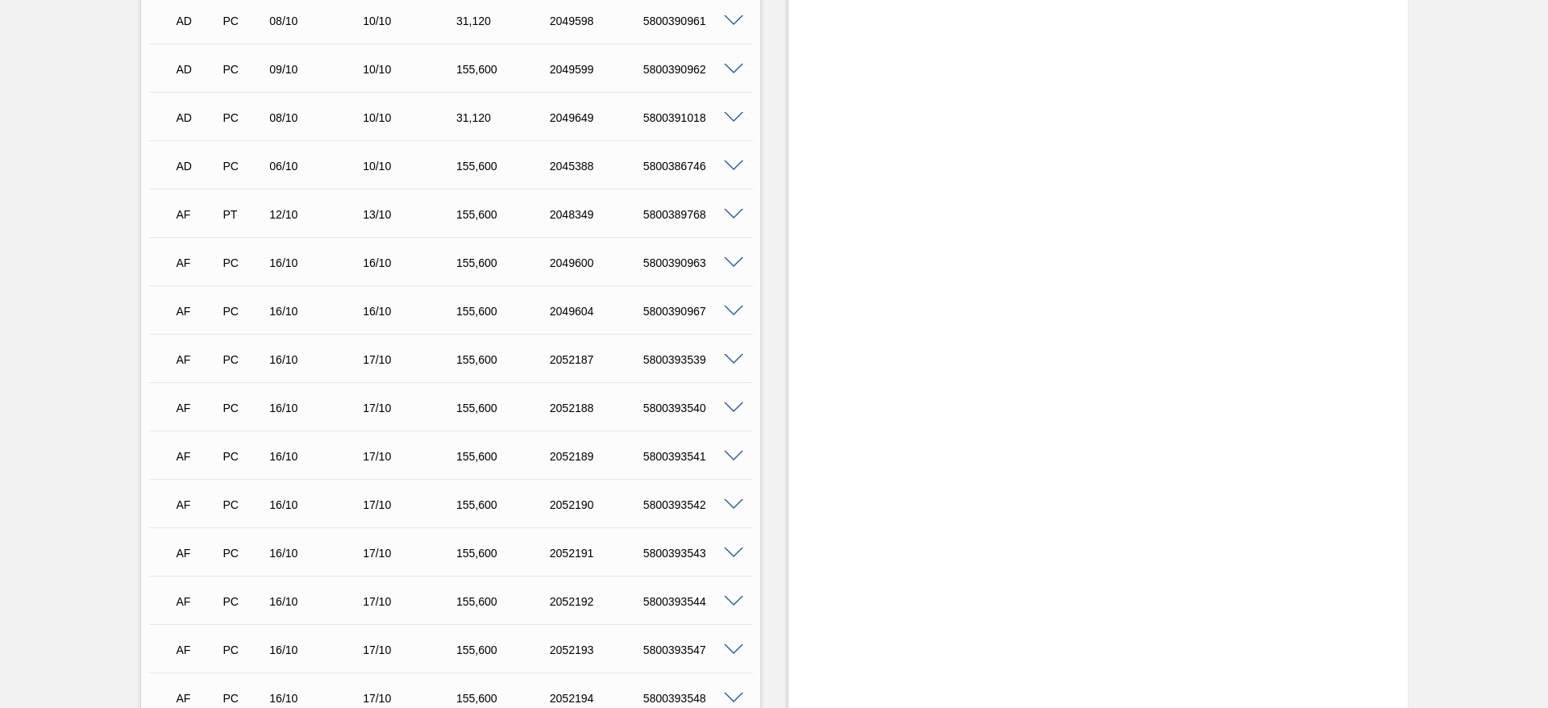
scroll to position [935, 0]
drag, startPoint x: 402, startPoint y: 314, endPoint x: 288, endPoint y: 290, distance: 116.9
click at [288, 290] on div "AF PC 16/10 16/10 155,600 2049604 5800390967" at bounding box center [450, 307] width 603 height 40
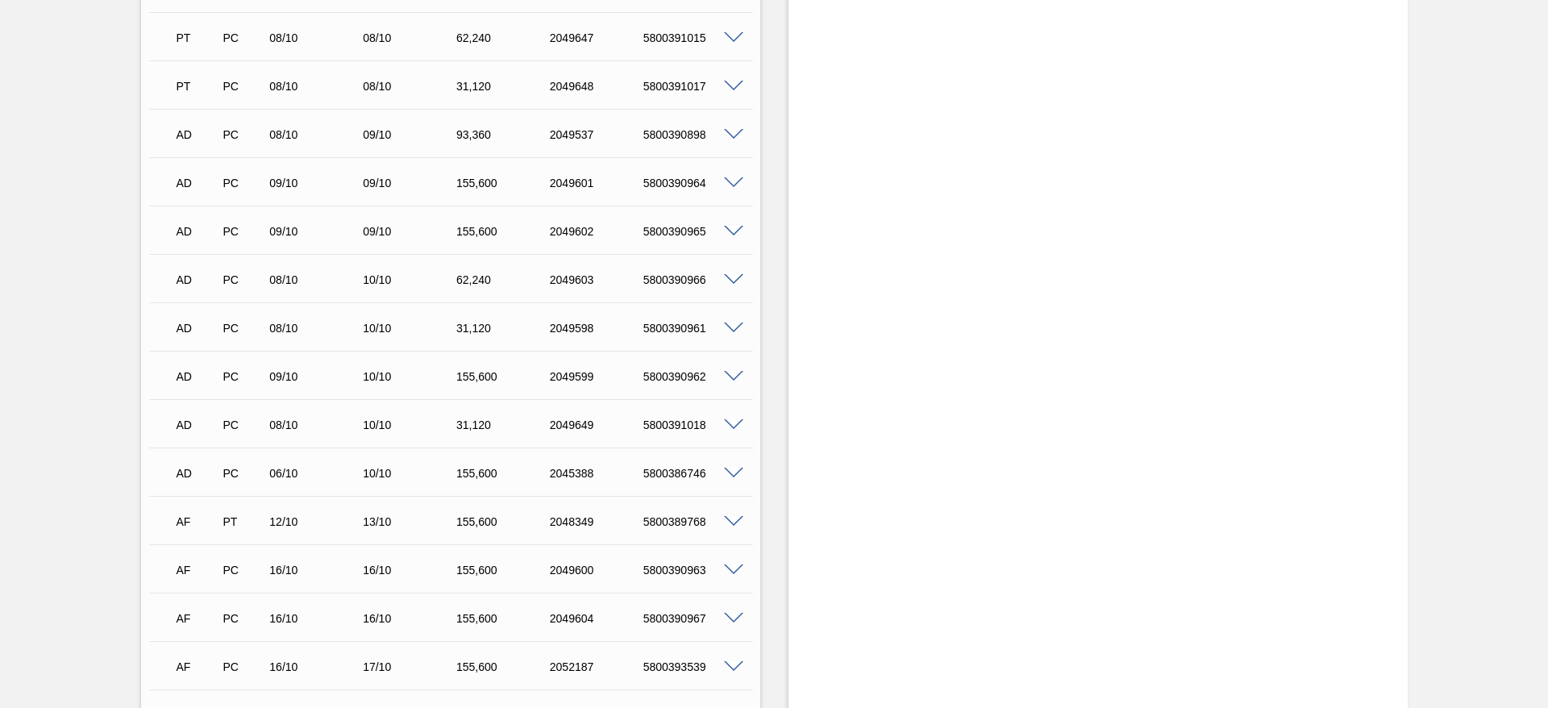
scroll to position [0, 0]
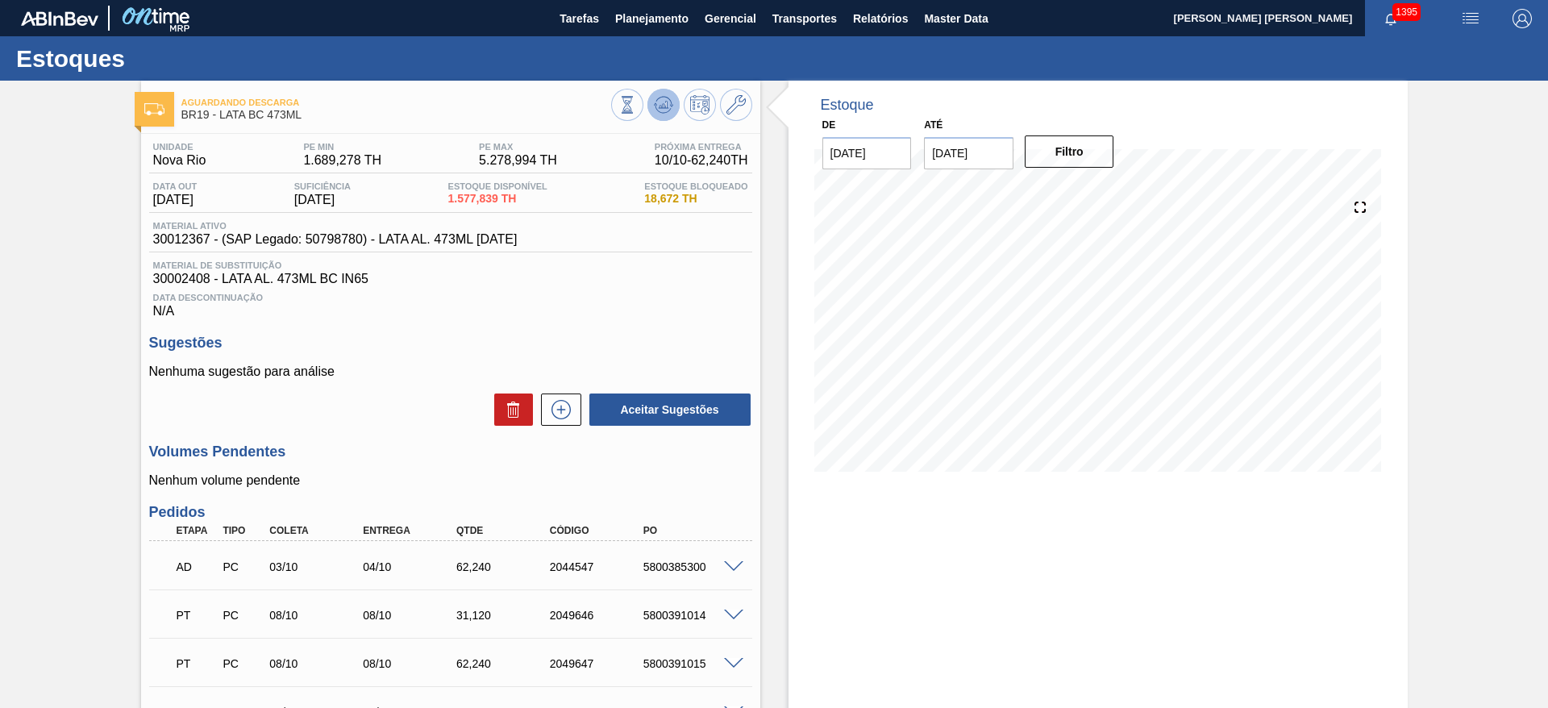
click at [654, 99] on icon at bounding box center [663, 104] width 19 height 19
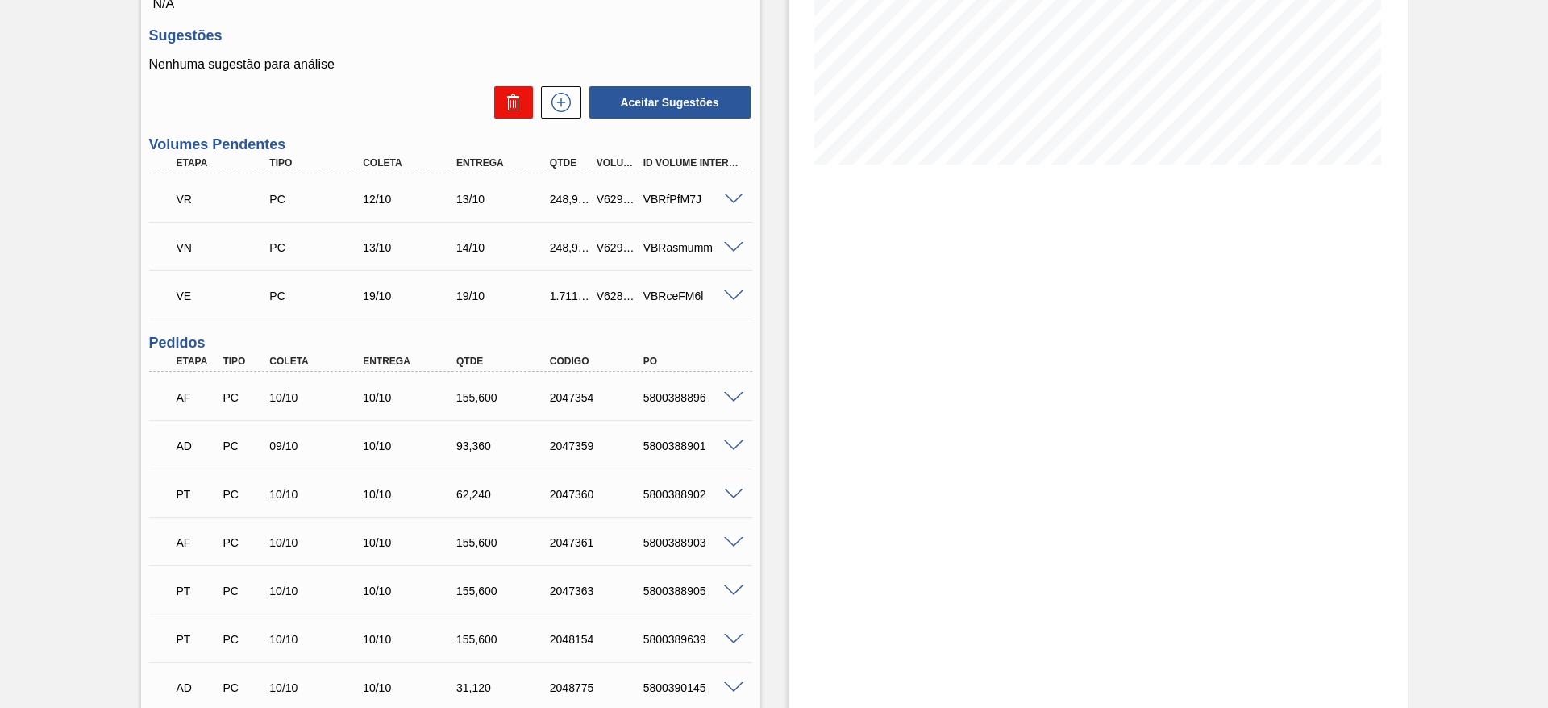
scroll to position [309, 0]
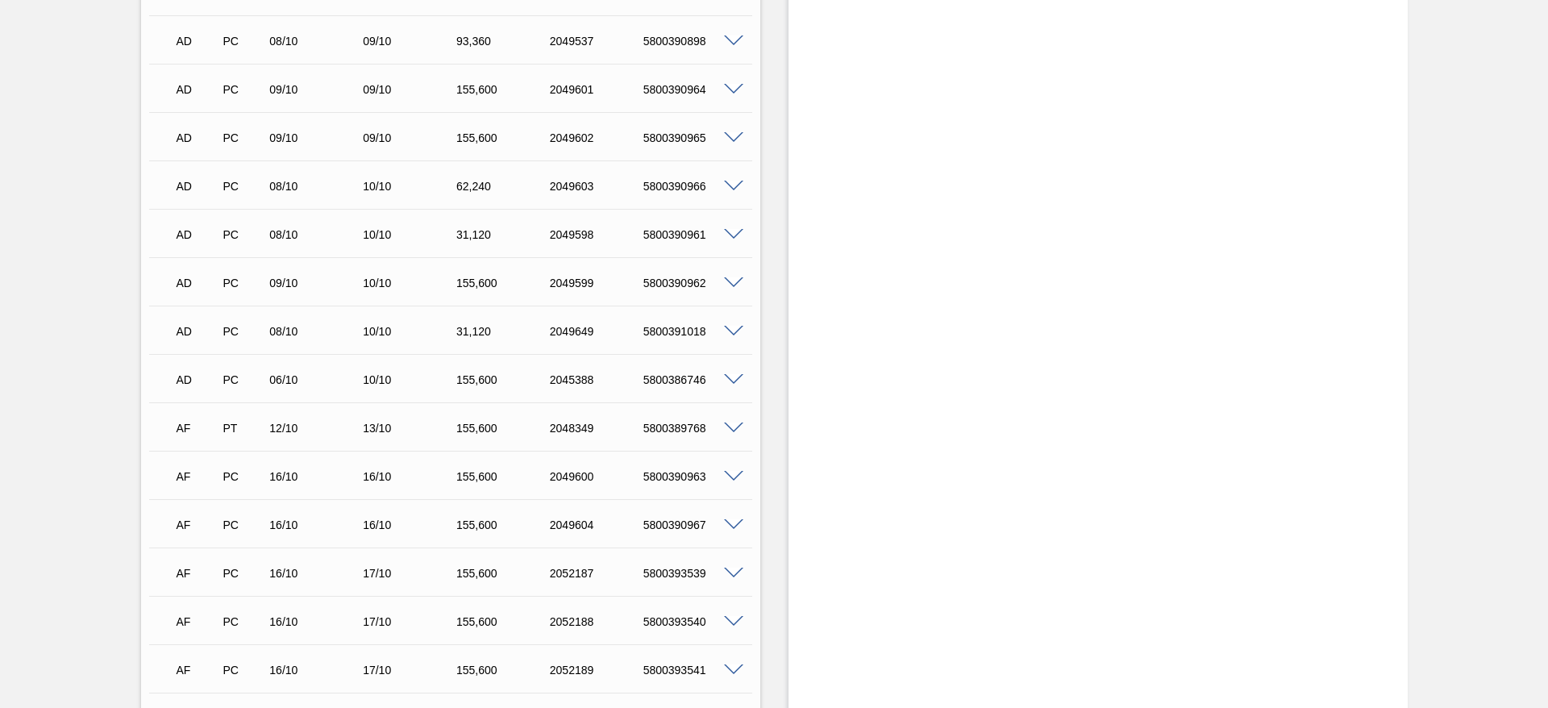
scroll to position [933, 0]
click at [920, 534] on div "Estoque De [DATE] Até [DATE] Filtro" at bounding box center [1098, 469] width 619 height 2643
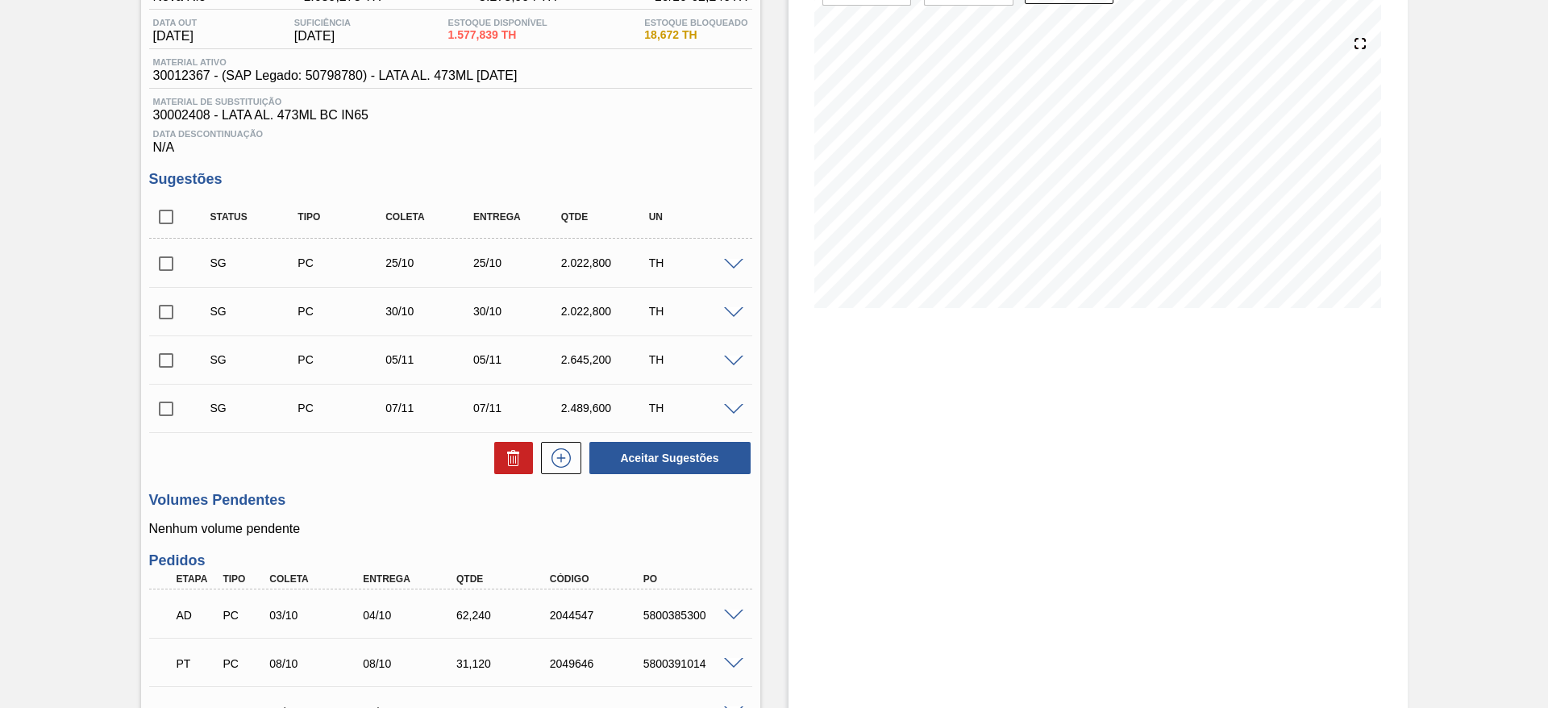
scroll to position [162, 0]
click at [169, 219] on input "checkbox" at bounding box center [166, 219] width 34 height 34
checkbox input "true"
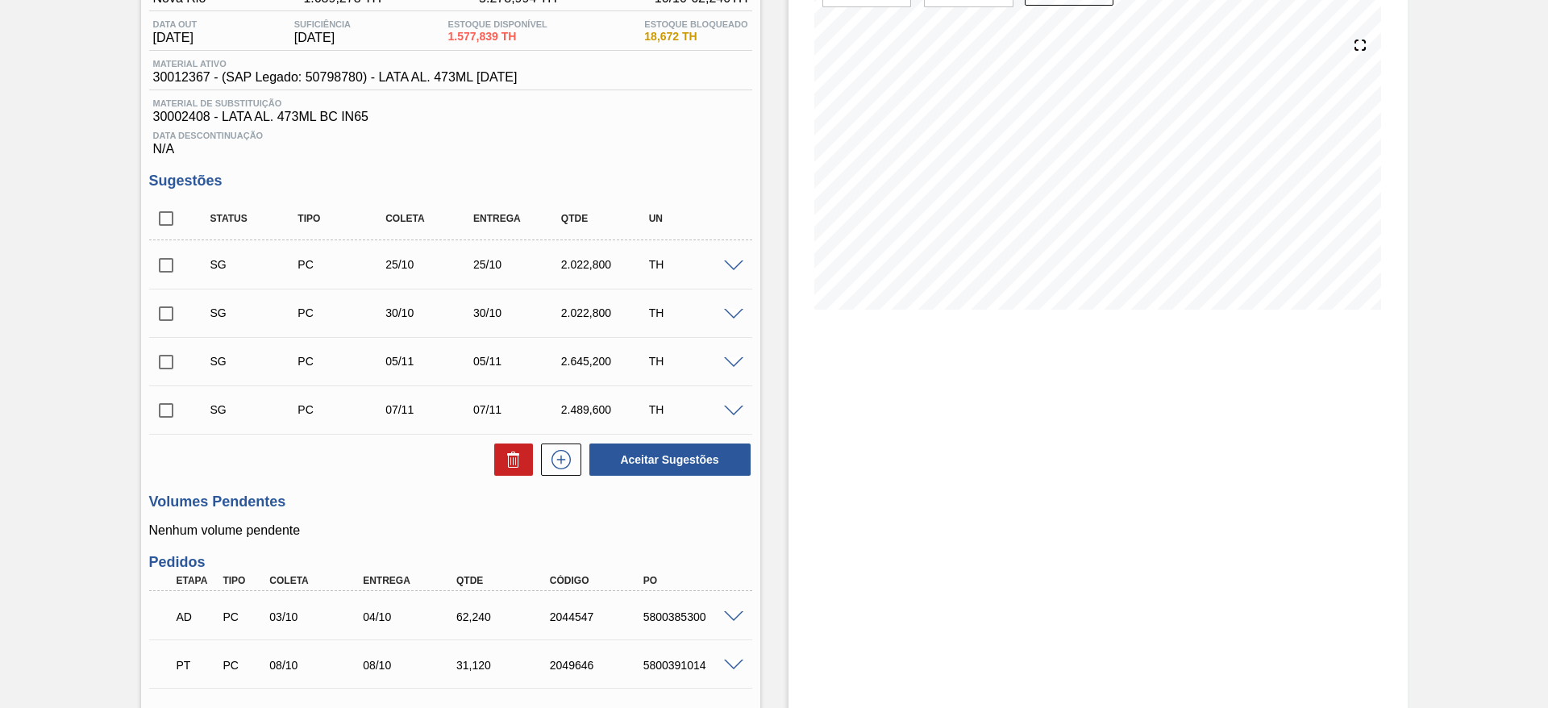
checkbox input "true"
click at [510, 460] on icon at bounding box center [510, 461] width 1 height 8
checkbox input "false"
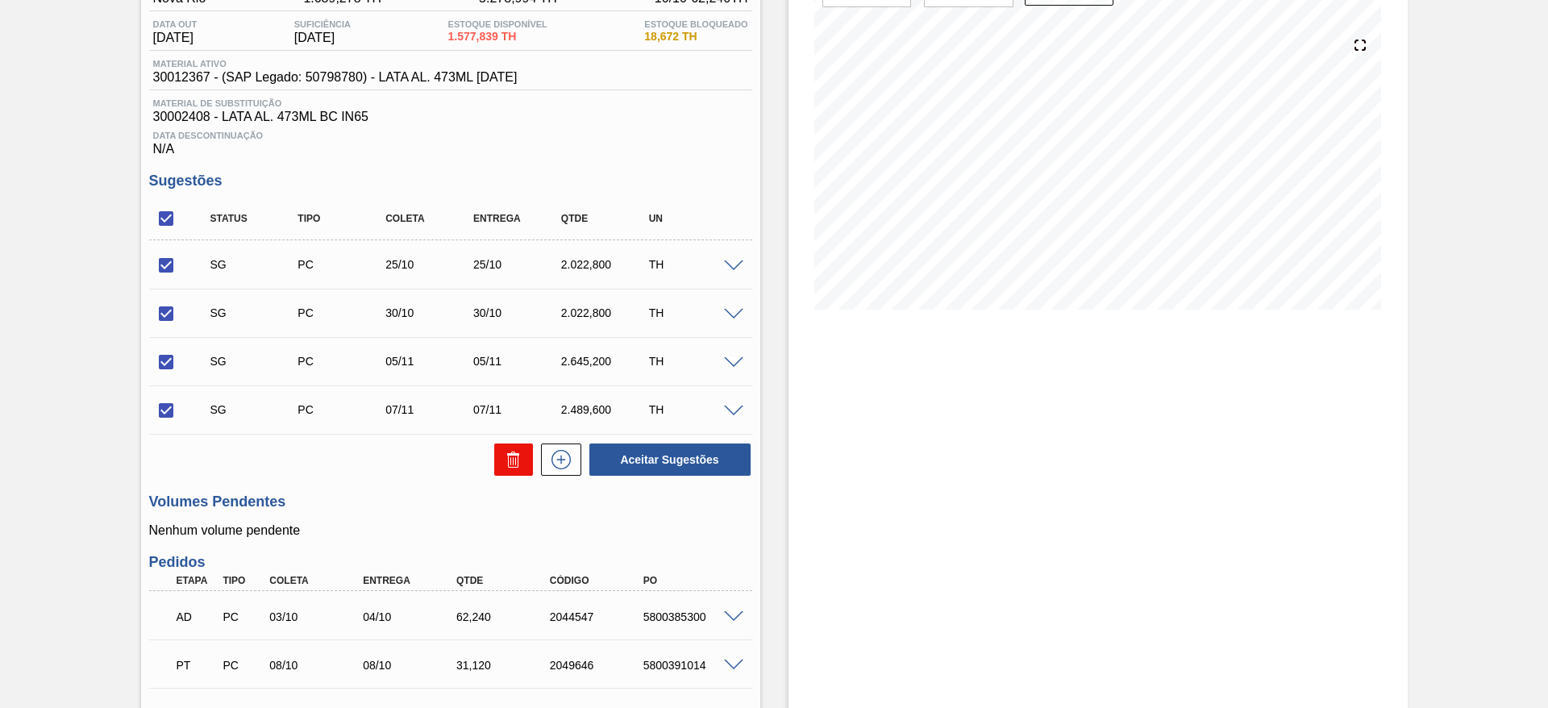
checkbox input "false"
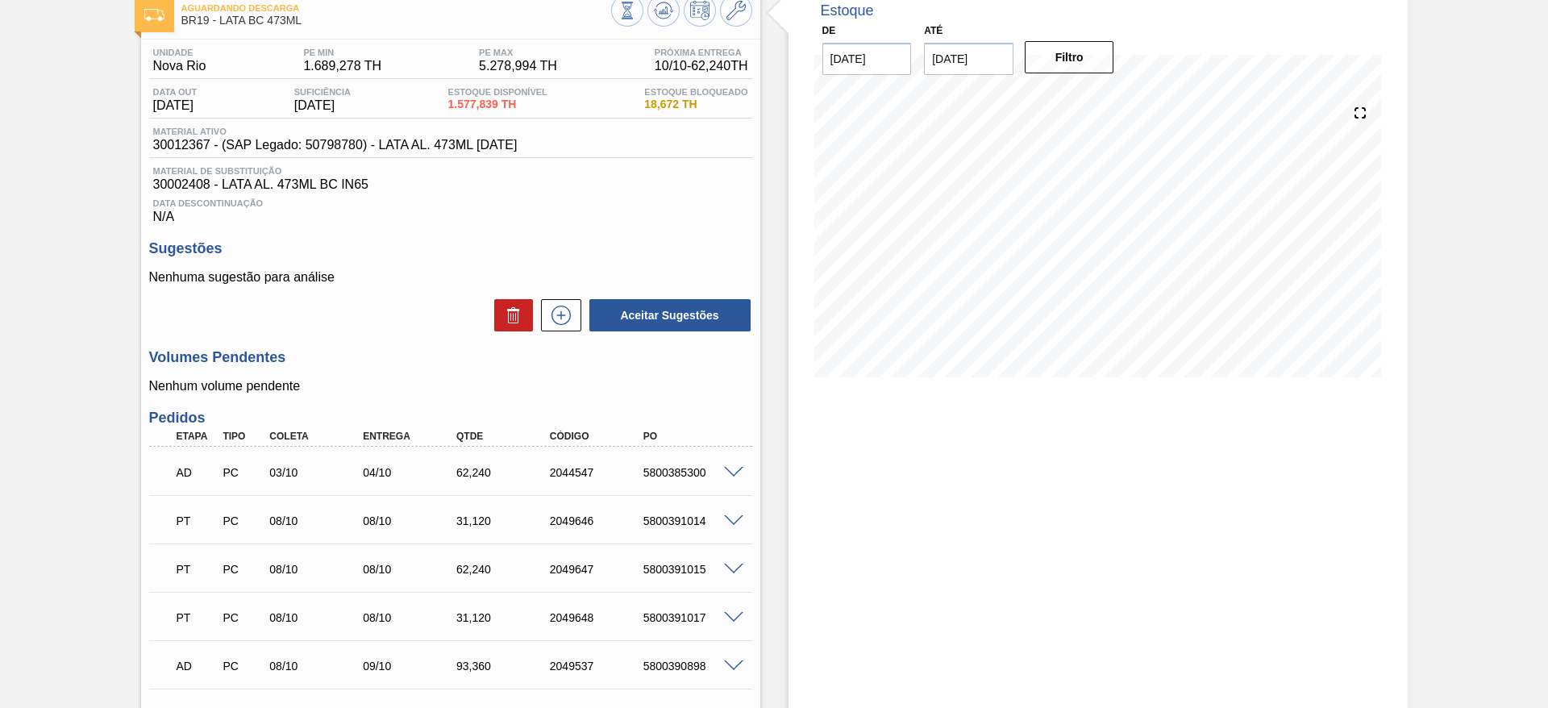
scroll to position [94, 0]
